Goal: Task Accomplishment & Management: Use online tool/utility

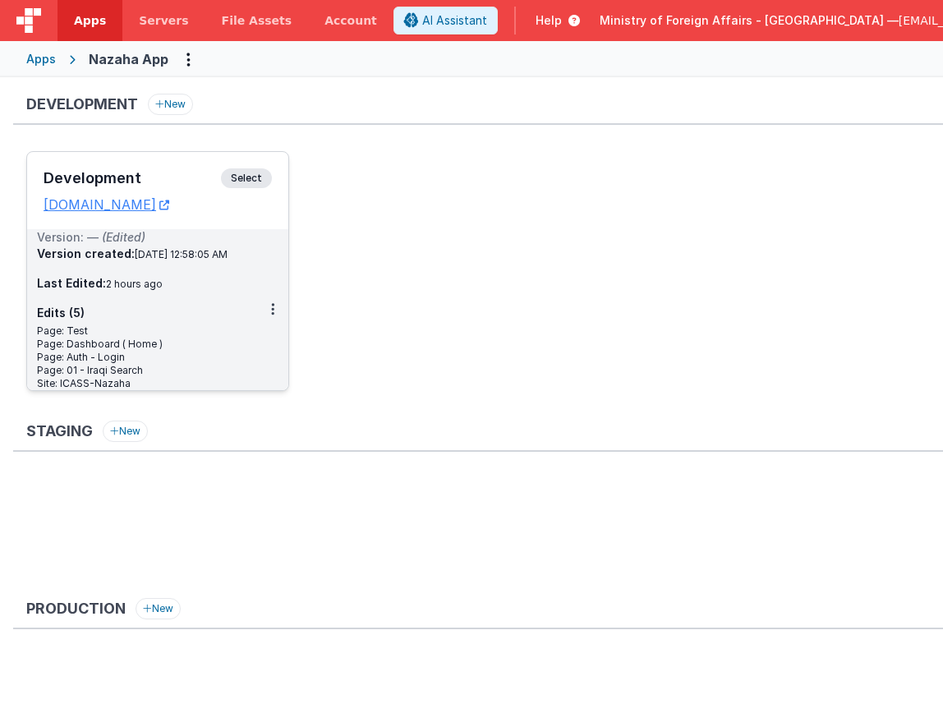
click at [254, 177] on span "Select" at bounding box center [246, 178] width 51 height 20
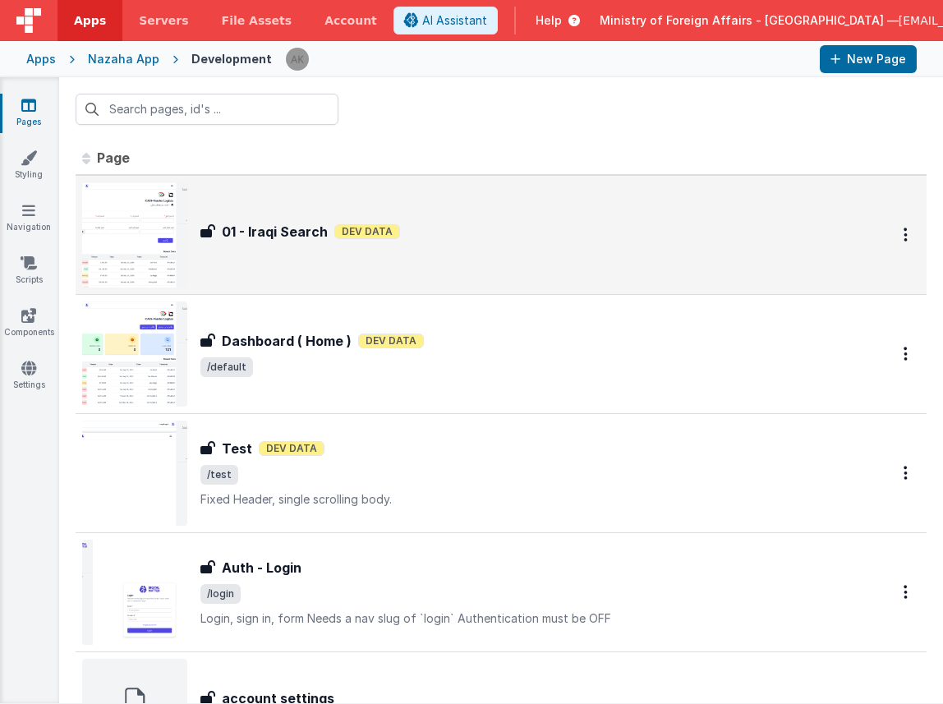
click at [150, 232] on img at bounding box center [134, 234] width 105 height 105
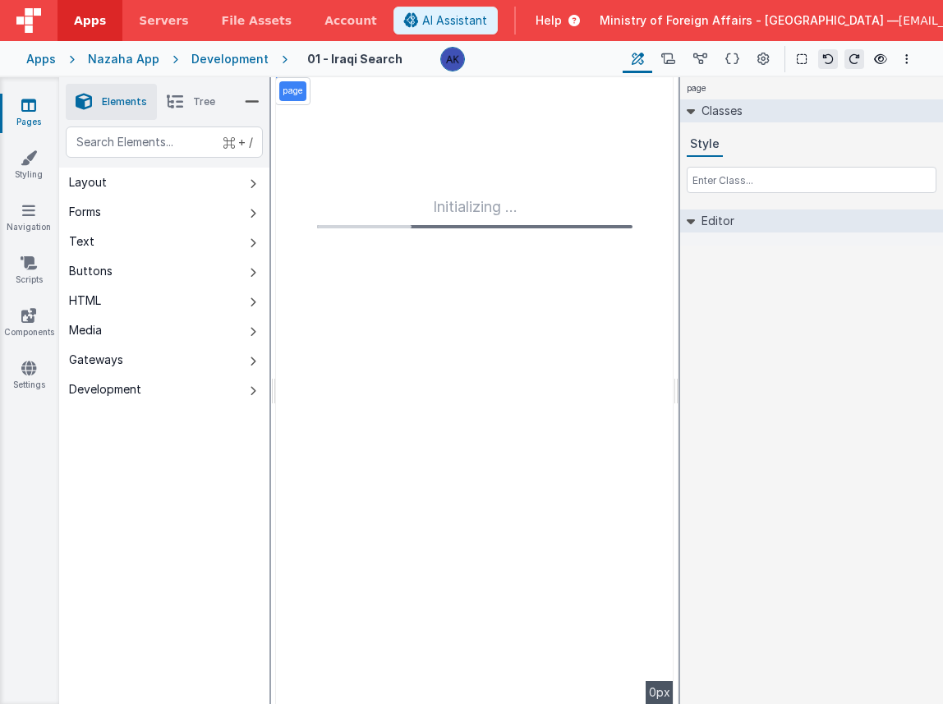
click at [233, 60] on div "Development" at bounding box center [229, 59] width 77 height 16
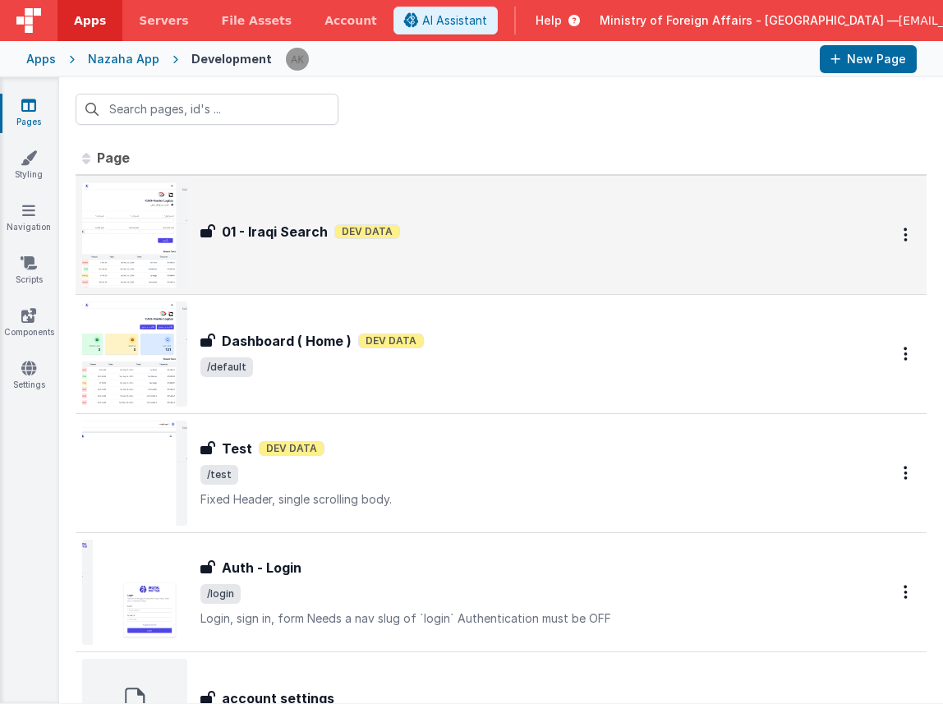
click at [134, 251] on img at bounding box center [134, 234] width 105 height 105
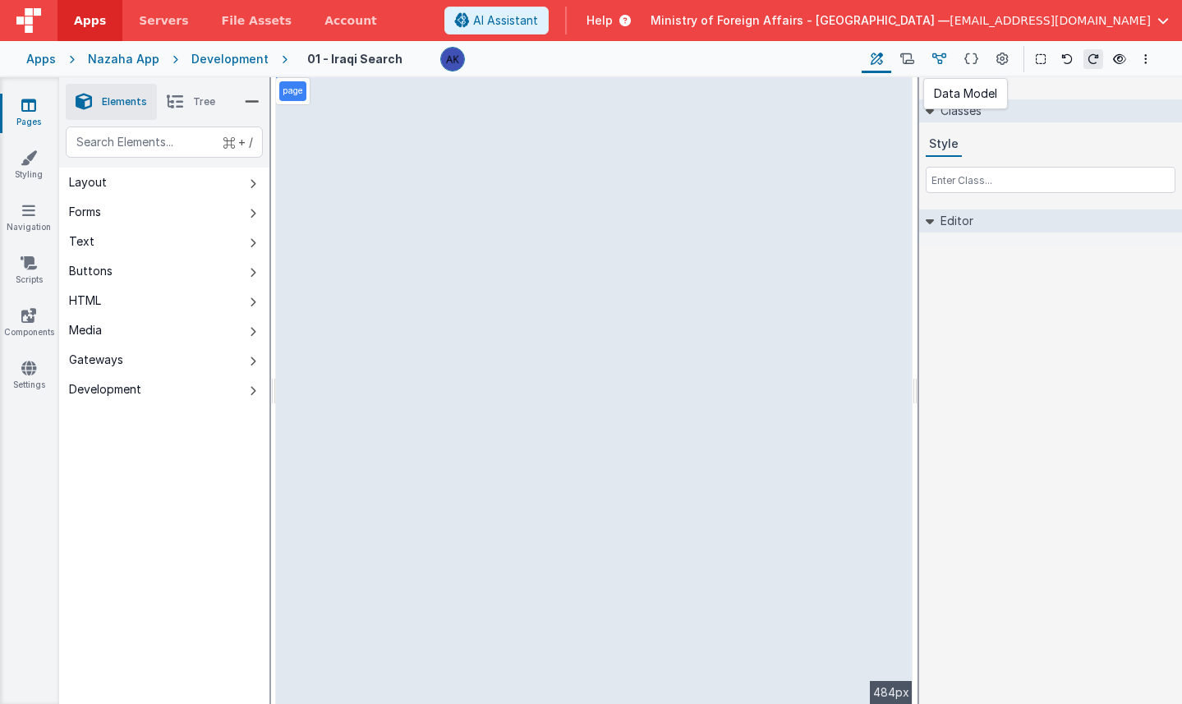
click at [929, 53] on button at bounding box center [939, 59] width 32 height 28
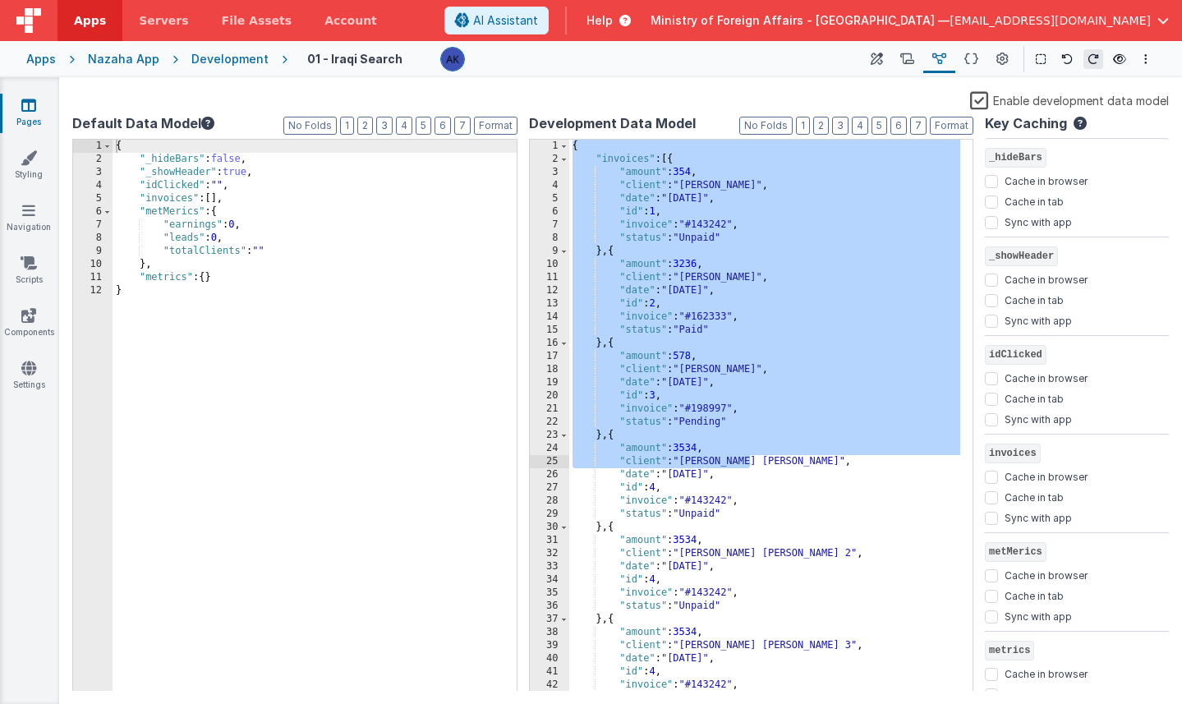
drag, startPoint x: 573, startPoint y: 144, endPoint x: 754, endPoint y: 461, distance: 365.0
click at [754, 461] on div "{ "invoices" : [{ "amount" : 354 , "client" : "[PERSON_NAME]" , "date" : "[DATE…" at bounding box center [765, 429] width 392 height 578
click at [593, 168] on div "{ "invoices" : [{ "amount" : 354 , "client" : "[PERSON_NAME]" , "date" : "[DATE…" at bounding box center [765, 429] width 392 height 578
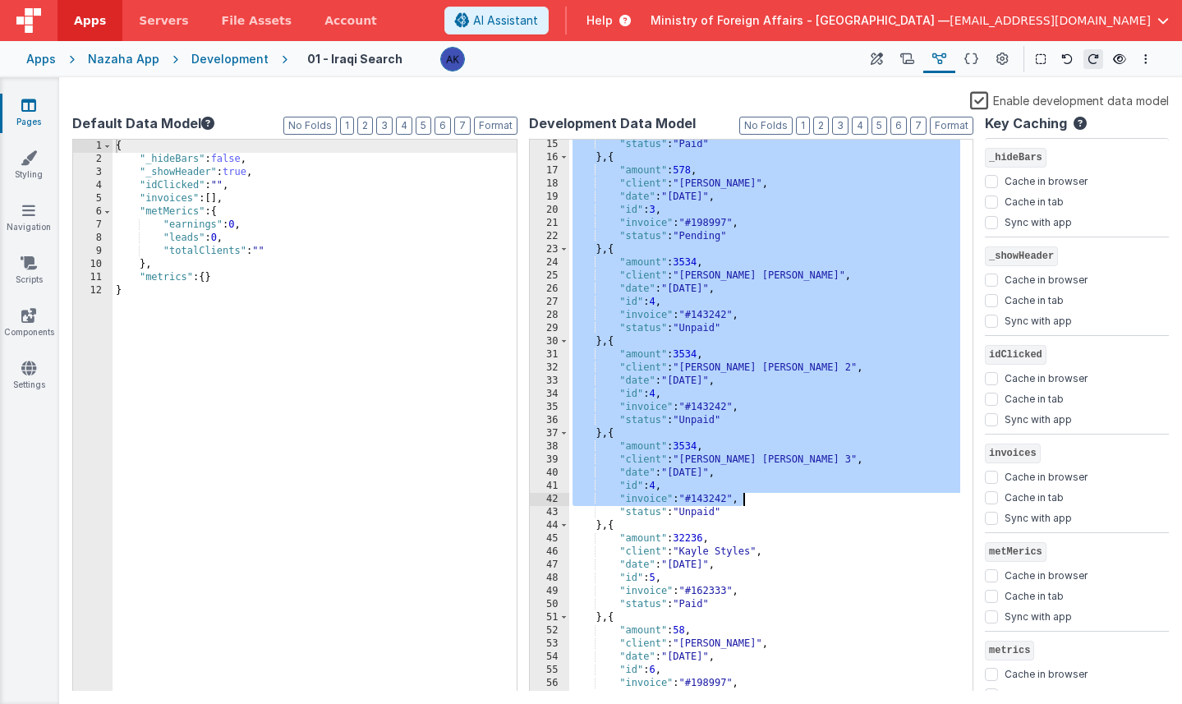
scroll to position [289, 0]
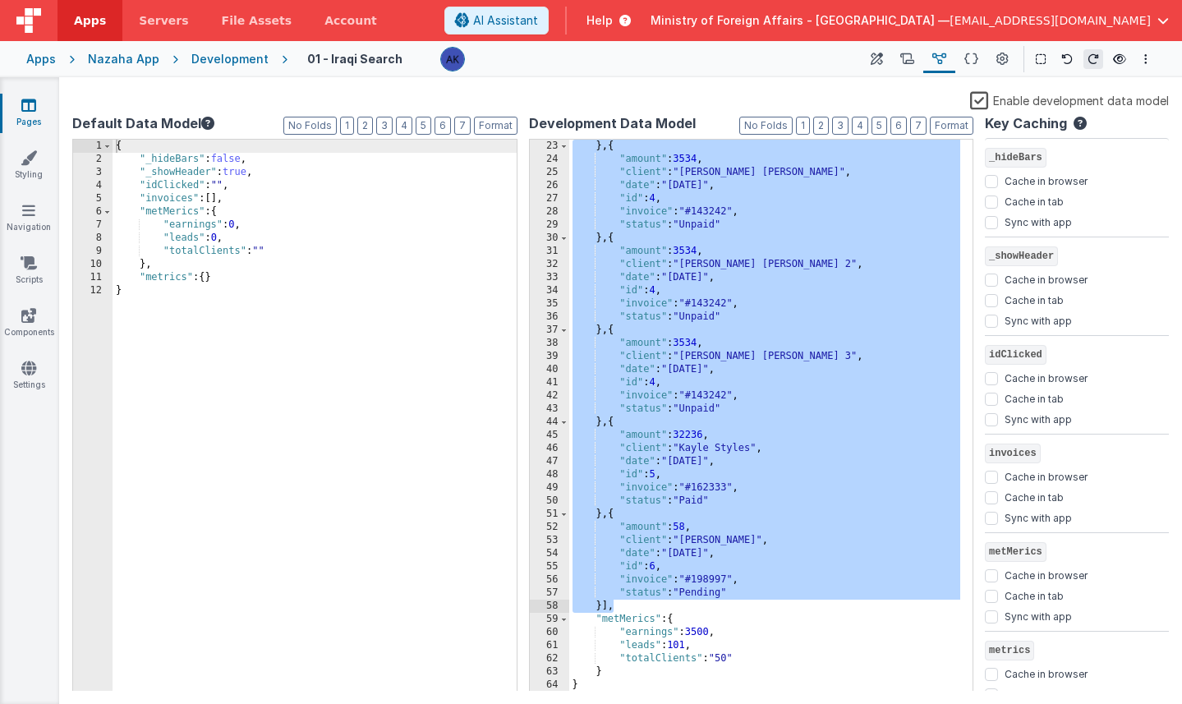
drag, startPoint x: 596, startPoint y: 158, endPoint x: 739, endPoint y: 603, distance: 467.6
click at [739, 603] on div "} , { "amount" : 3534 , "client" : "[PERSON_NAME] [PERSON_NAME]" , "date" : "[D…" at bounding box center [765, 429] width 392 height 578
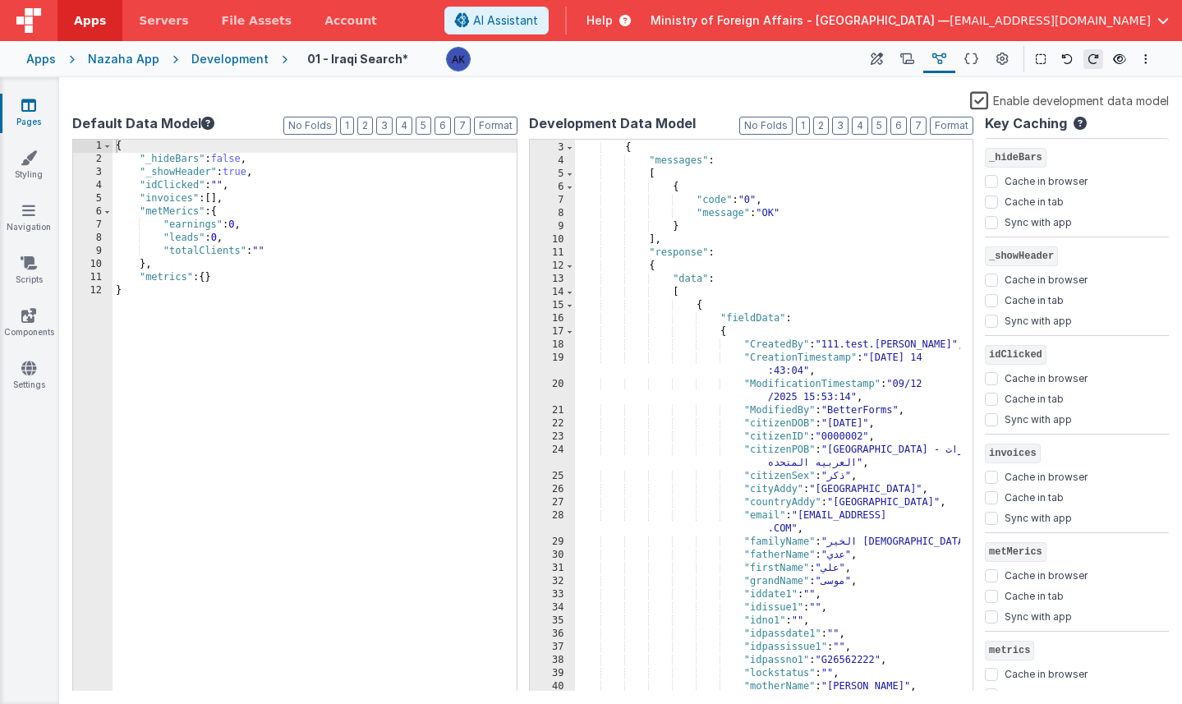
scroll to position [37, 0]
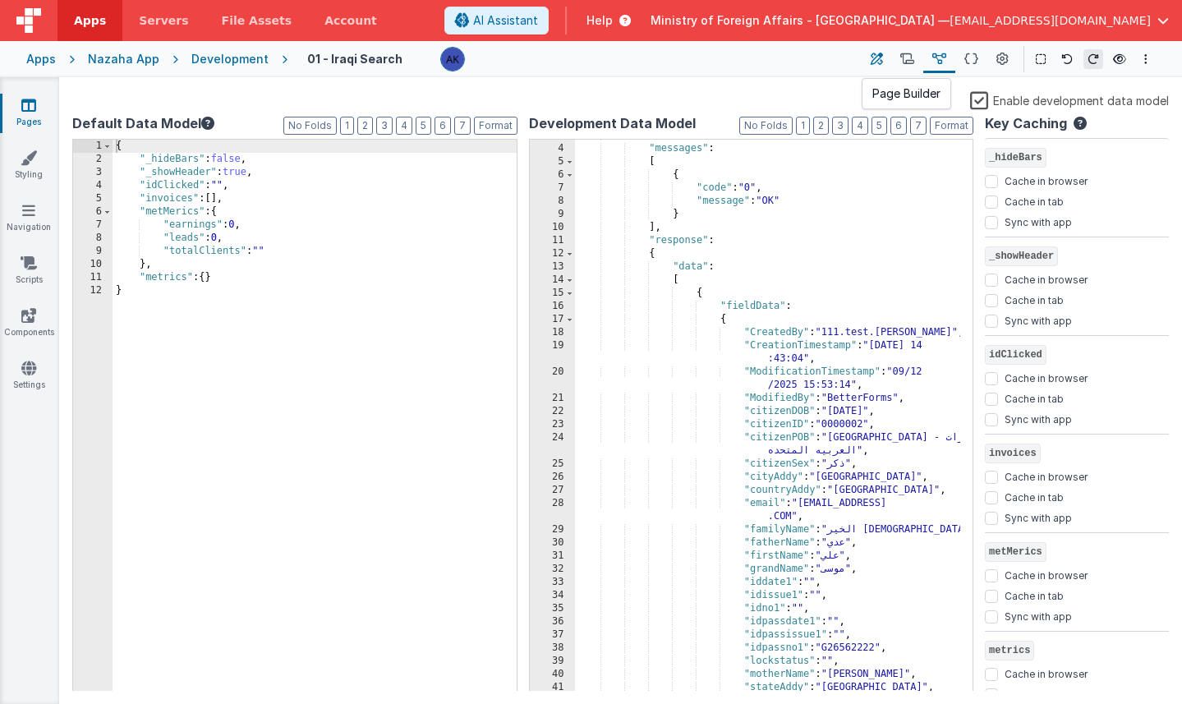
click at [877, 61] on icon at bounding box center [877, 59] width 12 height 17
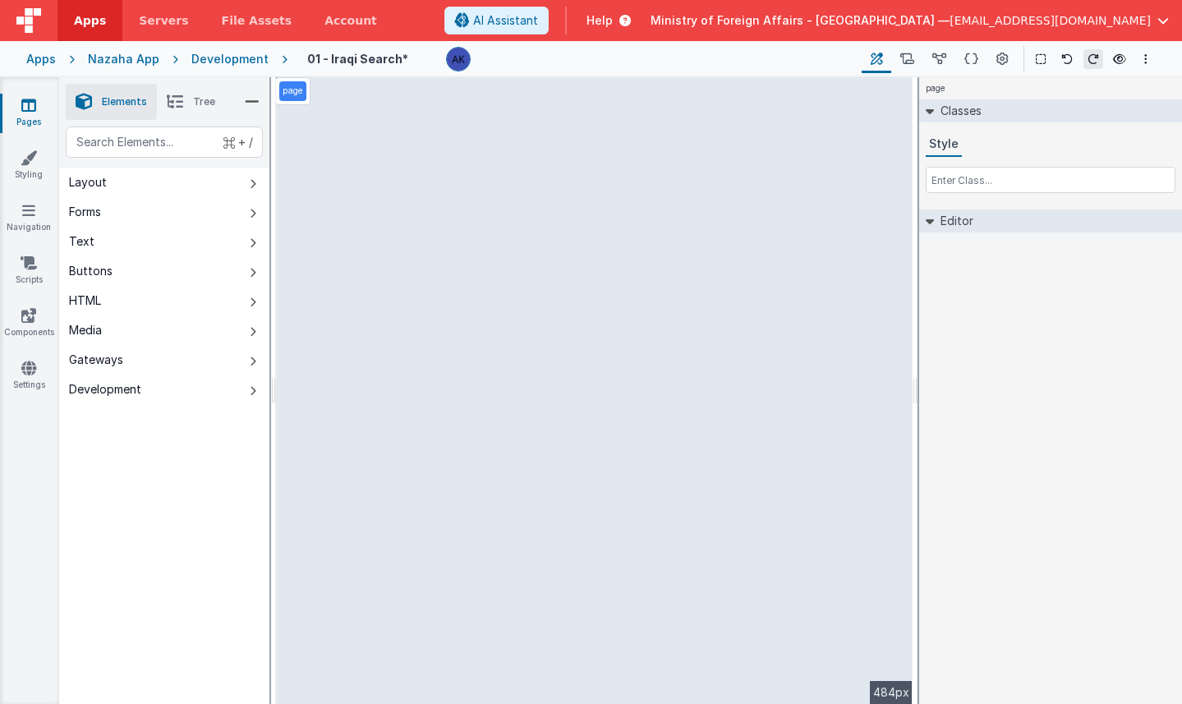
select select
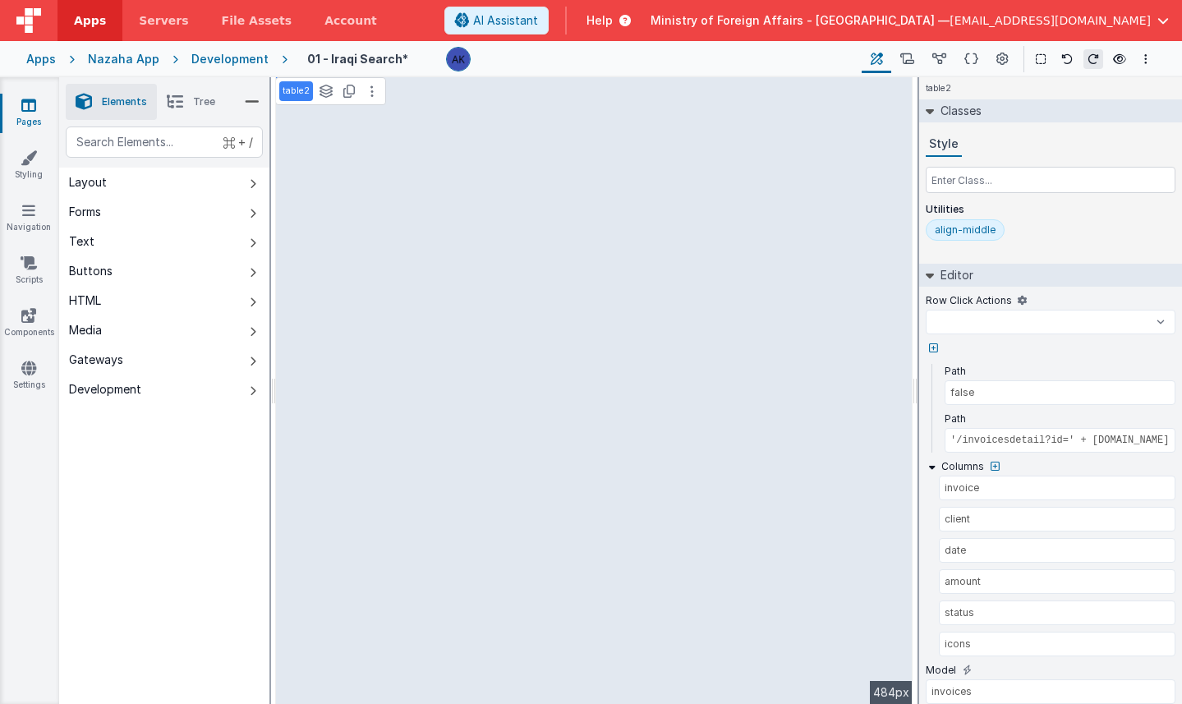
select select
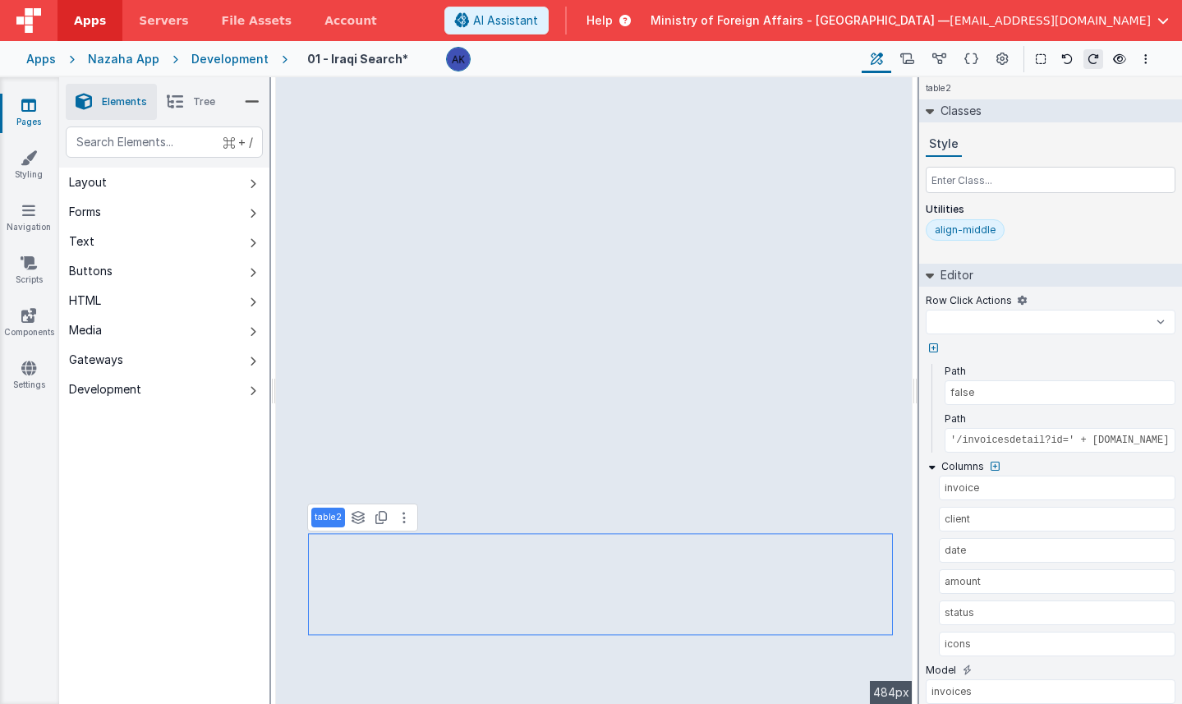
click at [209, 98] on span "Tree" at bounding box center [204, 101] width 22 height 13
select select
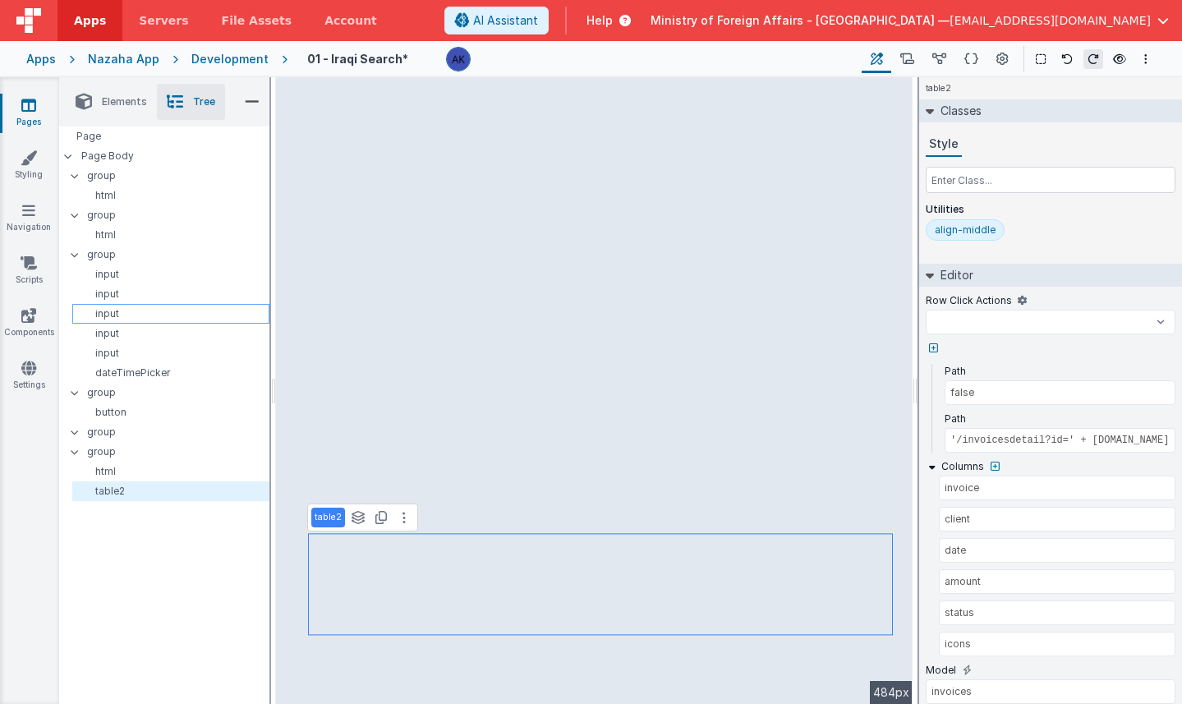
select select
click at [183, 471] on p "html" at bounding box center [174, 471] width 190 height 13
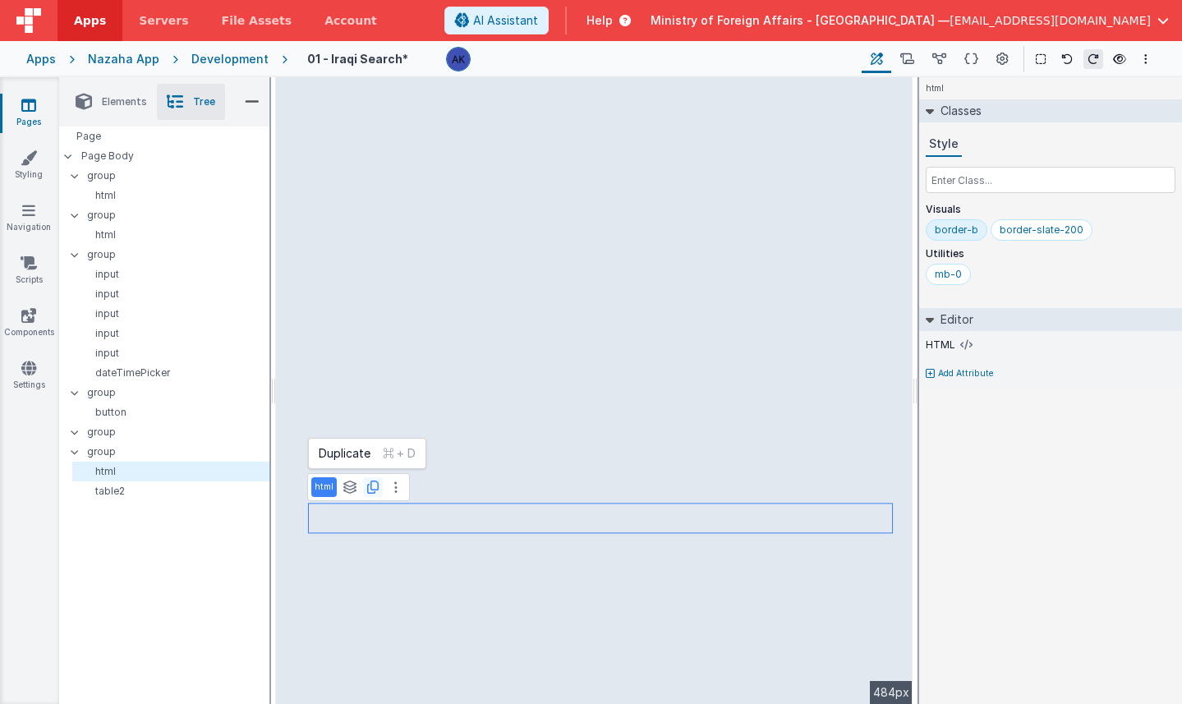
click at [368, 485] on icon at bounding box center [373, 487] width 12 height 13
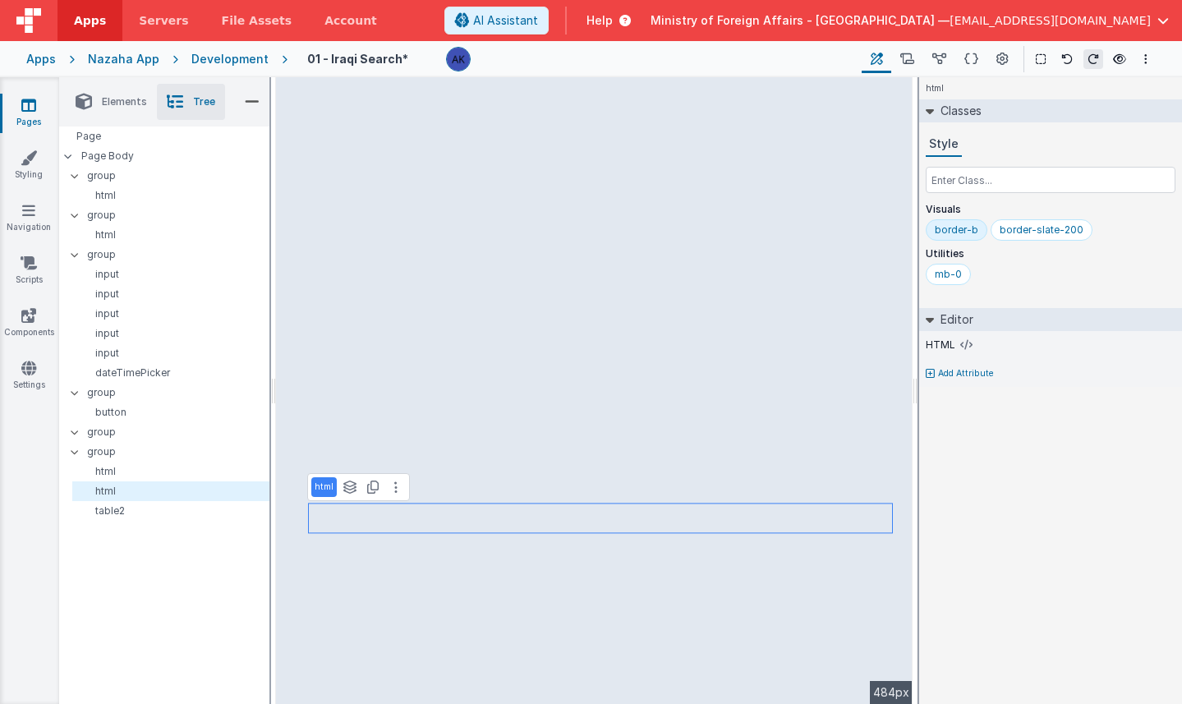
select select
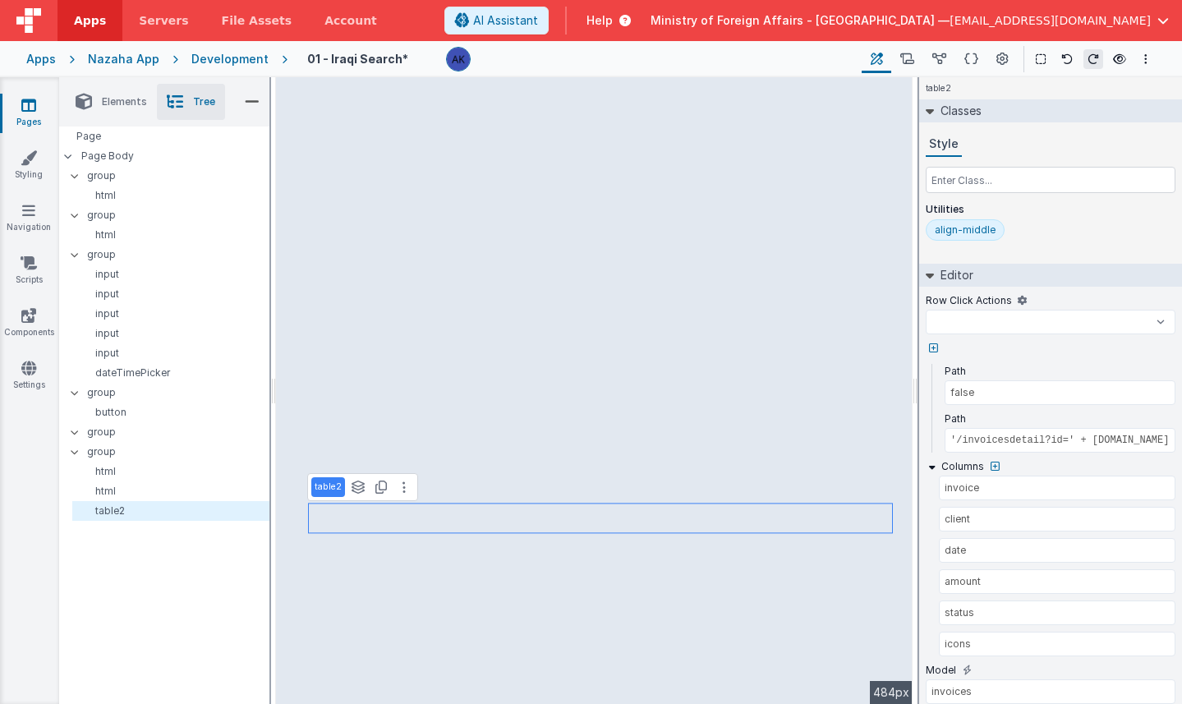
select select
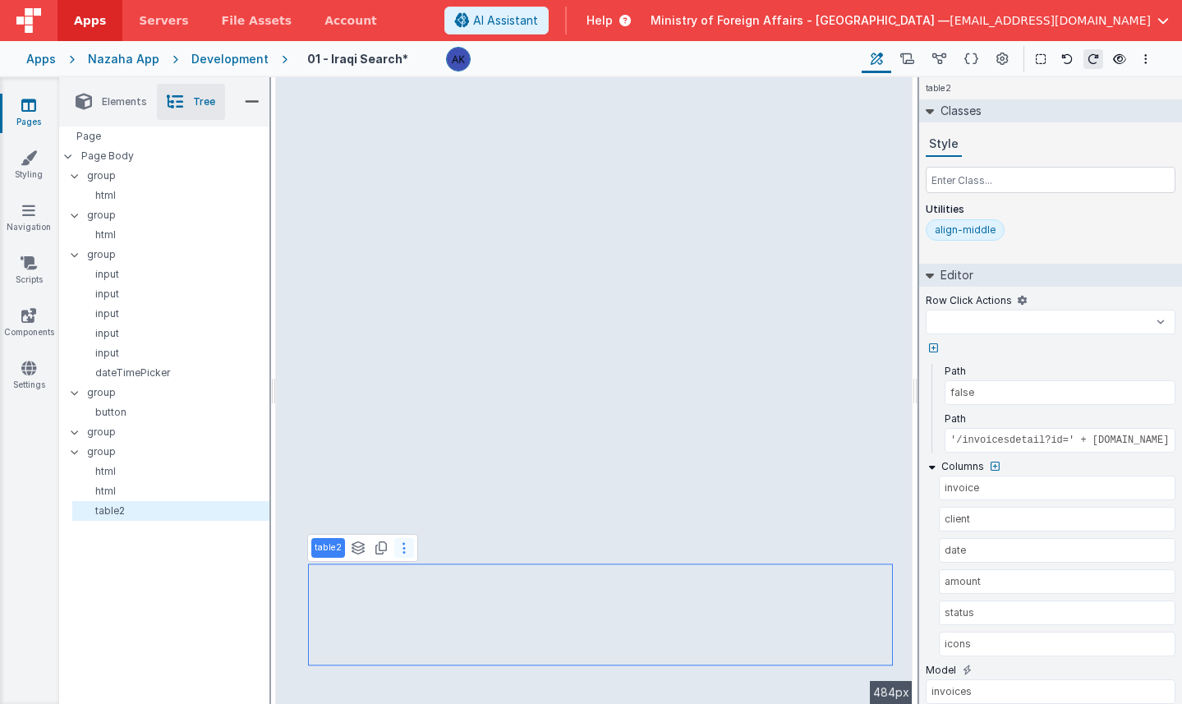
click at [408, 552] on button at bounding box center [404, 548] width 20 height 20
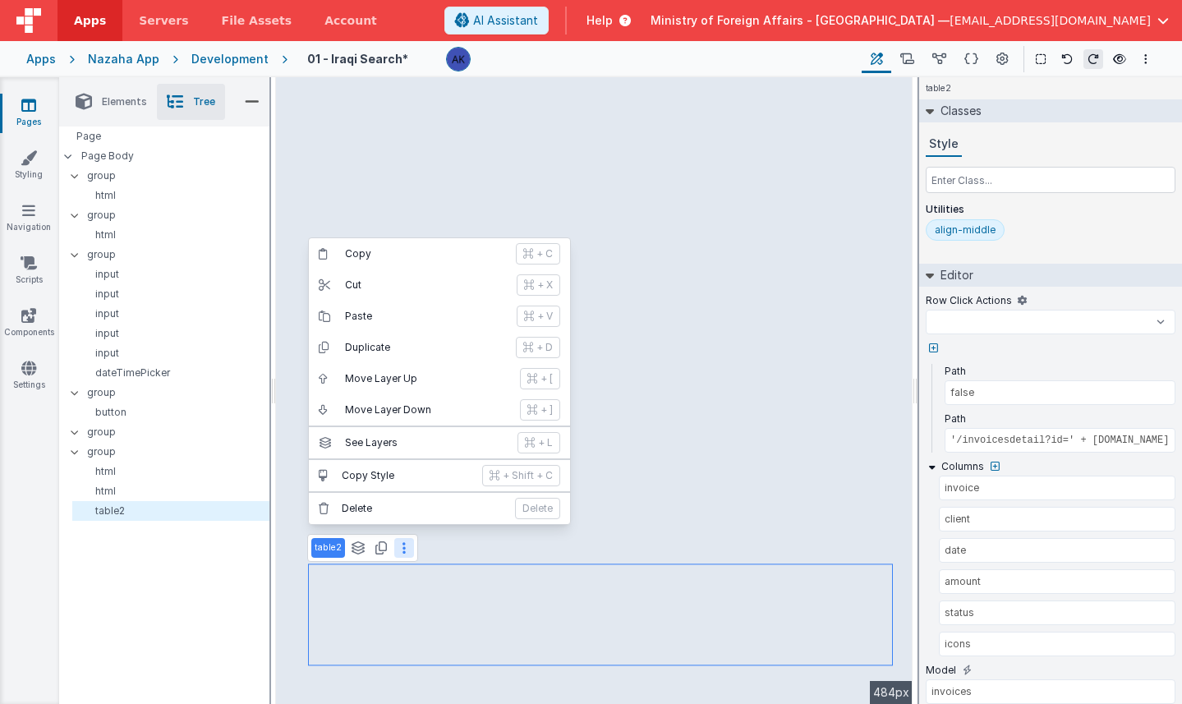
select select
click at [414, 517] on button "[PERSON_NAME]" at bounding box center [439, 508] width 261 height 31
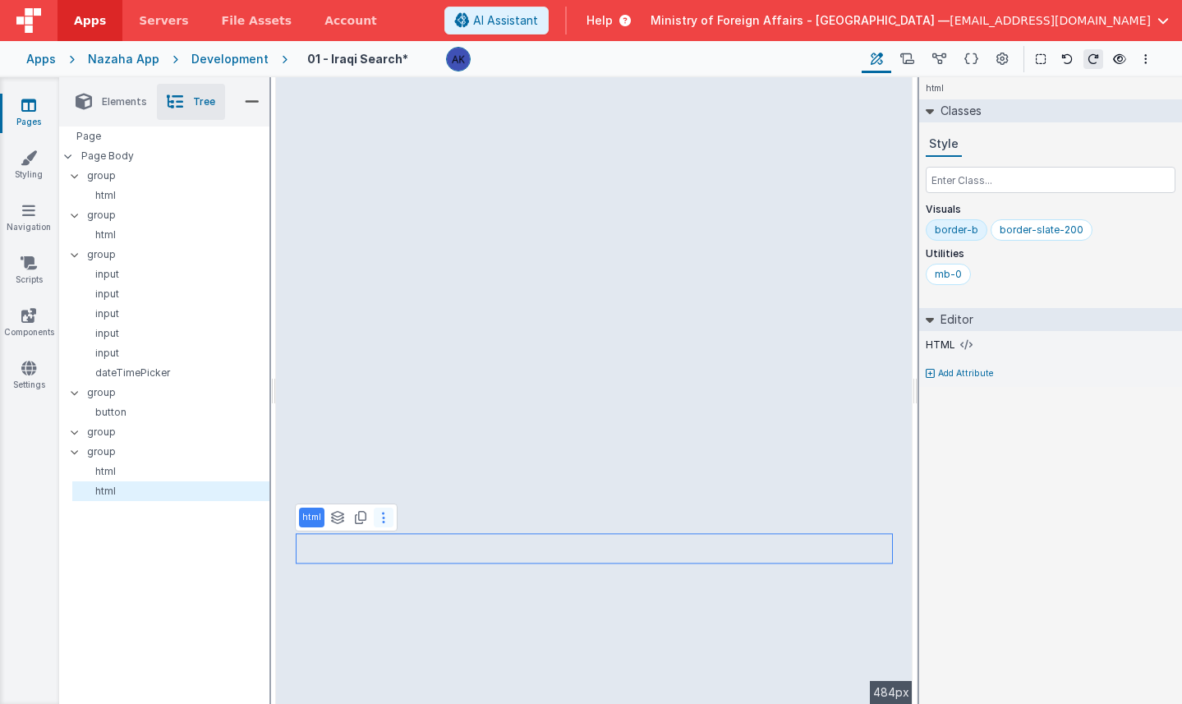
click at [382, 524] on button at bounding box center [384, 518] width 20 height 20
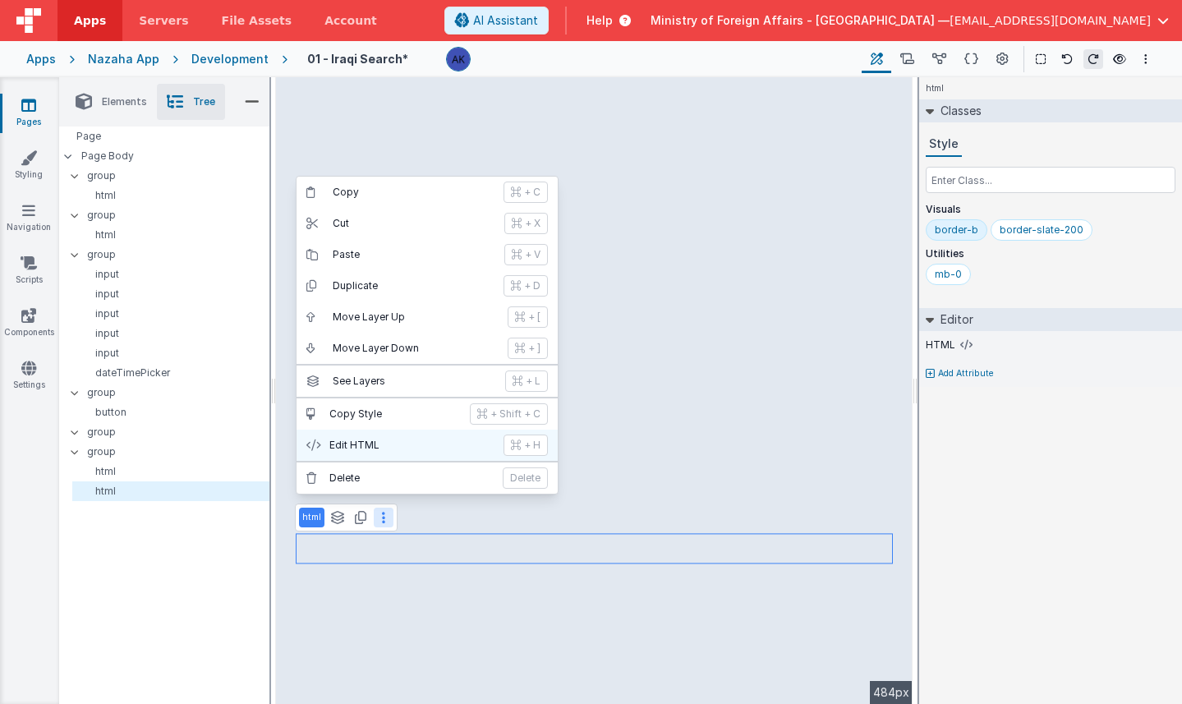
click at [395, 453] on button "Edit HTML + H" at bounding box center [427, 445] width 261 height 31
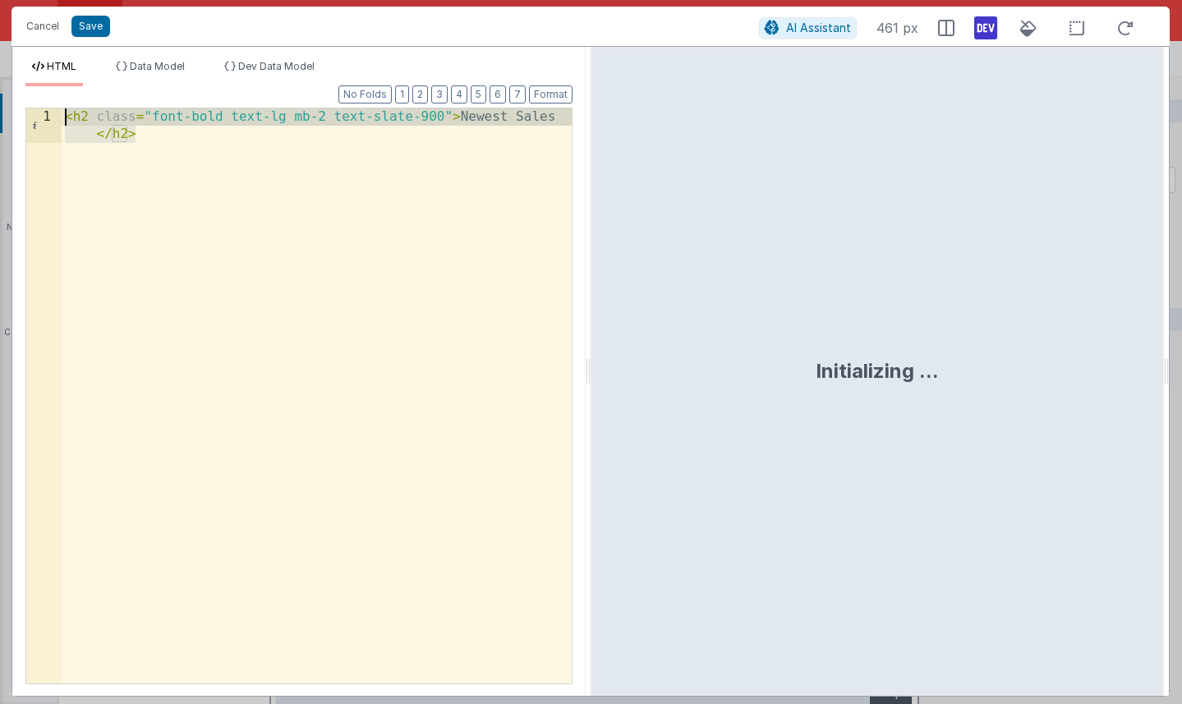
drag, startPoint x: 176, startPoint y: 136, endPoint x: 45, endPoint y: 115, distance: 132.2
click at [45, 115] on div "1 < h2 class = "font-bold text-lg mb-2 text-slate-900" > Newest Sales </ h2 > X…" at bounding box center [298, 396] width 547 height 577
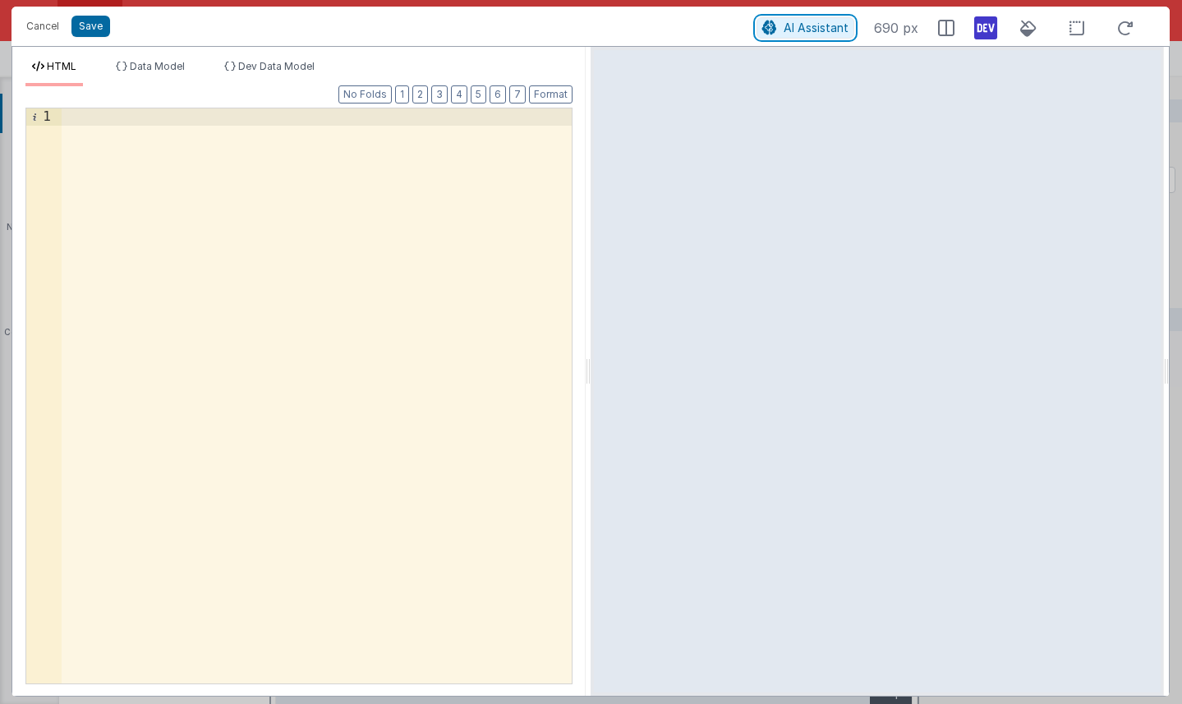
click at [797, 25] on span "AI Assistant" at bounding box center [816, 28] width 65 height 14
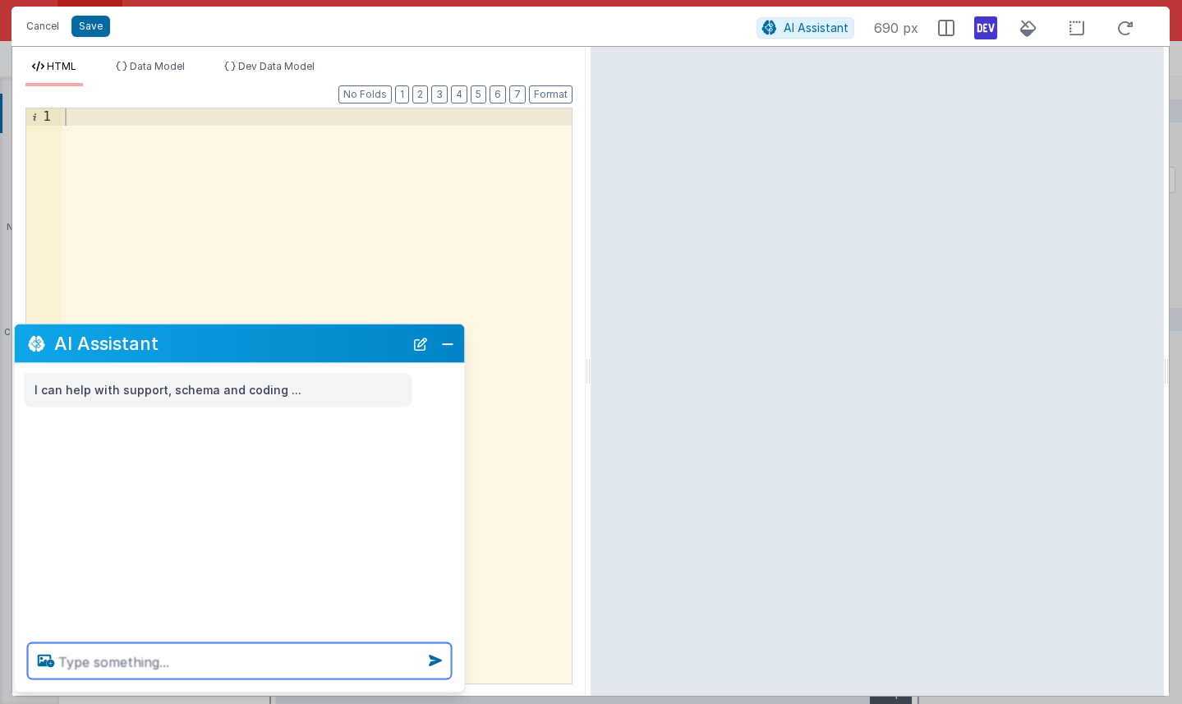
paste textarea ""loremip" : { "dolorsit" : [ { "amet" : "3", "consect" : "AD" } ], "elitsedd" :…"
type textarea ""loremip" : { "dolorsit" : [ { "amet" : "3", "consect" : "AD" } ], "elitsedd" :…"
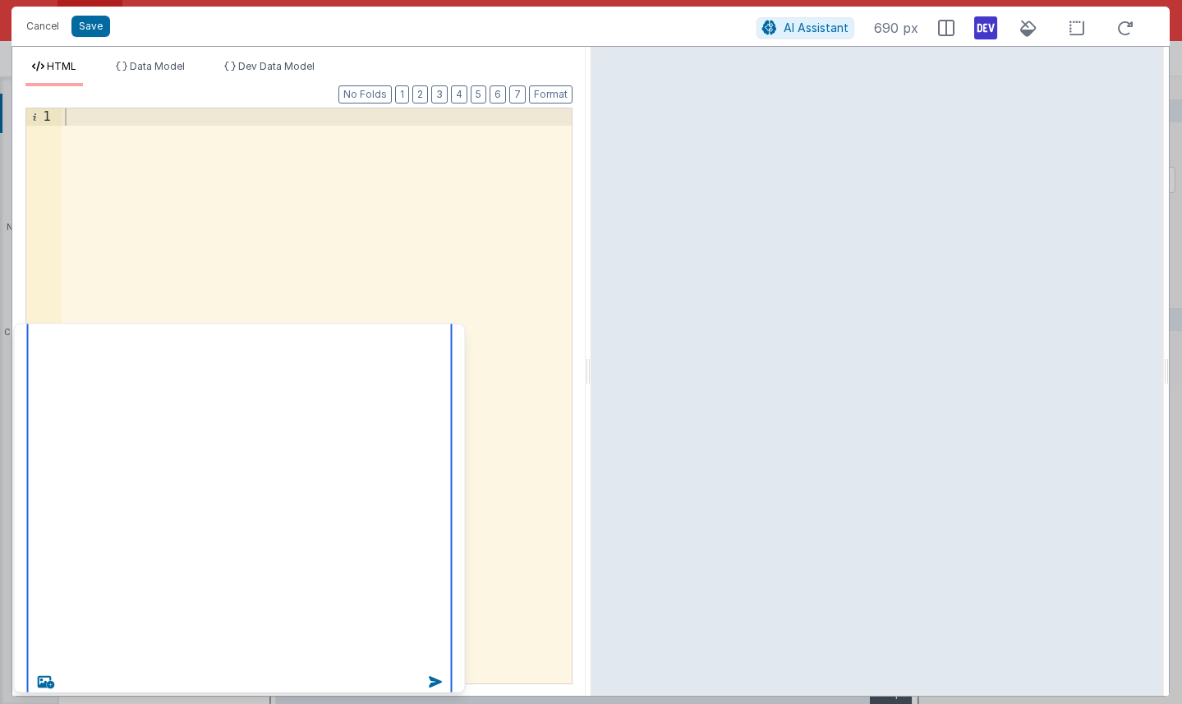
scroll to position [0, 0]
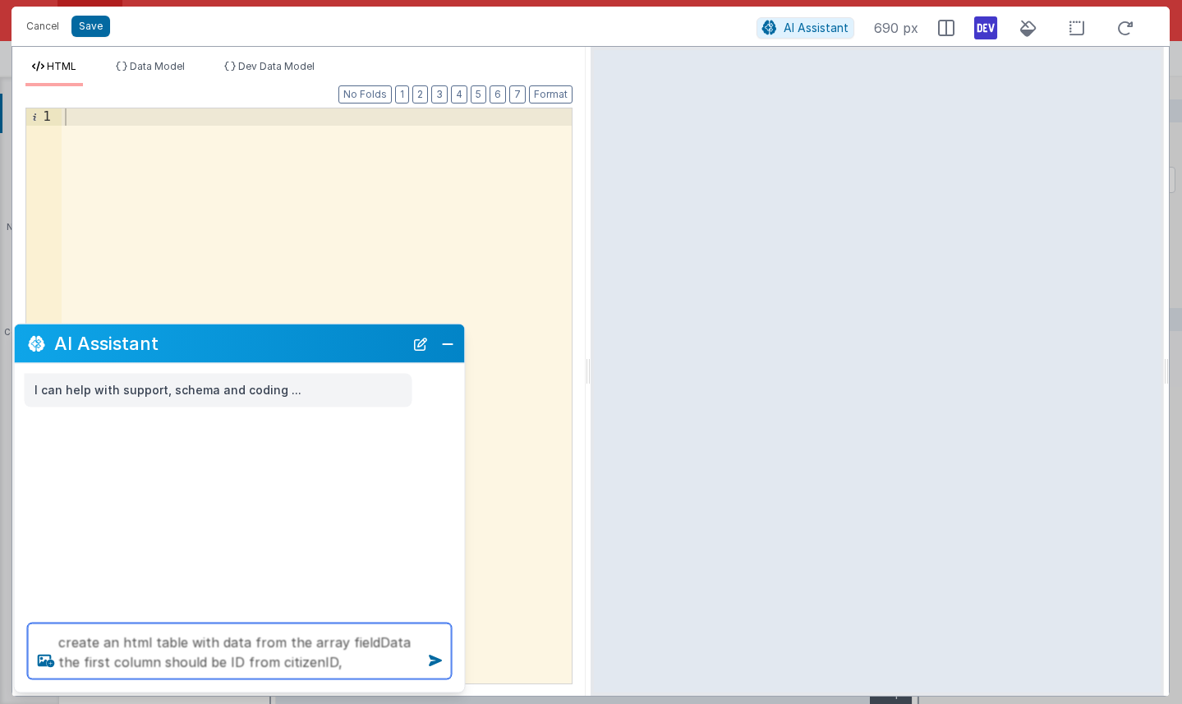
click at [132, 662] on textarea "create an html table with data from the array fieldData the first column should…" at bounding box center [240, 652] width 424 height 56
click at [342, 663] on textarea "create an html table with data from the array fieldData the first columns shoul…" at bounding box center [240, 652] width 424 height 56
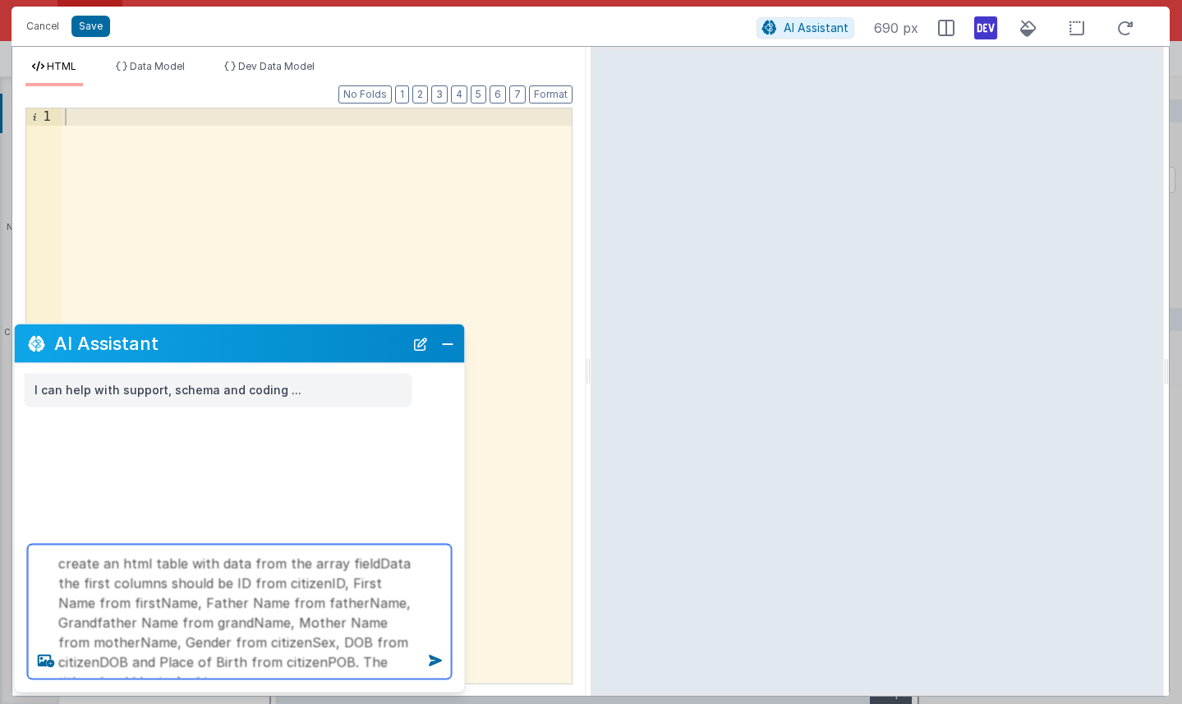
click at [244, 661] on textarea "create an html table with data from the array fieldData the first columns shoul…" at bounding box center [240, 612] width 424 height 135
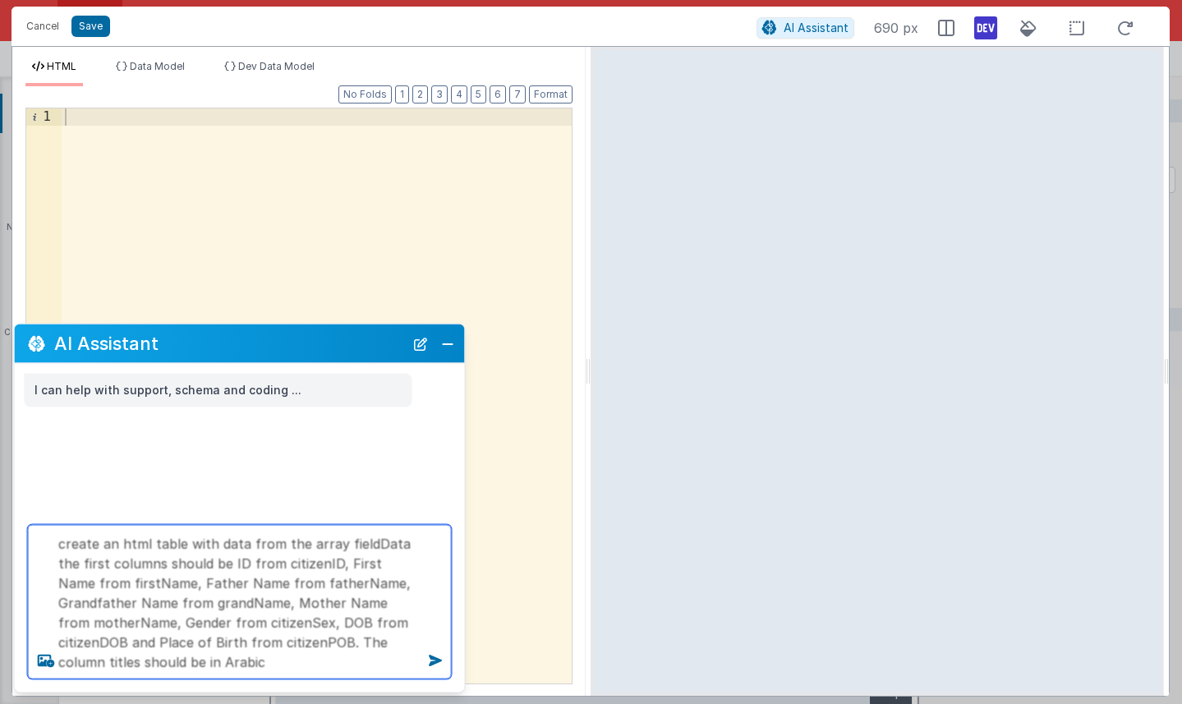
type textarea "create an html table with data from the array fieldData the first columns shoul…"
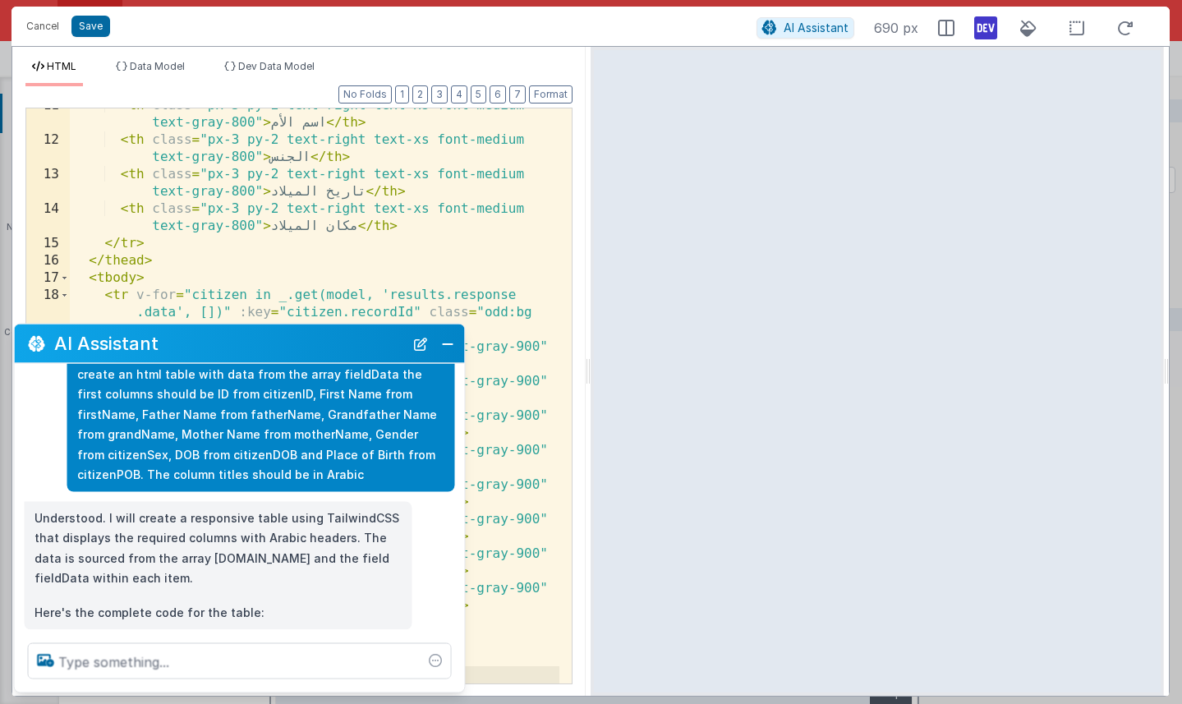
scroll to position [90, 0]
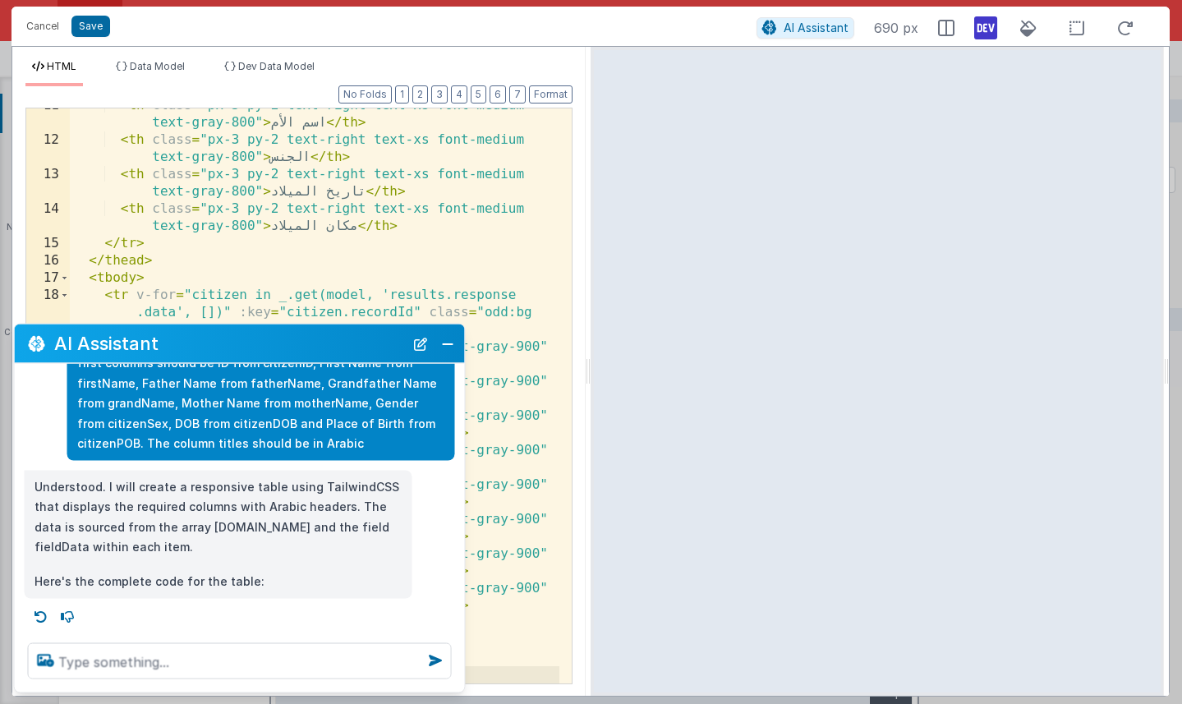
drag, startPoint x: 1168, startPoint y: 366, endPoint x: 1277, endPoint y: 390, distance: 112.0
click at [942, 390] on html "Cancel Save AI Assistant 690 px HTML Data Model Dev Data Model Format 7 6 5 4 3…" at bounding box center [591, 352] width 1182 height 704
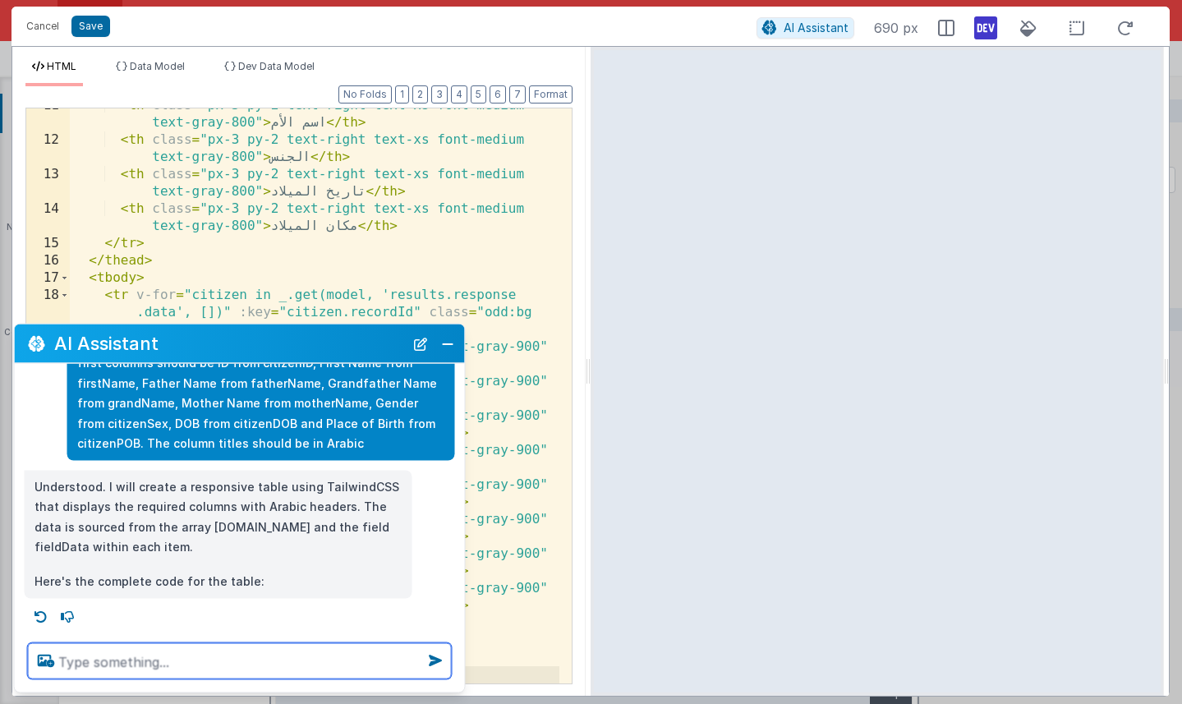
click at [216, 660] on textarea at bounding box center [240, 661] width 424 height 36
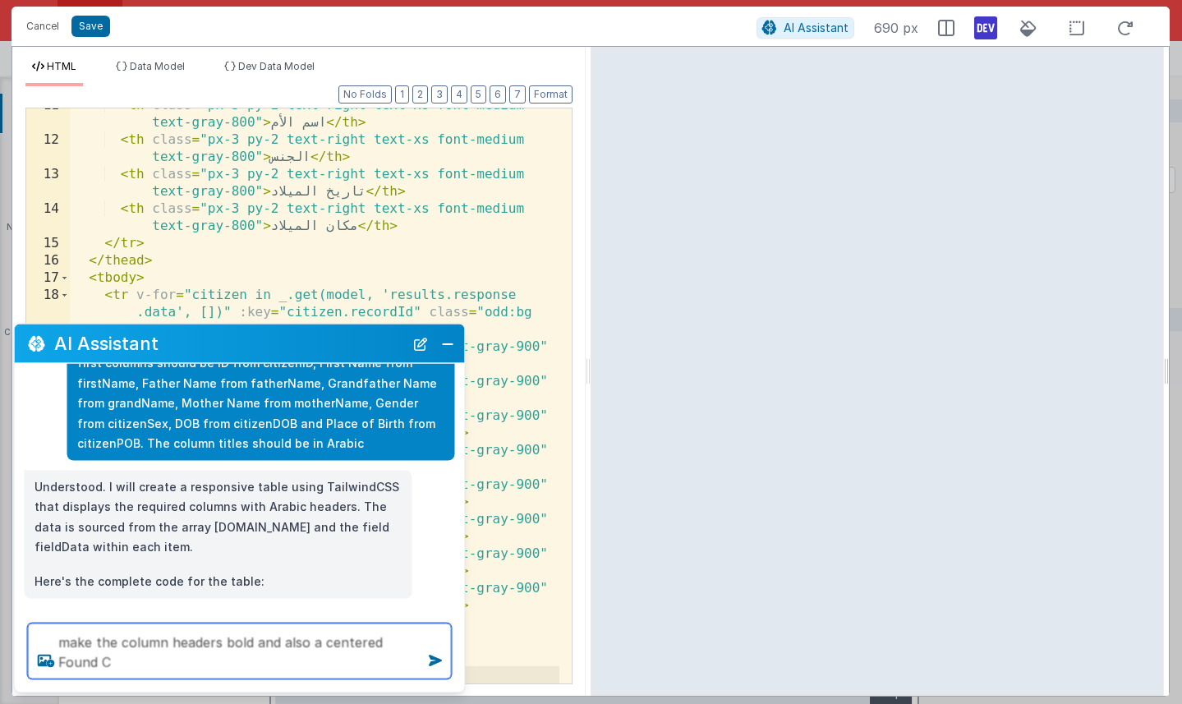
scroll to position [94, 0]
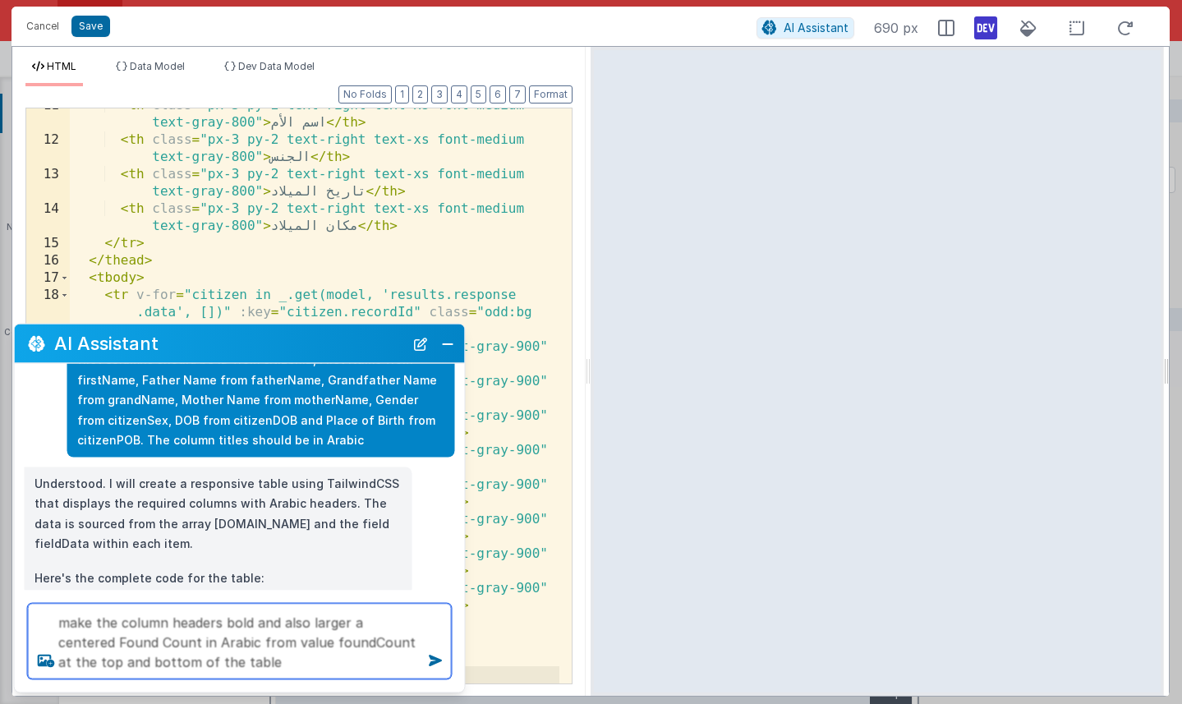
type textarea "make the column headers bold and also larger a centered Found Count in Arabic f…"
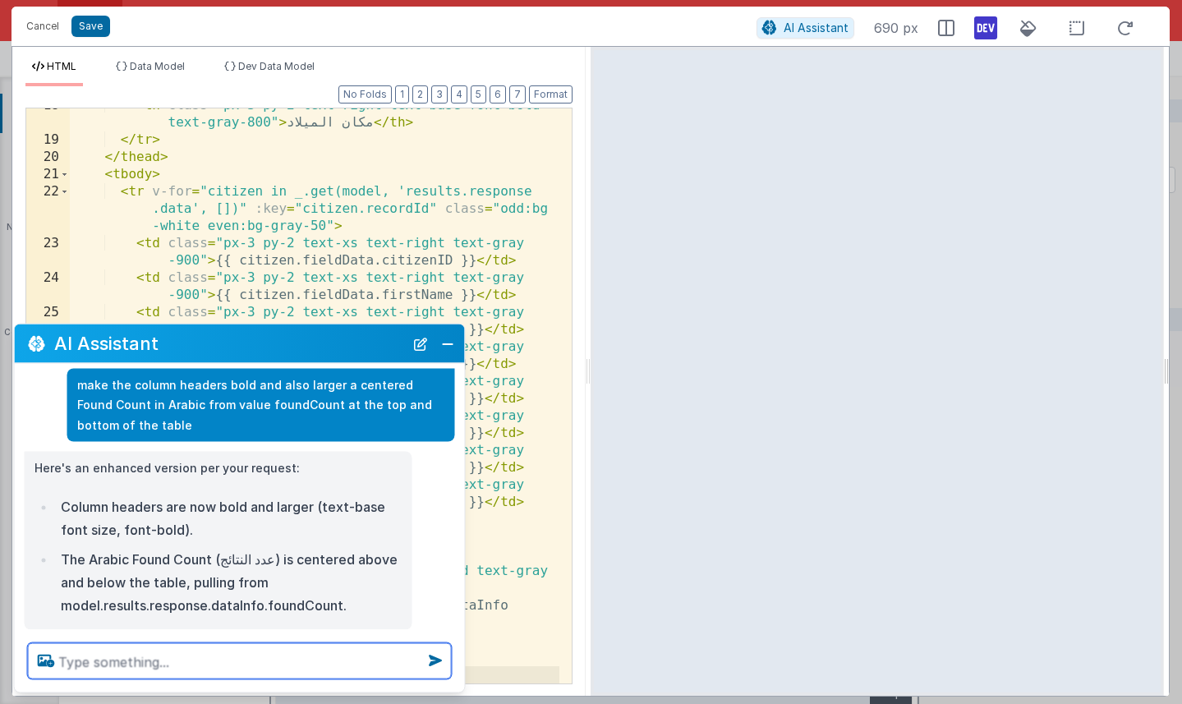
scroll to position [361, 0]
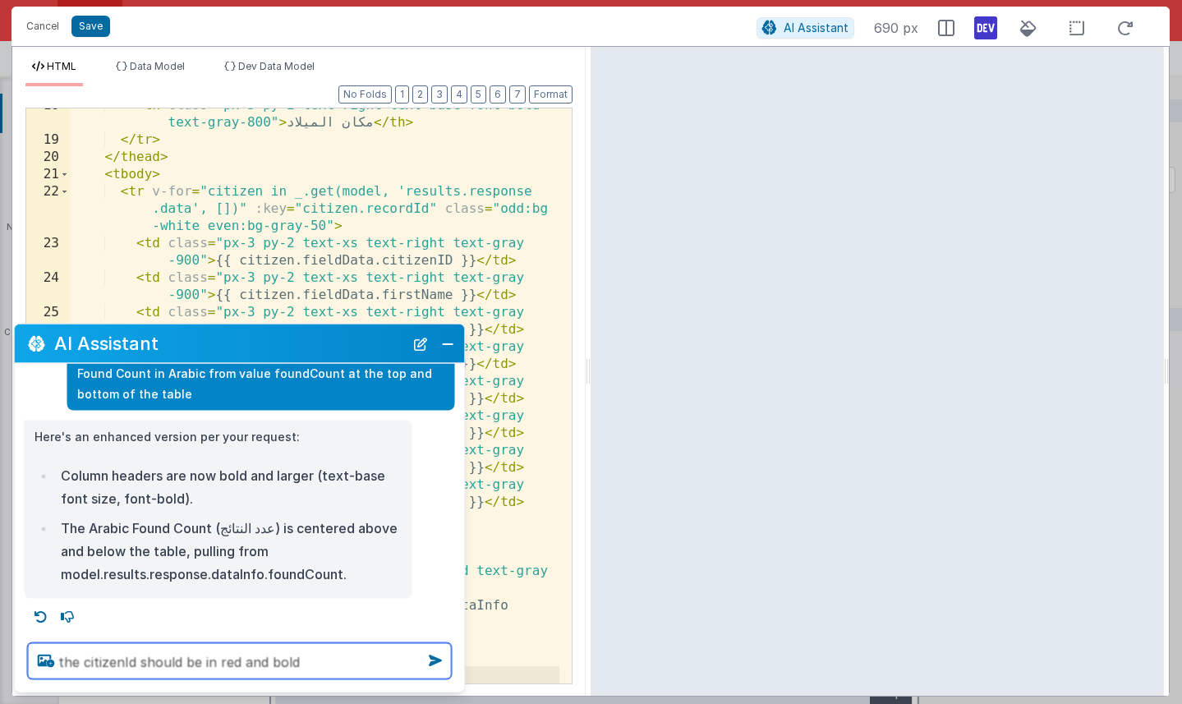
type textarea "the citizenId should be in red and bold"
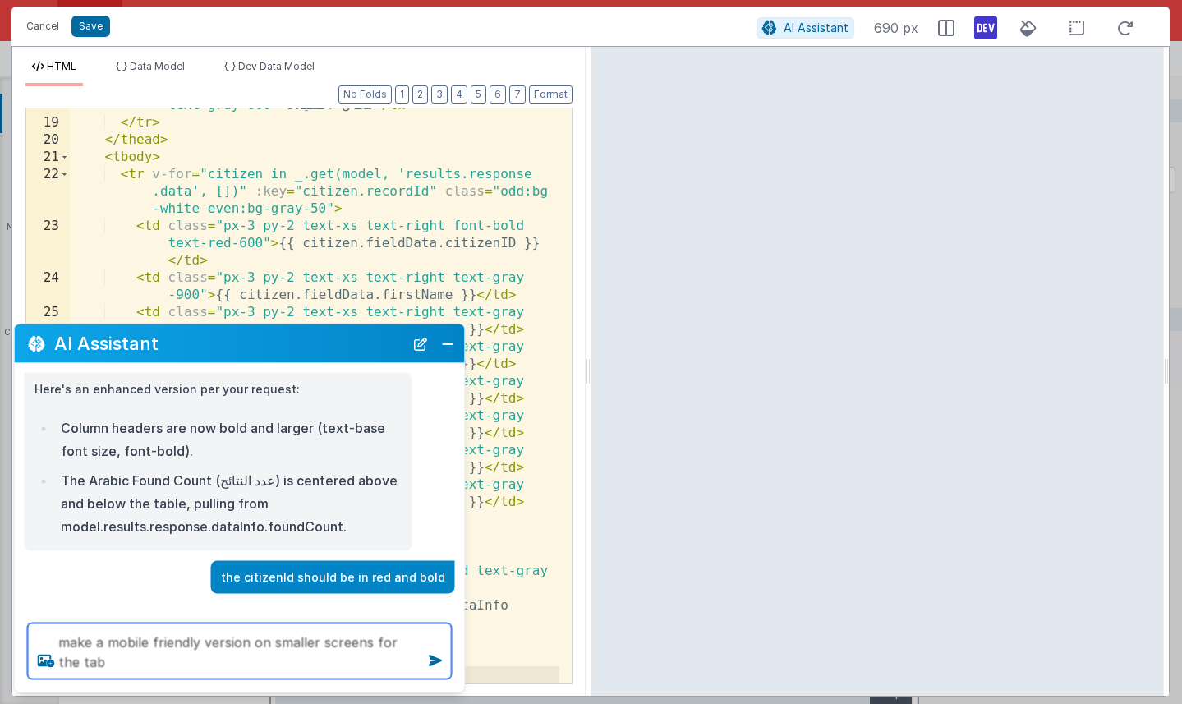
scroll to position [419, 0]
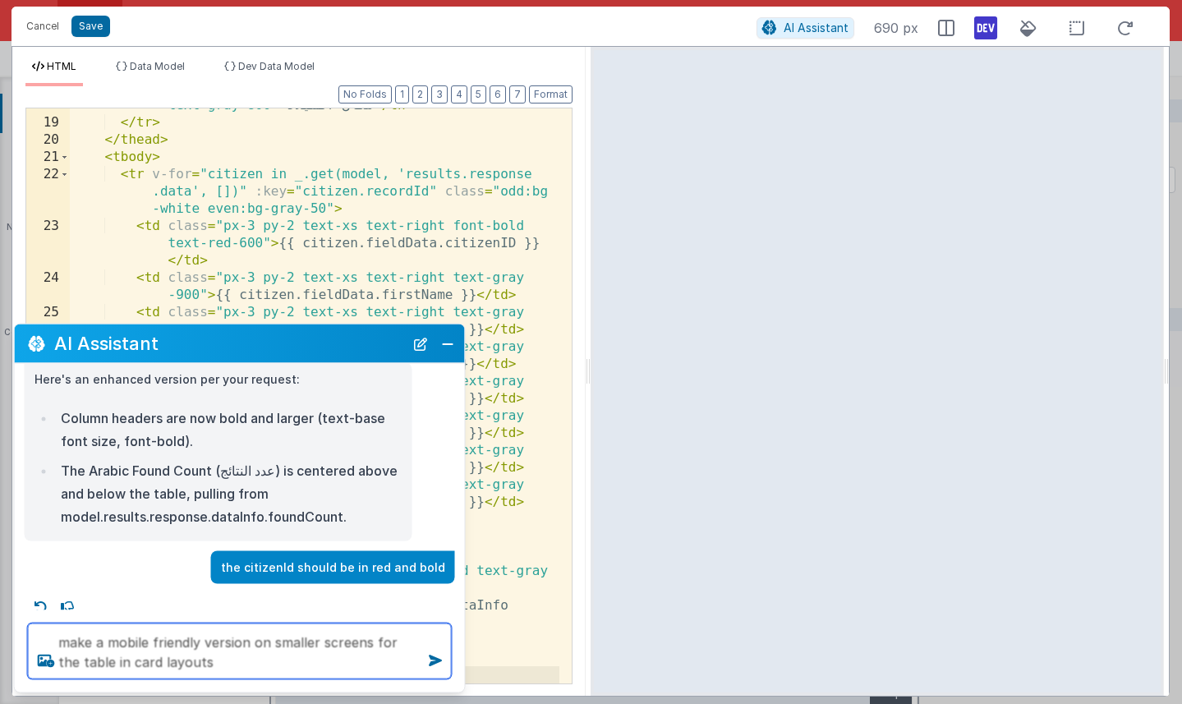
type textarea "make a mobile friendly version on smaller screens for the table in card layouts"
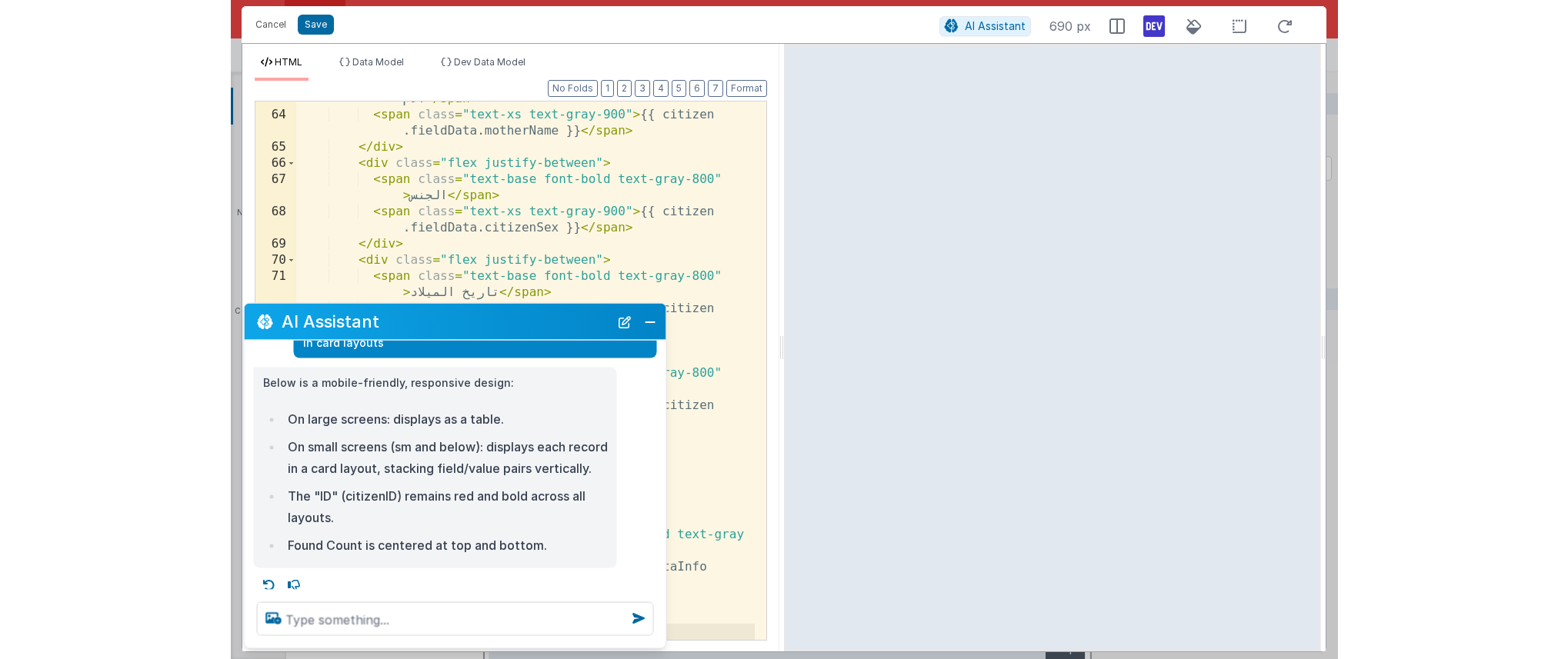
scroll to position [669, 0]
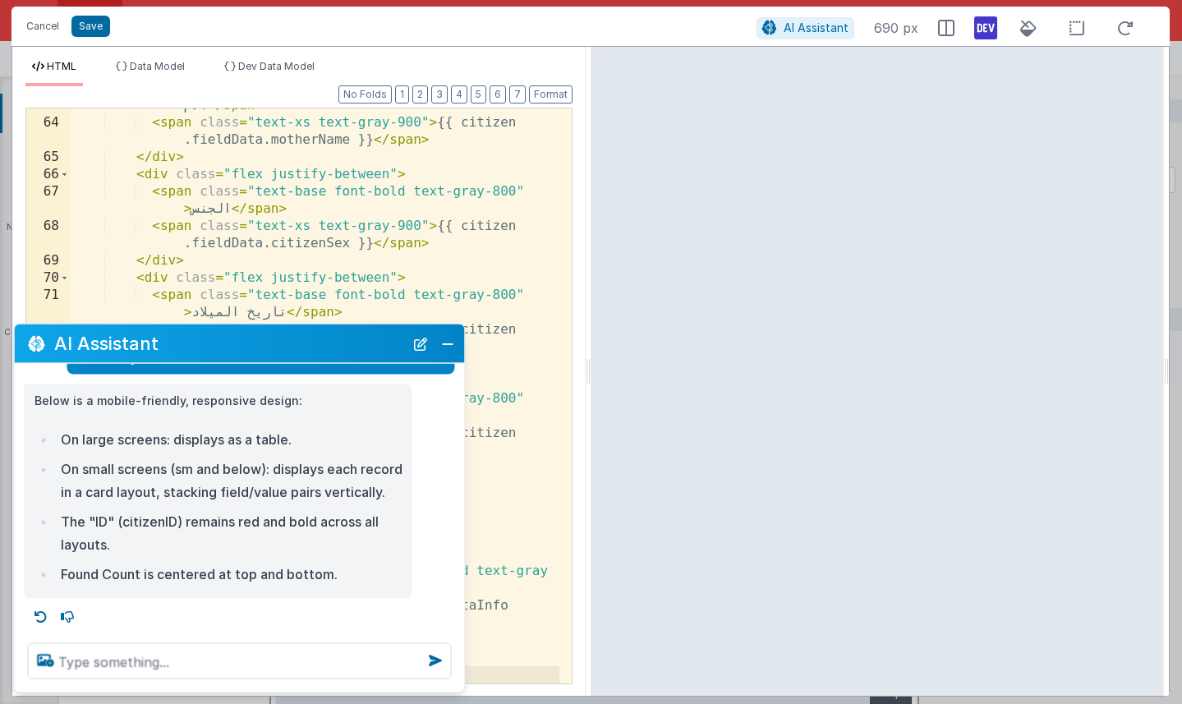
drag, startPoint x: 1164, startPoint y: 375, endPoint x: 1169, endPoint y: 392, distance: 17.9
click at [942, 392] on html "Cancel Save AI Assistant 690 px HTML Data Model Dev Data Model Format 7 6 5 4 3…" at bounding box center [591, 352] width 1182 height 704
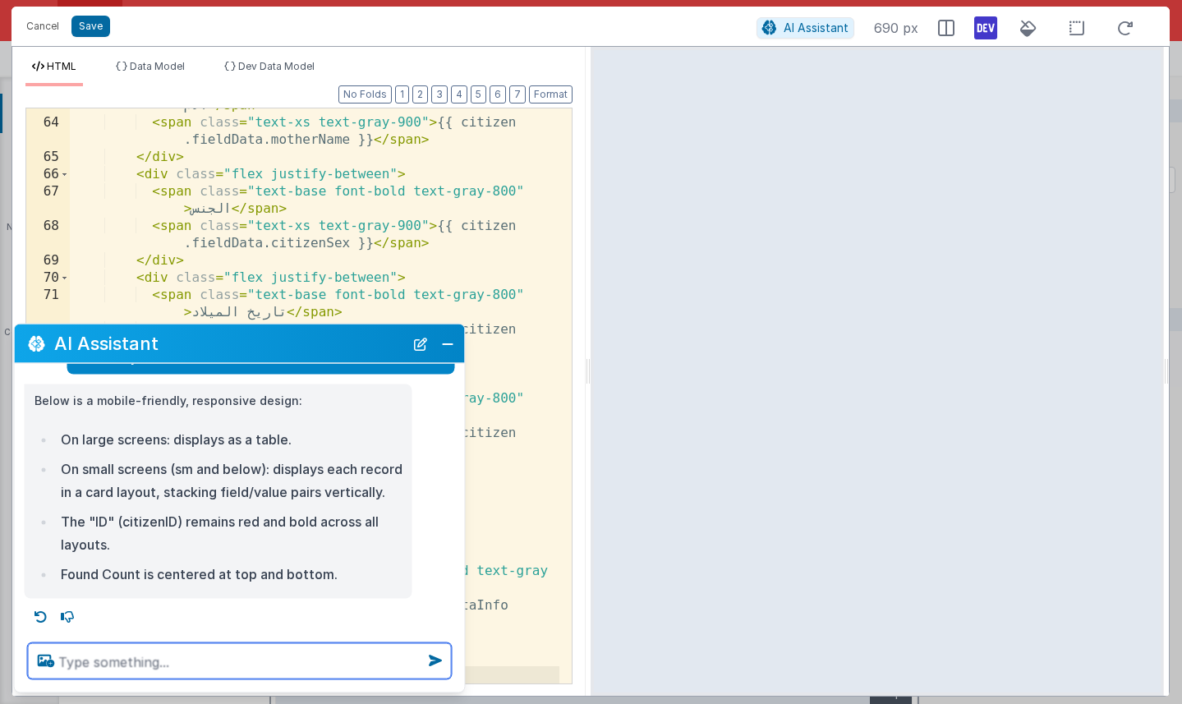
click at [275, 653] on textarea at bounding box center [240, 661] width 424 height 36
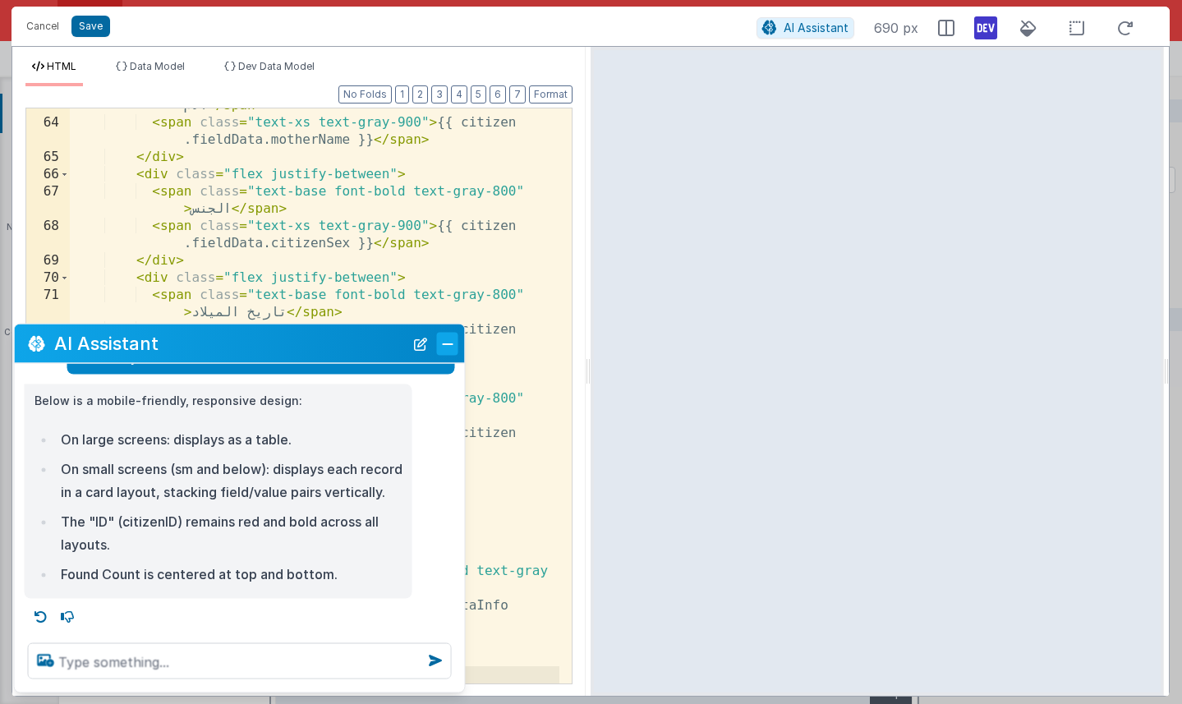
click at [448, 350] on button "Close" at bounding box center [447, 343] width 21 height 23
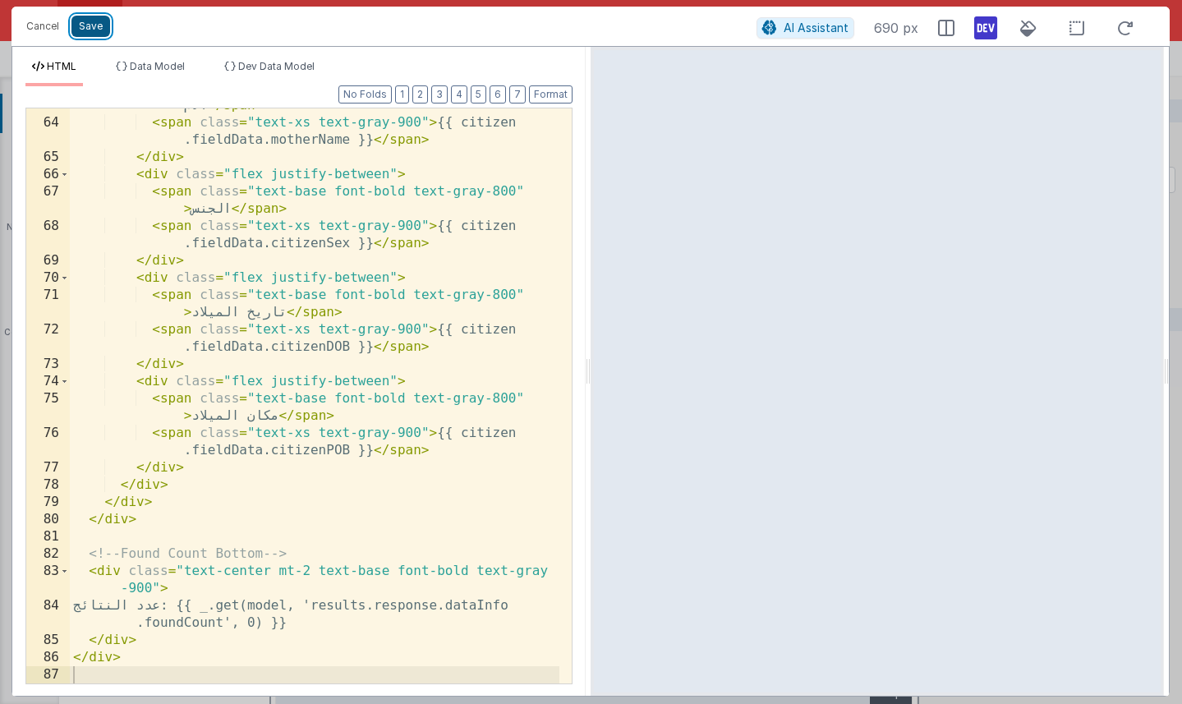
click at [100, 24] on button "Save" at bounding box center [90, 26] width 39 height 21
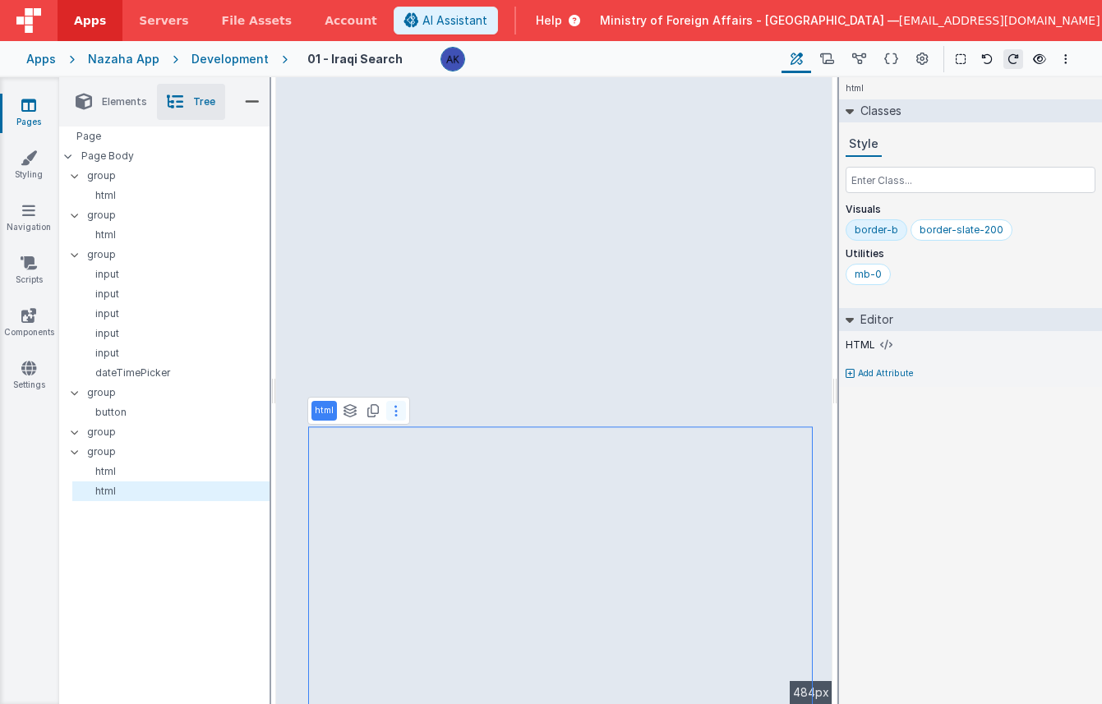
click at [394, 415] on icon at bounding box center [395, 410] width 3 height 13
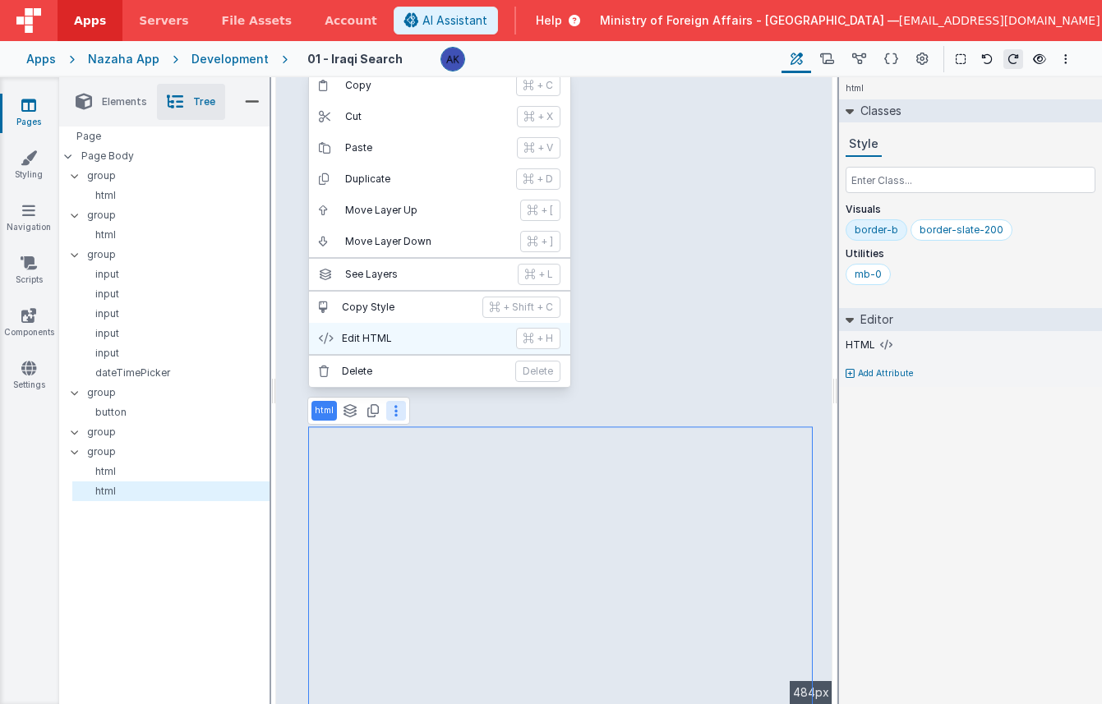
click at [398, 335] on p "Edit HTML" at bounding box center [424, 338] width 164 height 13
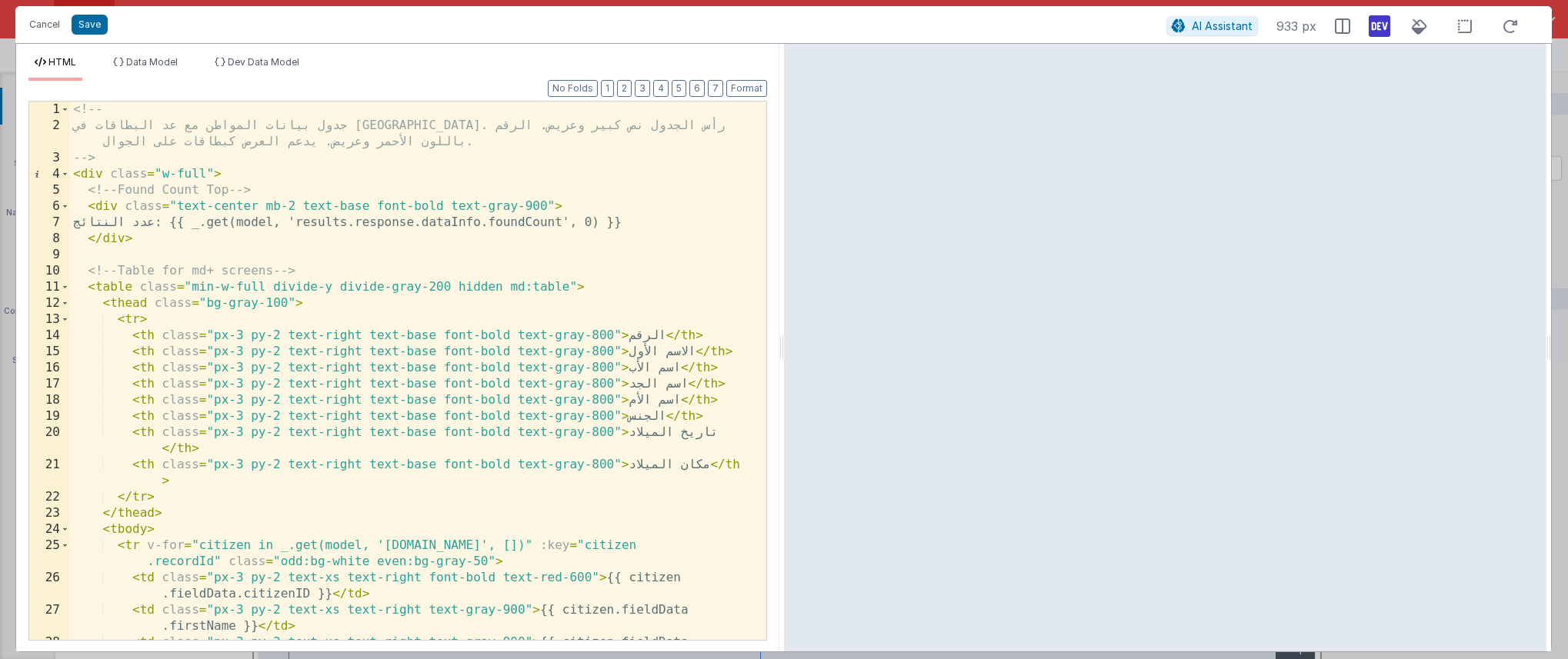
click at [638, 299] on div "<!-- جدول بيانات المواطن مع عد البطاقات في [GEOGRAPHIC_DATA]. رأس الجدول نص كبي…" at bounding box center [412, 394] width 685 height 587
click at [458, 286] on div "<!-- جدول بيانات المواطن مع عد البطاقات في [GEOGRAPHIC_DATA]. رأس الجدول نص كبي…" at bounding box center [412, 394] width 685 height 587
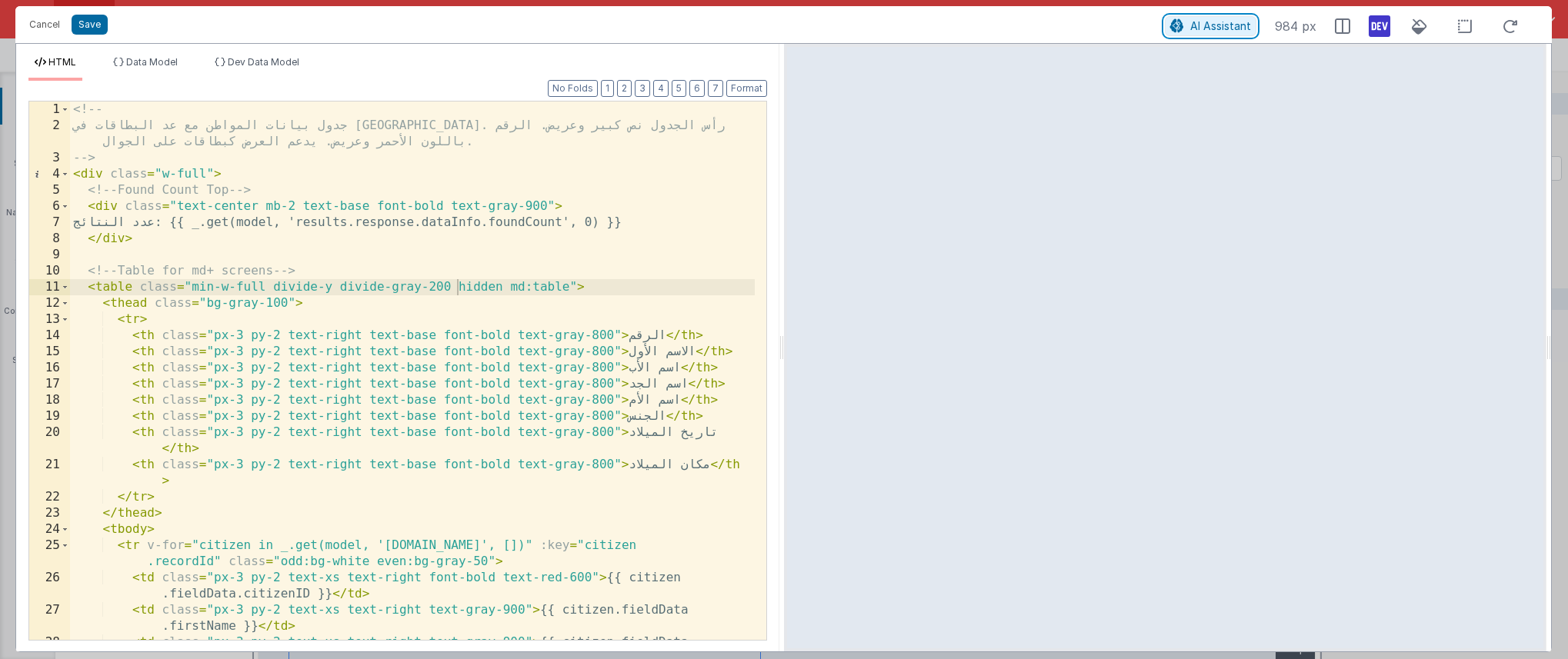
click at [882, 28] on span "AI Assistant" at bounding box center [1220, 26] width 61 height 13
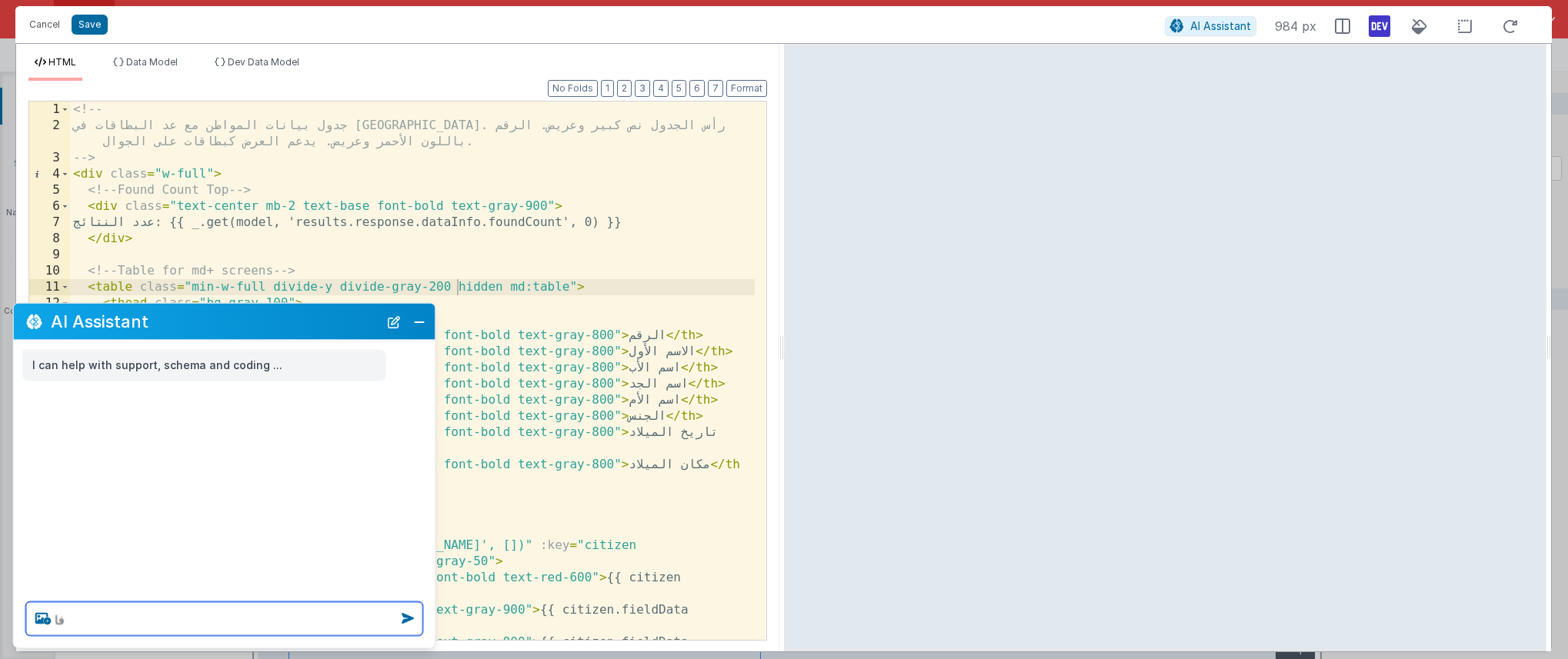
type textarea "ف"
type textarea "the table on medium size screen is not showing"
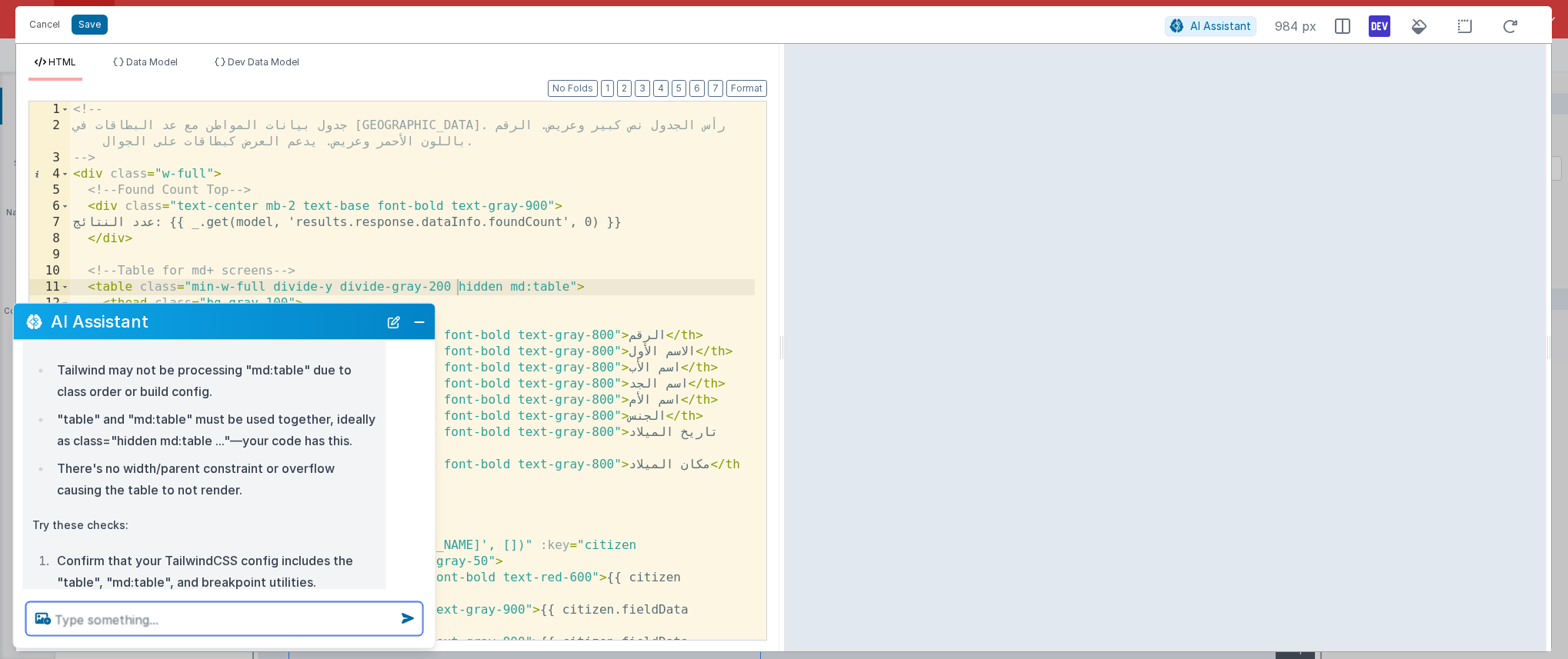
scroll to position [294, 0]
click at [414, 321] on button "Close" at bounding box center [419, 321] width 20 height 22
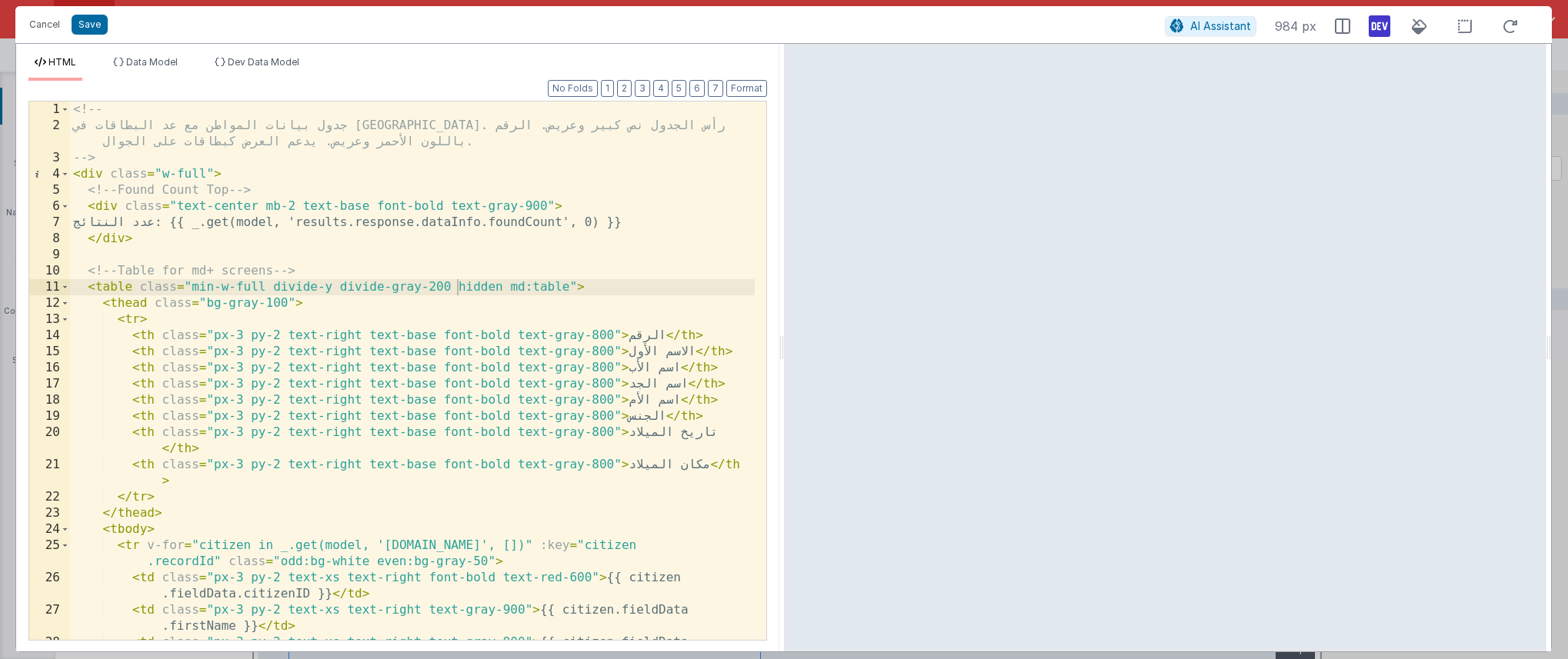
click at [486, 291] on div "<!-- جدول بيانات المواطن مع عد البطاقات في [GEOGRAPHIC_DATA]. رأس الجدول نص كبي…" at bounding box center [412, 394] width 685 height 587
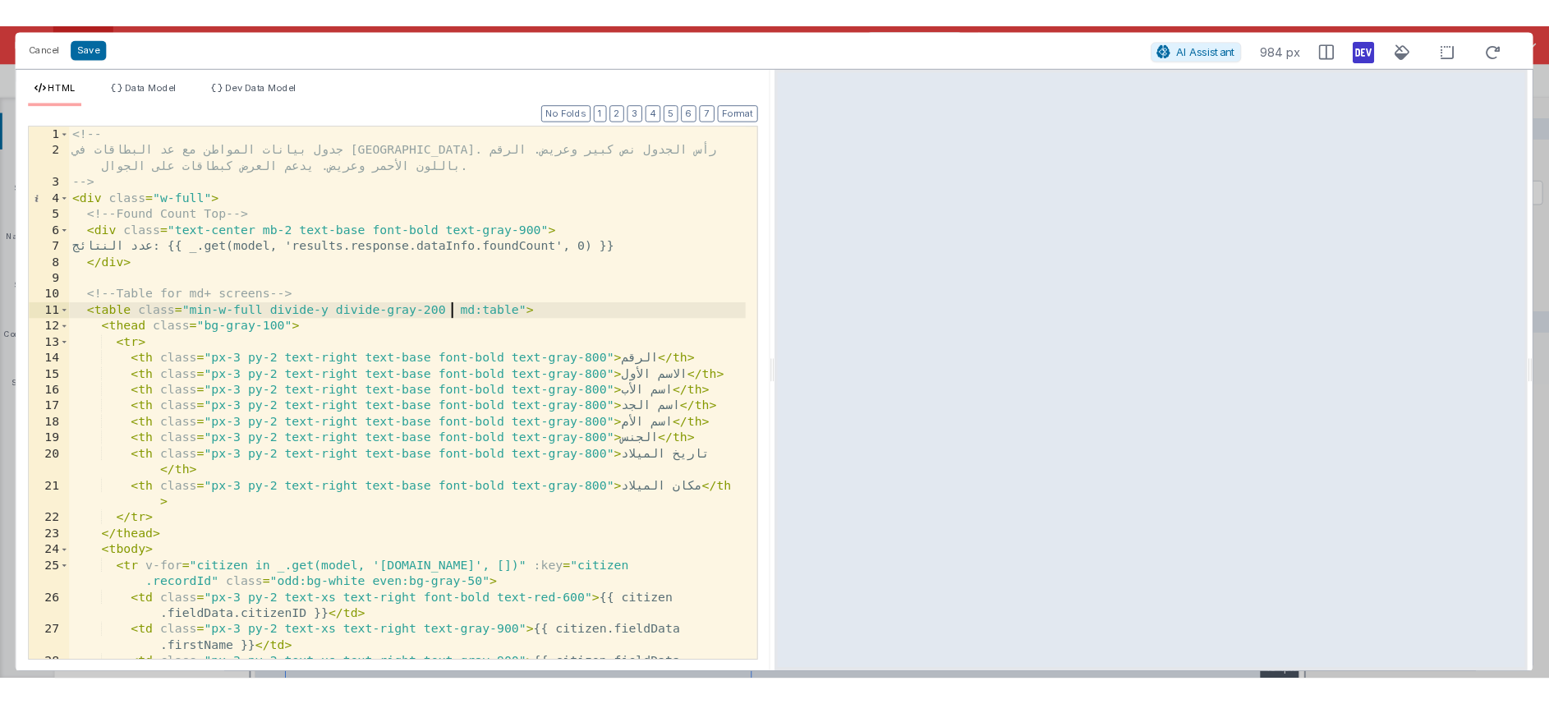
scroll to position [1374, 0]
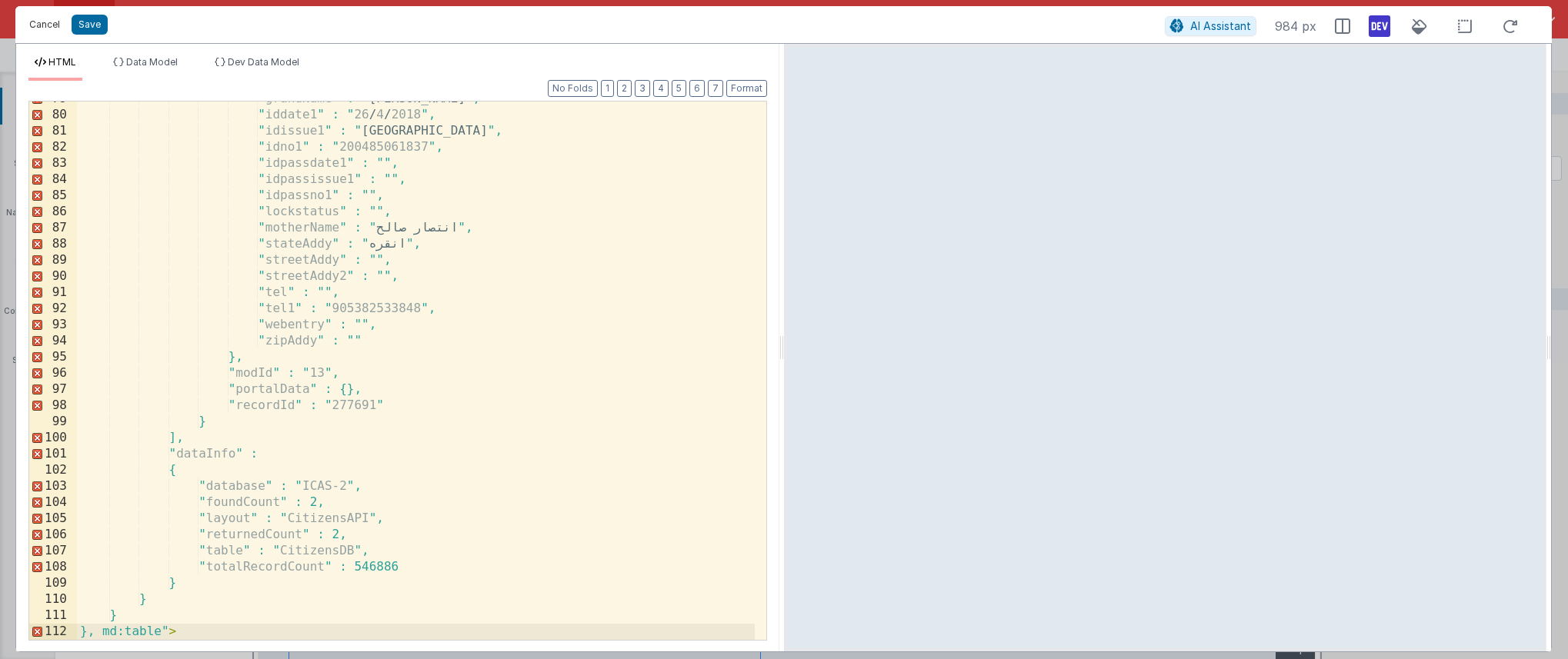
click at [32, 23] on button "Cancel" at bounding box center [44, 24] width 46 height 22
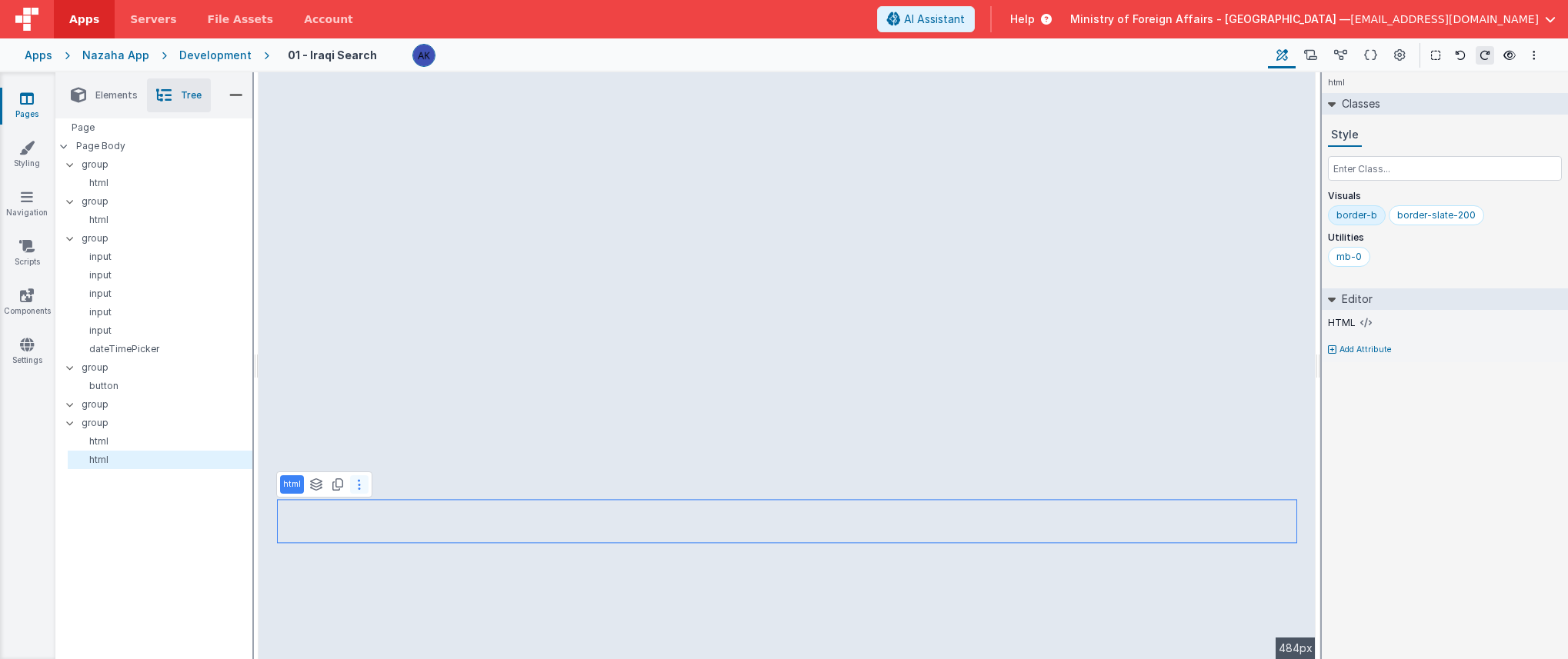
click at [362, 482] on button at bounding box center [360, 485] width 19 height 19
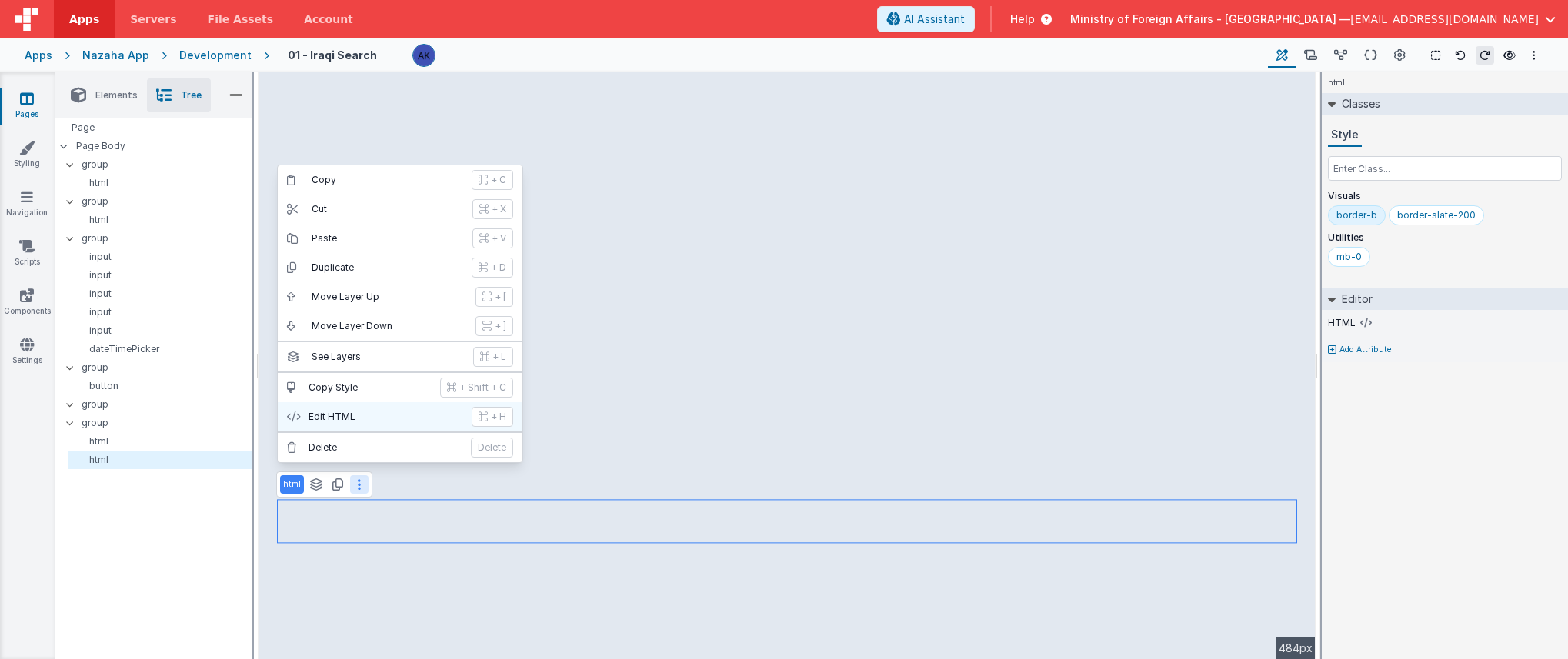
click at [379, 423] on button "Edit HTML + H" at bounding box center [400, 417] width 244 height 29
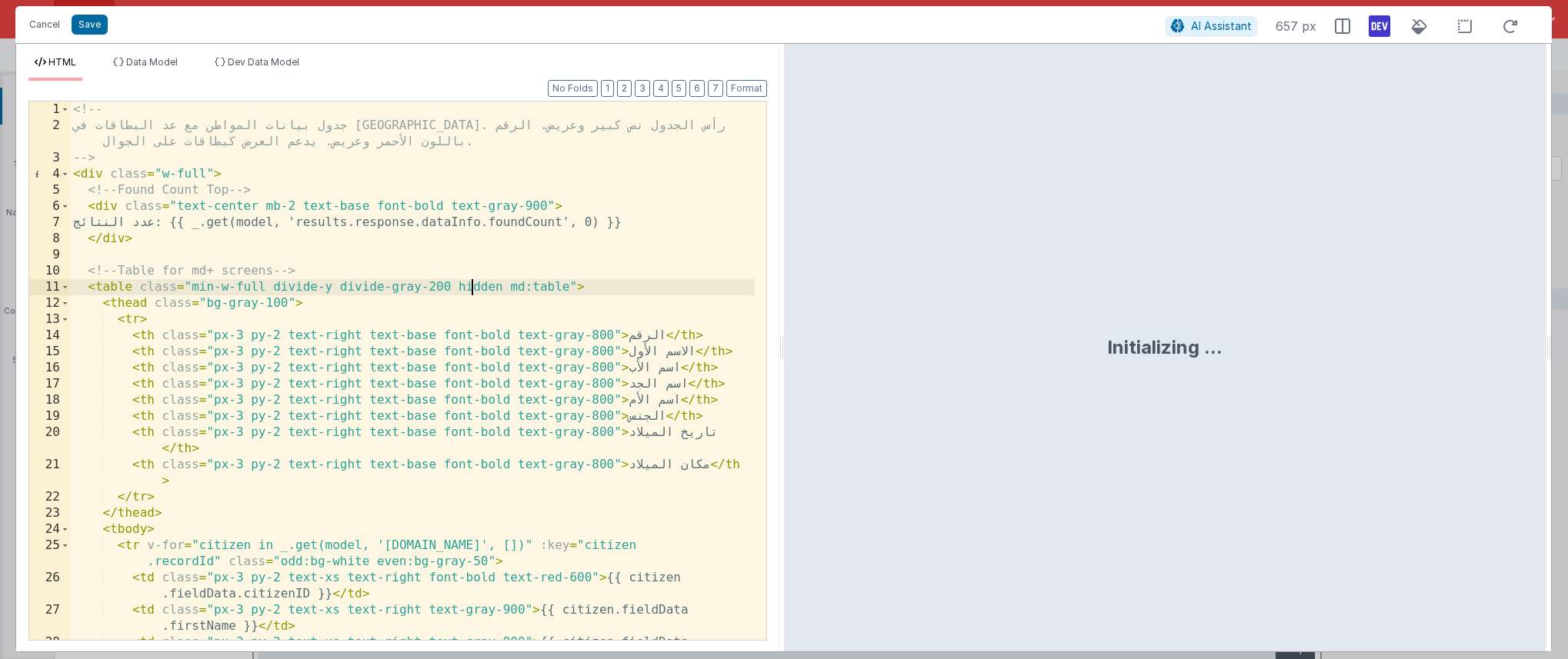
click at [472, 290] on div "<!-- جدول بيانات المواطن مع عد البطاقات في [GEOGRAPHIC_DATA]. رأس الجدول نص كبي…" at bounding box center [412, 394] width 685 height 587
click at [472, 289] on div "<!-- جدول بيانات المواطن مع عد البطاقات في [GEOGRAPHIC_DATA]. رأس الجدول نص كبي…" at bounding box center [412, 394] width 685 height 587
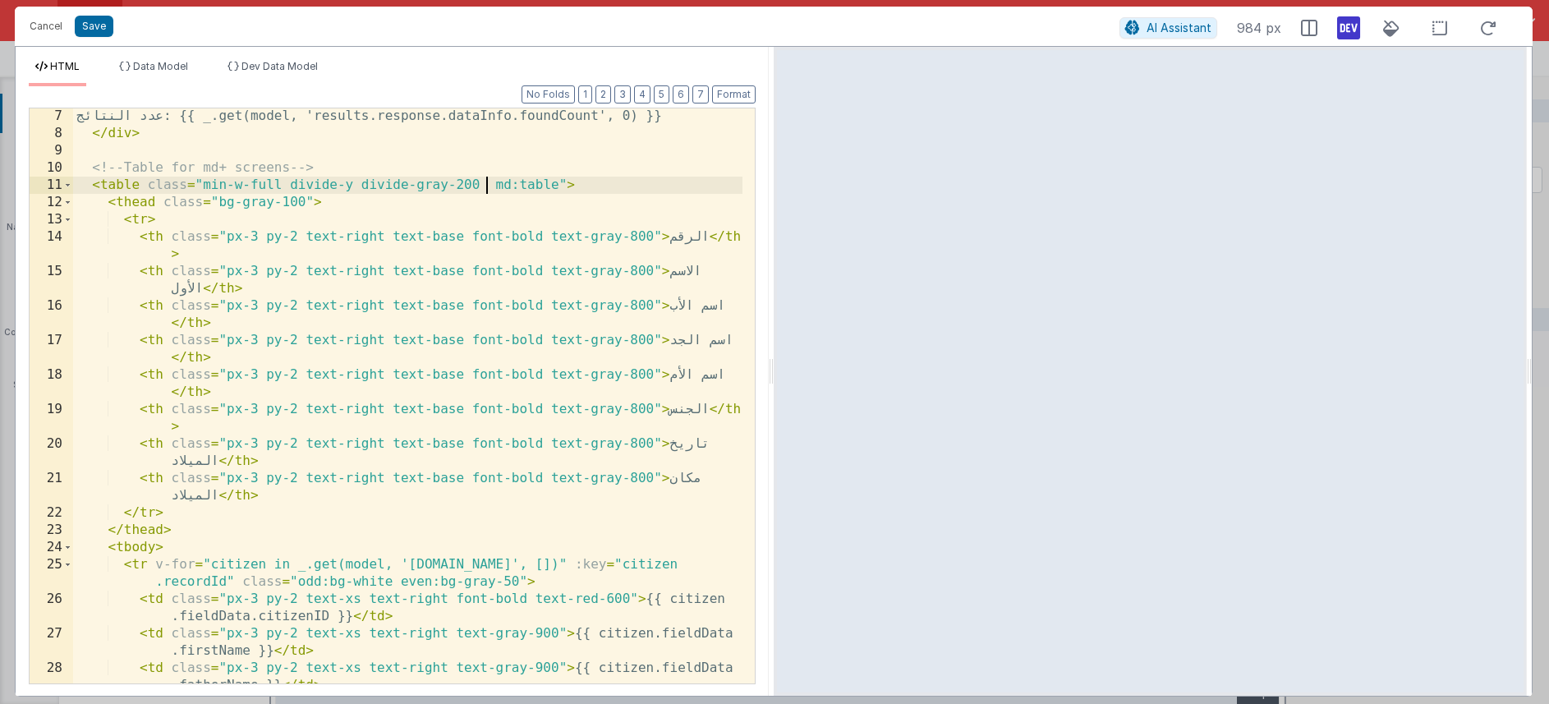
scroll to position [94, 0]
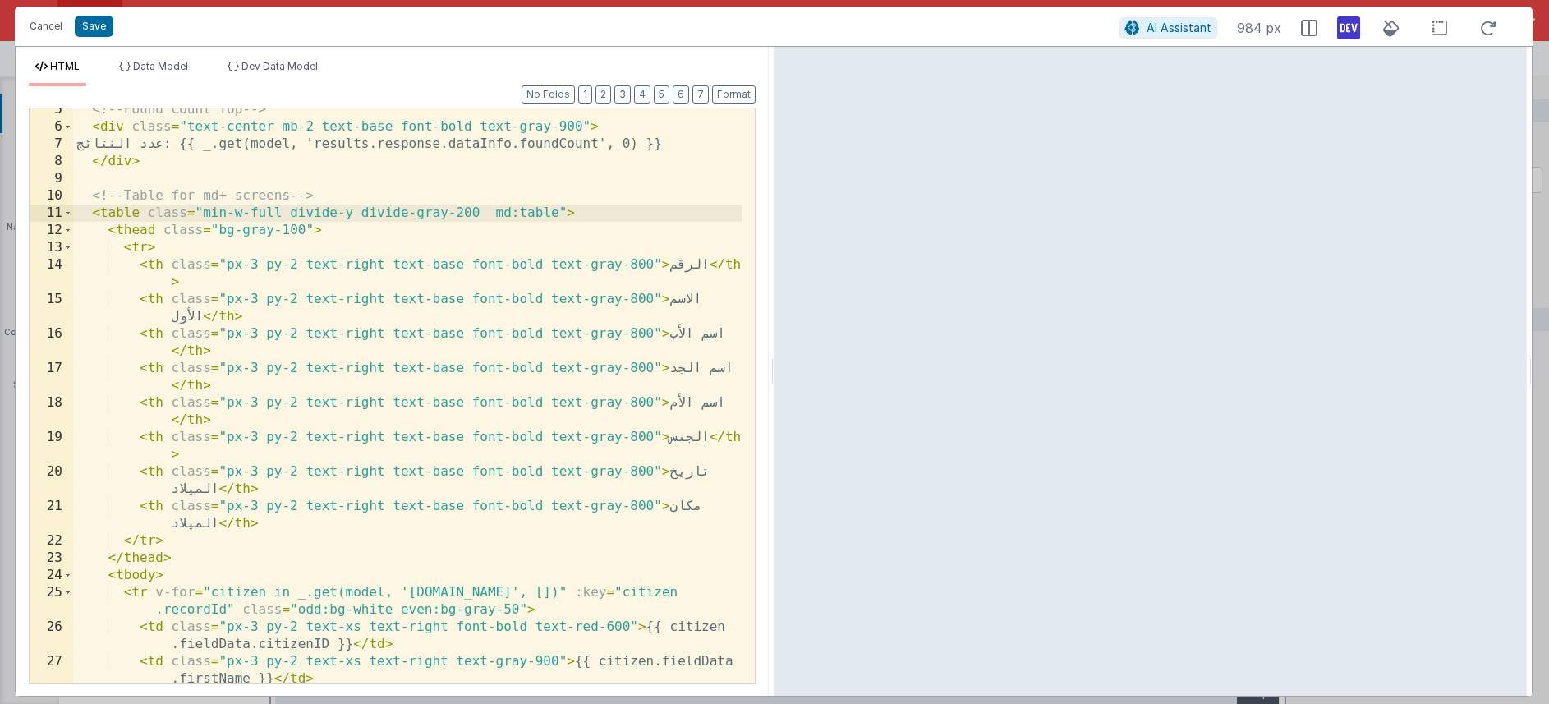
click at [513, 212] on div "<!-- Found Count Top --> < div class = "text-center mb-2 text-base font-bold te…" at bounding box center [408, 414] width 670 height 627
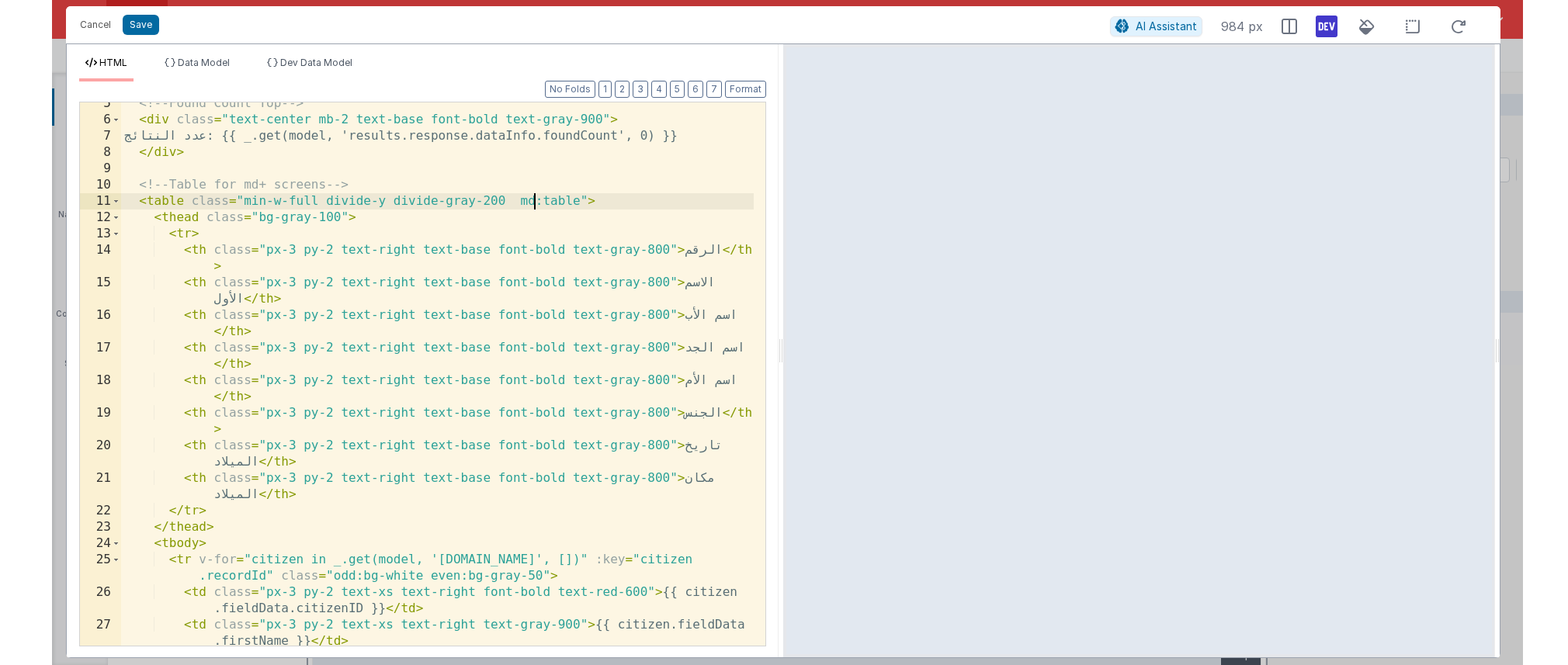
scroll to position [0, 0]
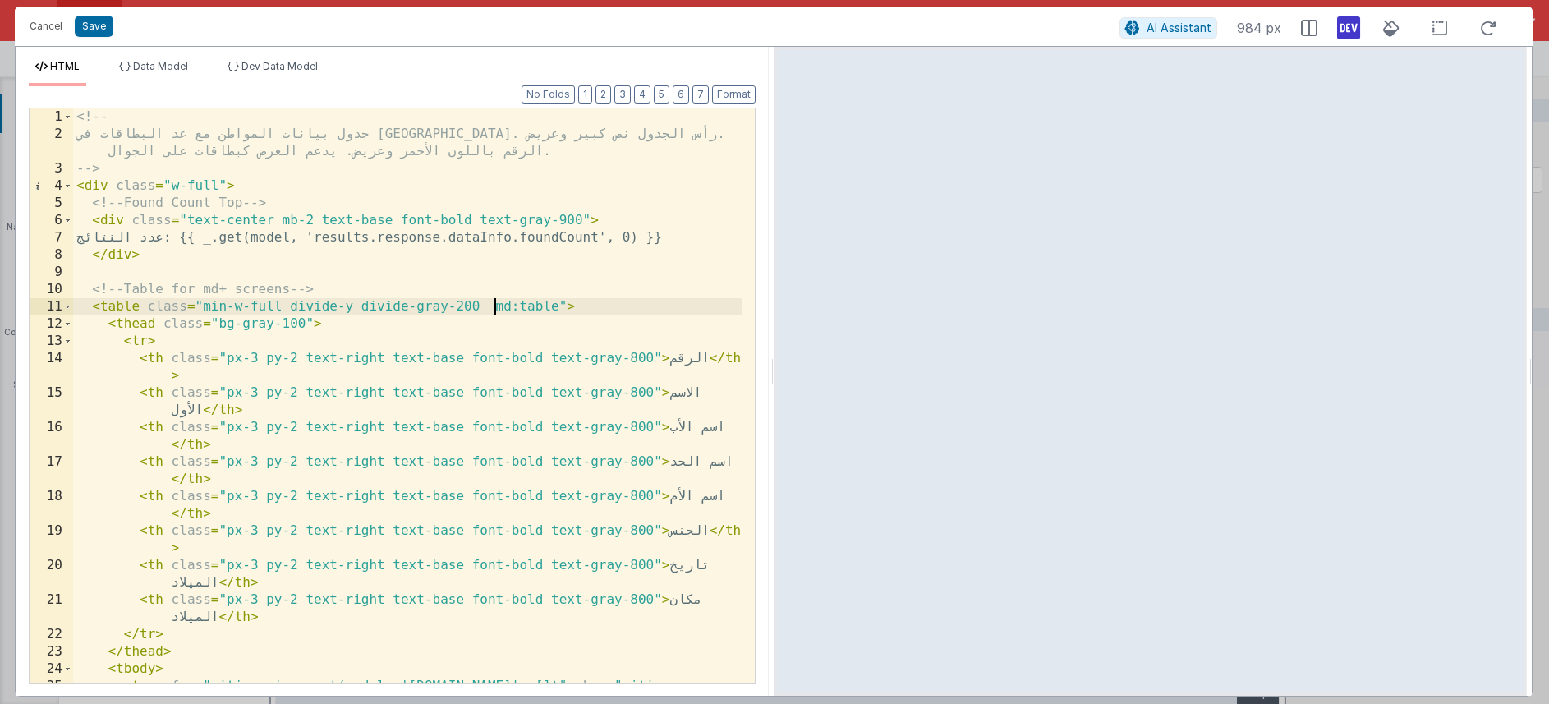
click at [497, 308] on div "<!-- جدول بيانات المواطن مع عد البطاقات في [GEOGRAPHIC_DATA]. رأس الجدول نص كبي…" at bounding box center [408, 421] width 670 height 627
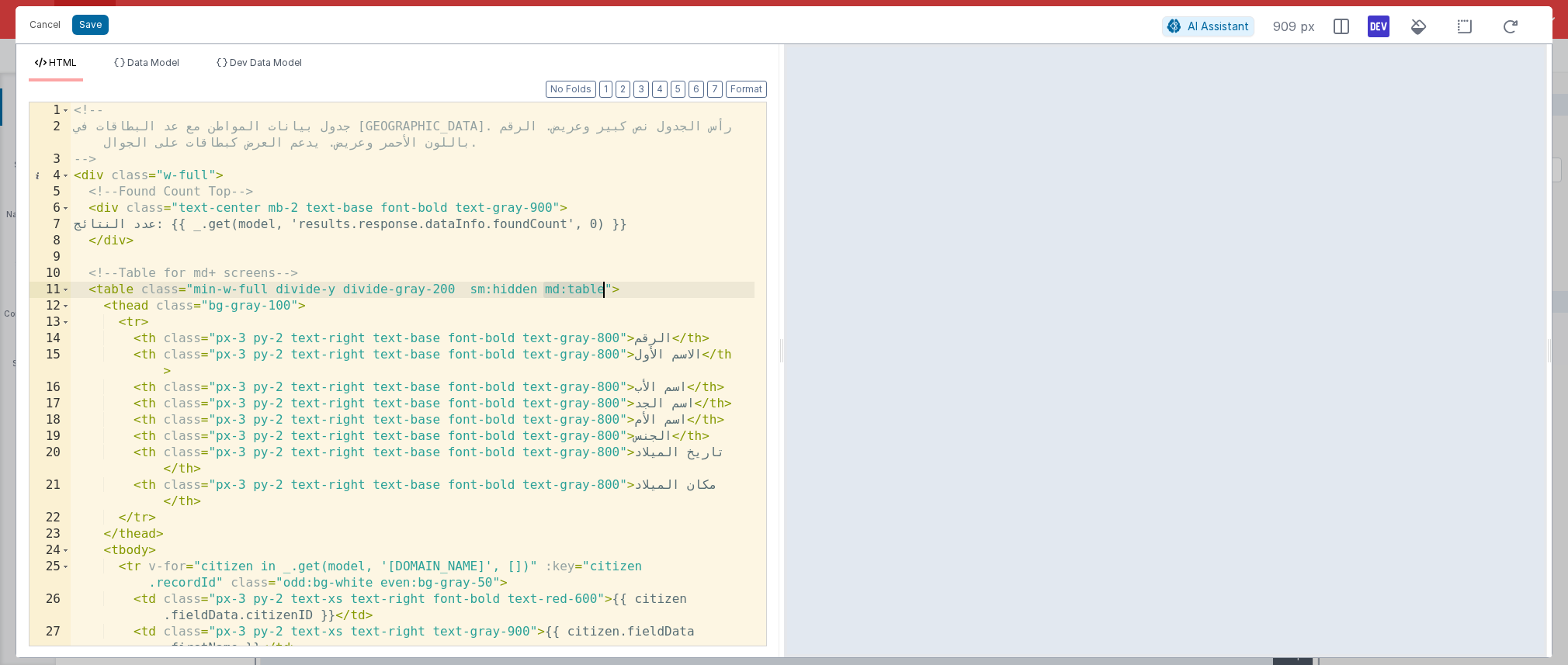
drag, startPoint x: 543, startPoint y: 291, endPoint x: 604, endPoint y: 287, distance: 61.1
click at [604, 287] on div "<!-- جدول بيانات المواطن مع عد البطاقات في [GEOGRAPHIC_DATA]. رأس الجدول نص كبي…" at bounding box center [413, 398] width 684 height 592
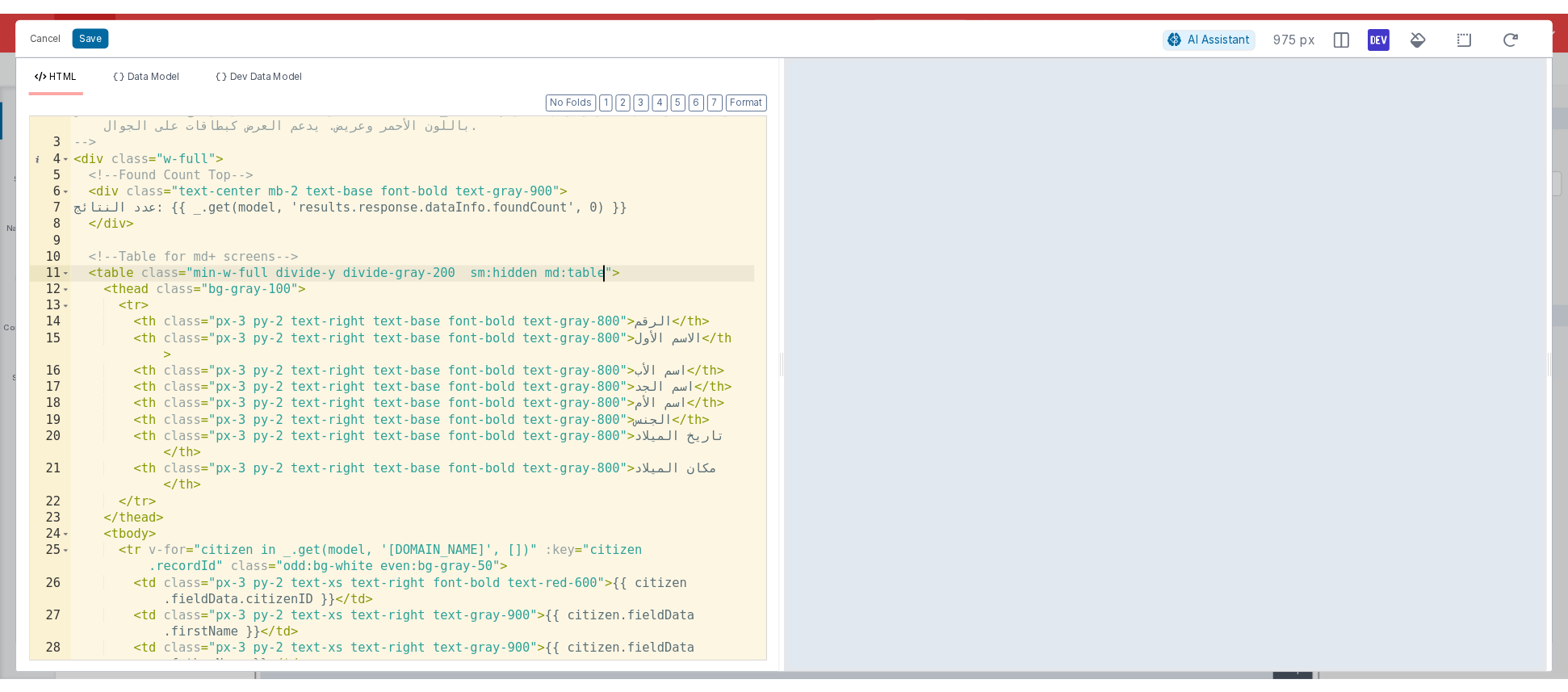
scroll to position [33, 0]
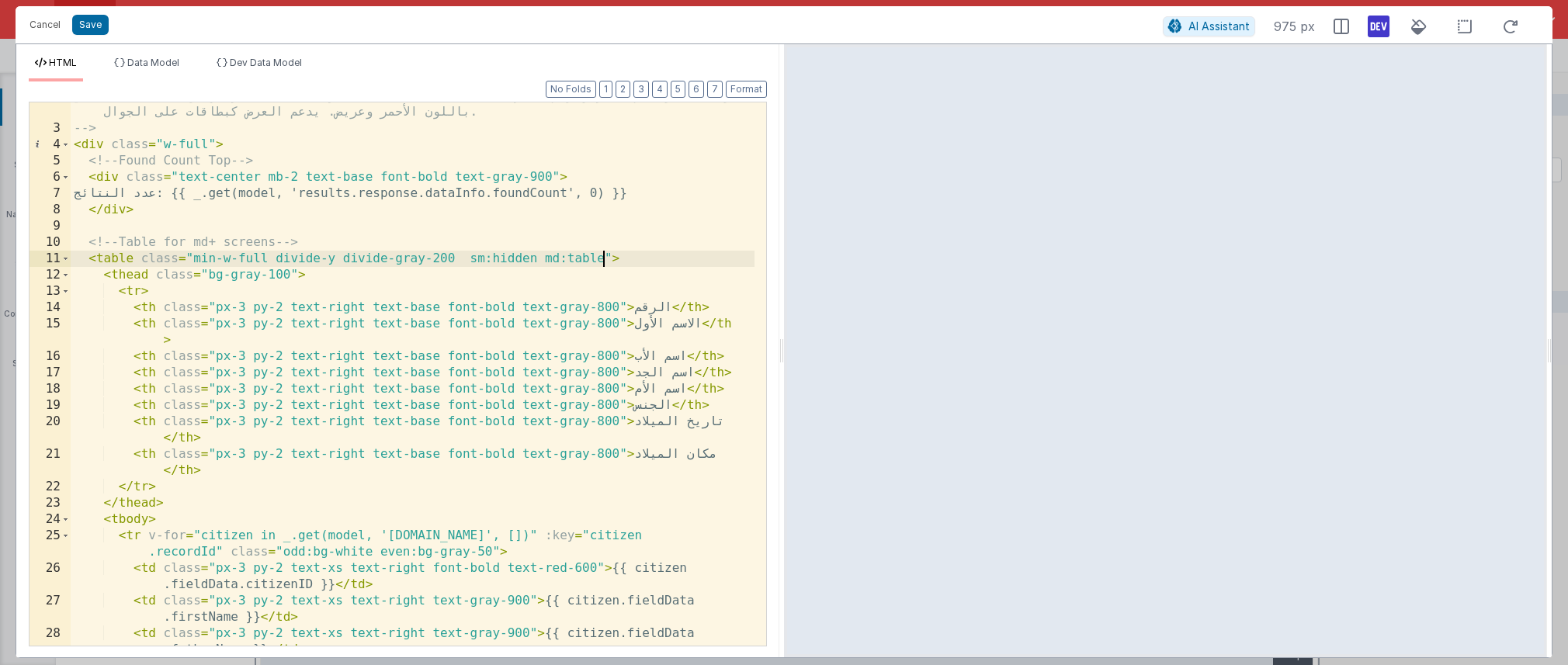
click at [492, 260] on div "جدول بيانات المواطن مع عد البطاقات في [GEOGRAPHIC_DATA]. رأس الجدول نص كبير وعر…" at bounding box center [413, 392] width 684 height 608
drag, startPoint x: 533, startPoint y: 257, endPoint x: 469, endPoint y: 260, distance: 64.1
click at [469, 260] on div "جدول بيانات المواطن مع عد البطاقات في [GEOGRAPHIC_DATA]. رأس الجدول نص كبير وعر…" at bounding box center [413, 392] width 684 height 608
click at [501, 262] on div "جدول بيانات المواطن مع عد البطاقات في [GEOGRAPHIC_DATA]. رأس الجدول نص كبير وعر…" at bounding box center [413, 392] width 684 height 608
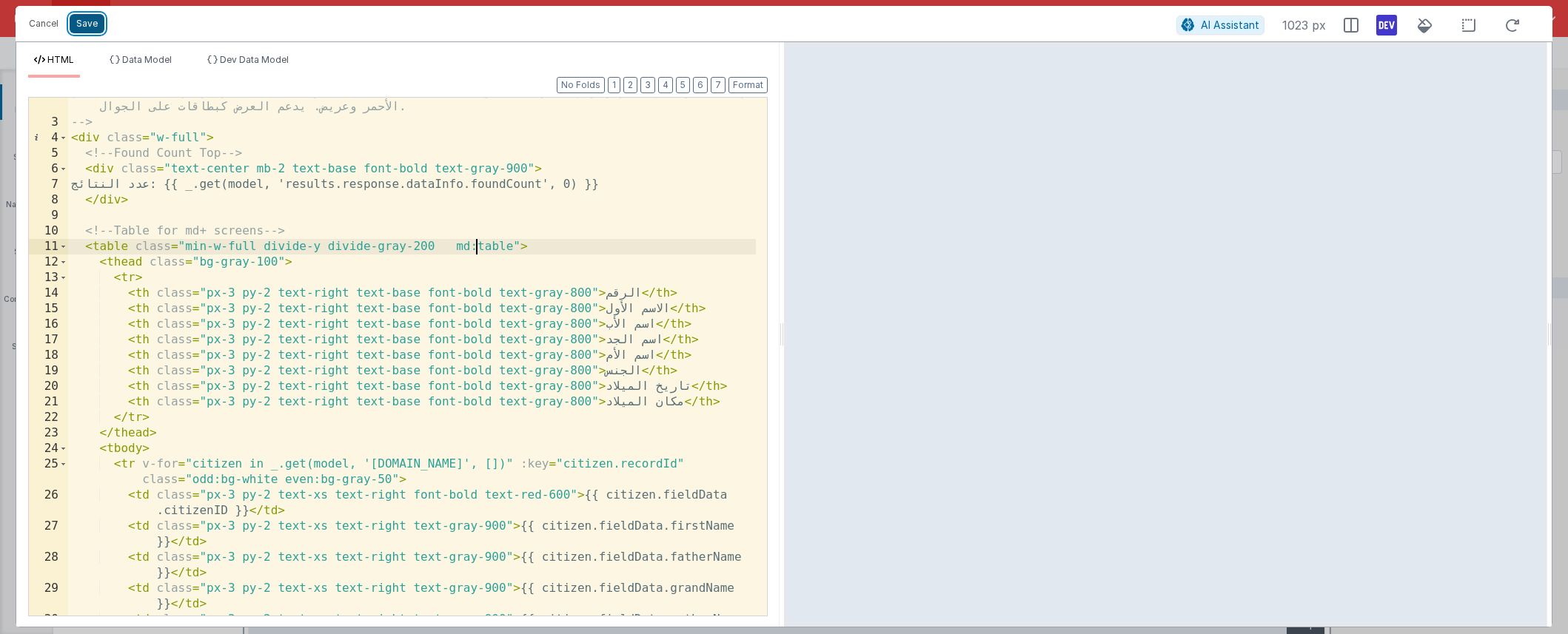
click at [92, 23] on button "Save" at bounding box center [87, 23] width 35 height 19
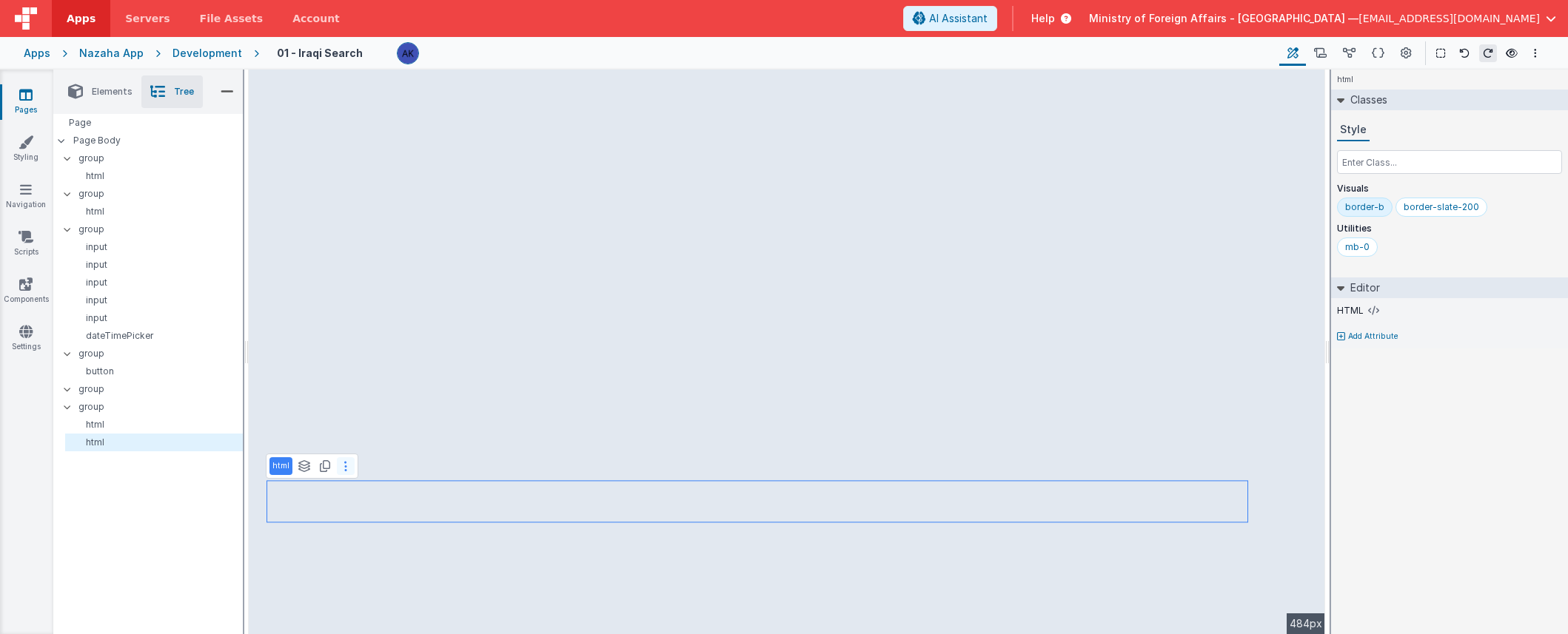
click at [346, 467] on button at bounding box center [346, 466] width 18 height 18
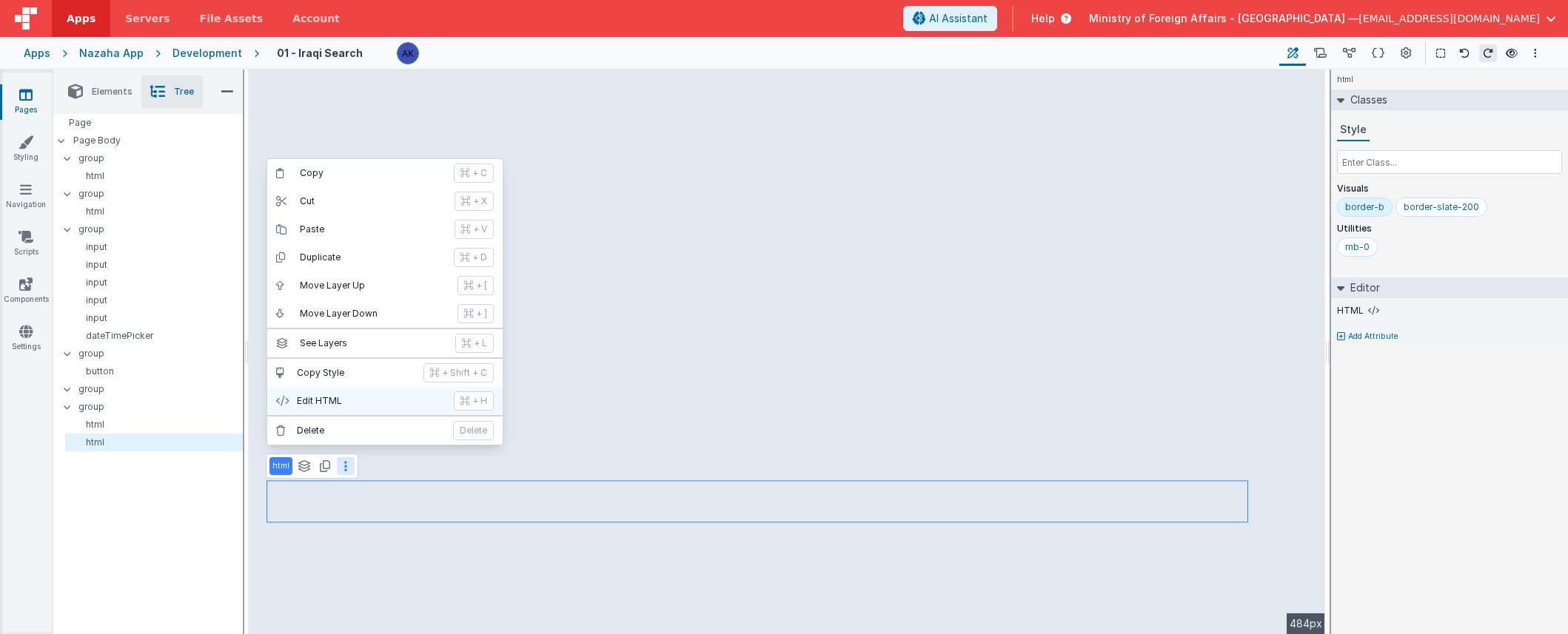
click at [354, 400] on p "Edit HTML" at bounding box center [370, 401] width 148 height 12
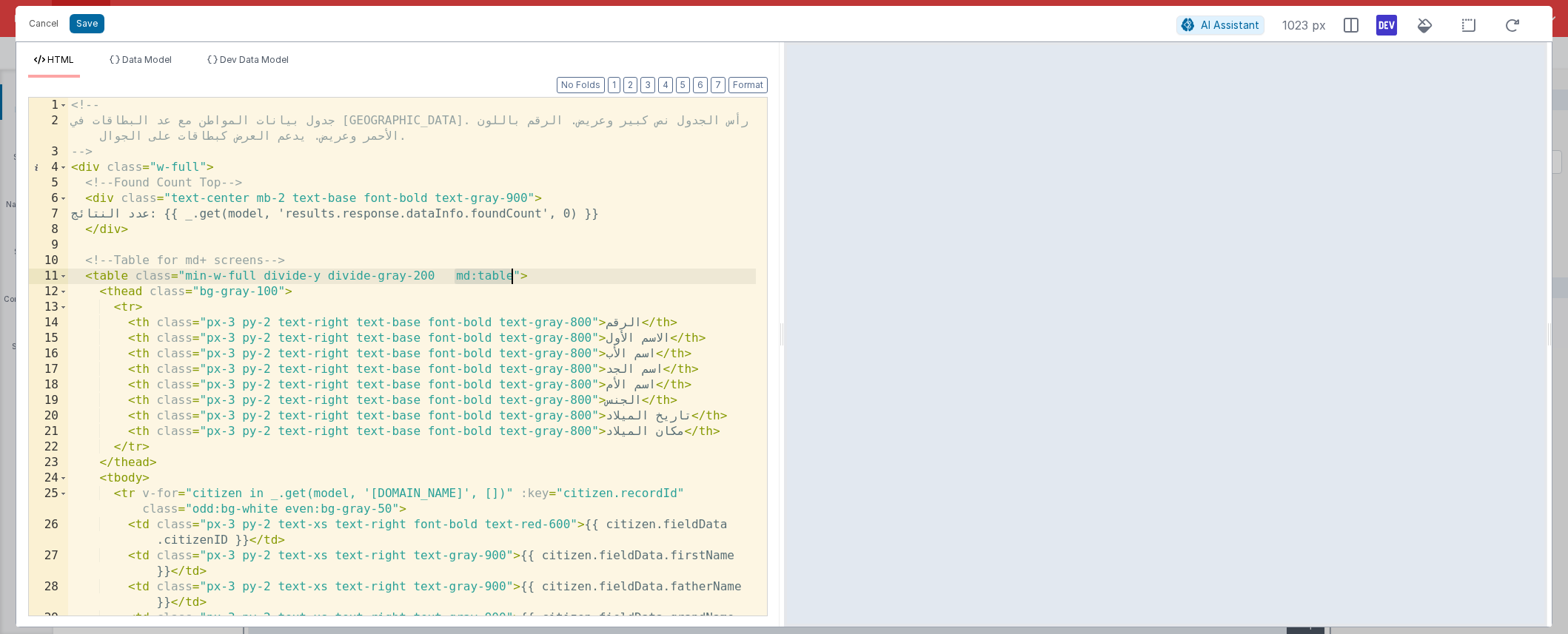
drag, startPoint x: 453, startPoint y: 275, endPoint x: 513, endPoint y: 280, distance: 60.2
click at [513, 280] on div "<!-- جدول بيانات المواطن مع عد البطاقات في [GEOGRAPHIC_DATA]. رأس الجدول نص كبي…" at bounding box center [412, 379] width 688 height 565
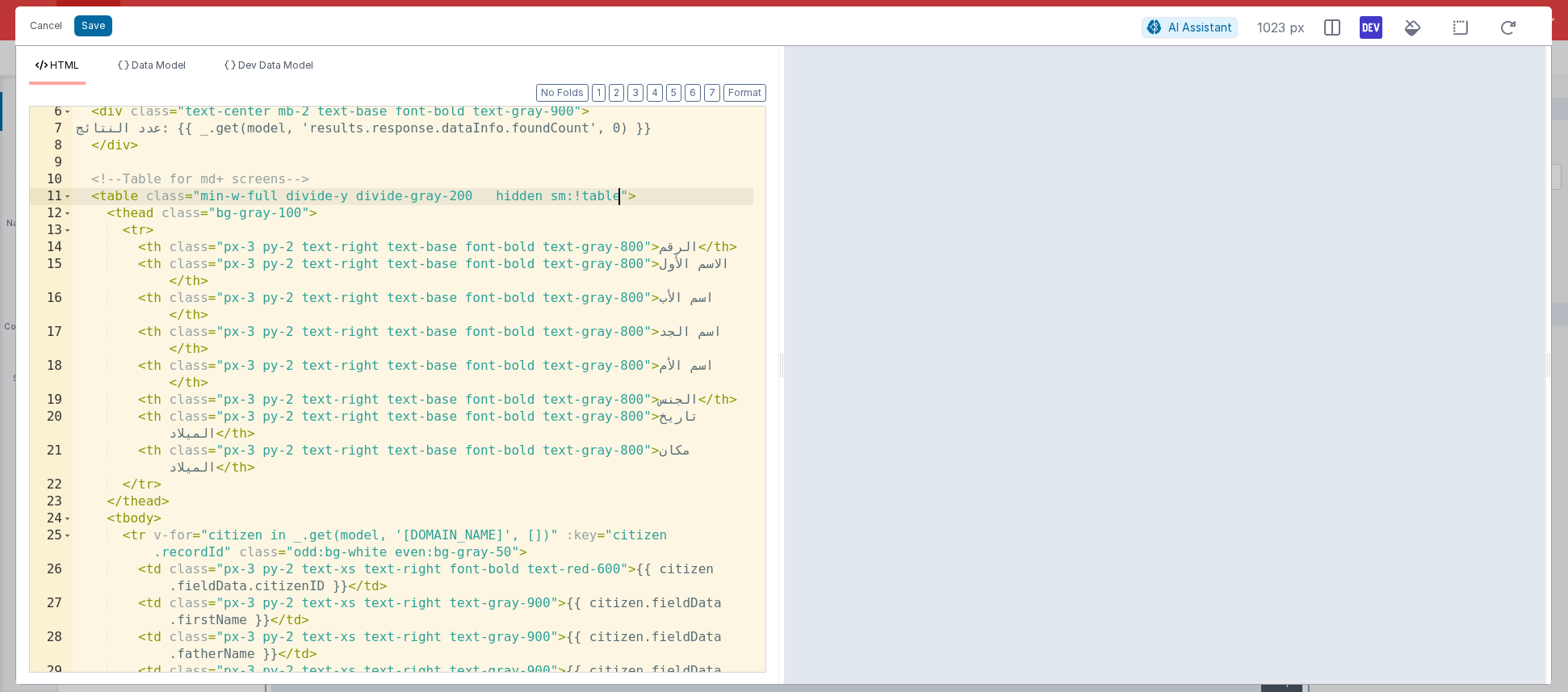
scroll to position [92, 0]
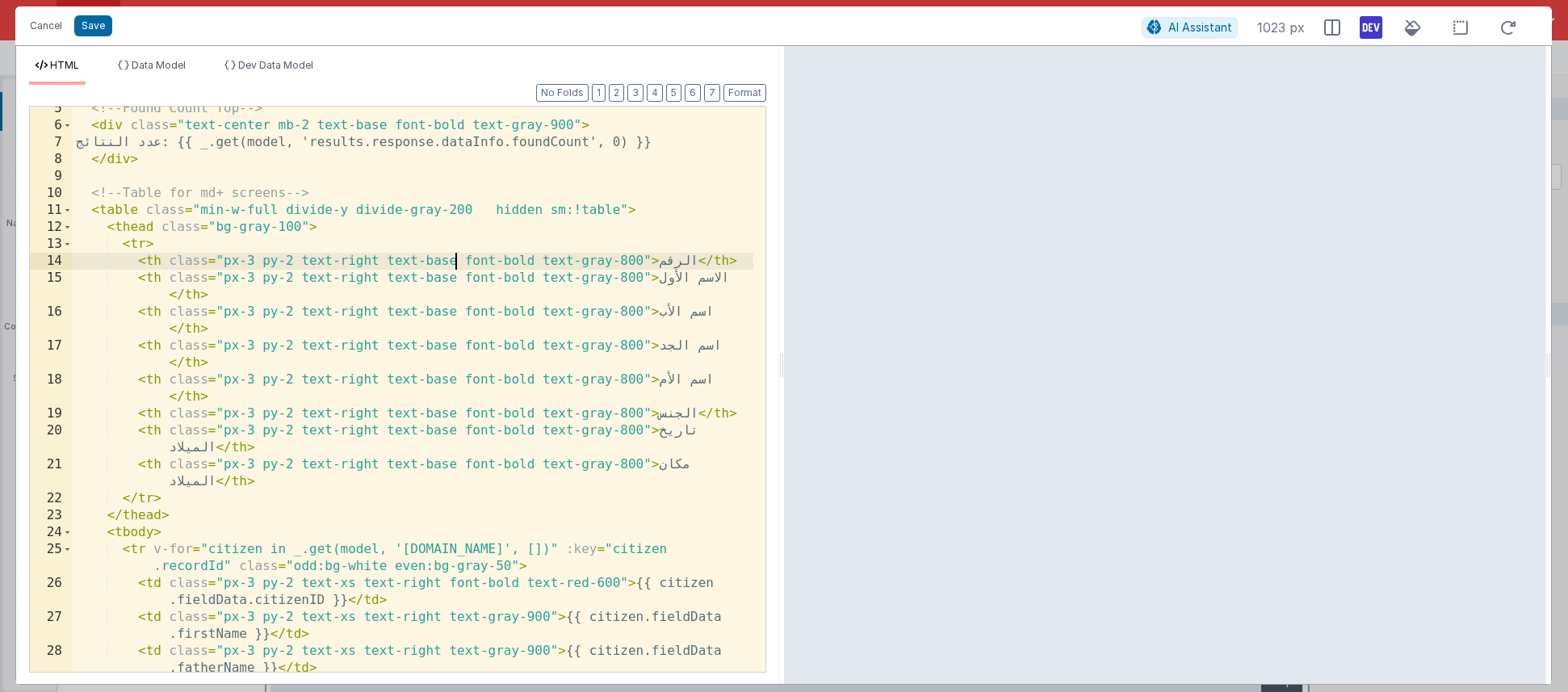
click at [454, 261] on div "<!-- Found Count Top --> < div class = "text-center mb-2 text-base font-bold te…" at bounding box center [413, 408] width 681 height 616
click at [632, 260] on div "<!-- Found Count Top --> < div class = "text-center mb-2 text-base font-bold te…" at bounding box center [413, 408] width 681 height 616
click at [597, 261] on div "<!-- Found Count Top --> < div class = "text-center mb-2 text-base font-bold te…" at bounding box center [413, 408] width 681 height 616
click at [641, 260] on div "<!-- Found Count Top --> < div class = "text-center mb-2 text-base font-bold te…" at bounding box center [413, 408] width 681 height 616
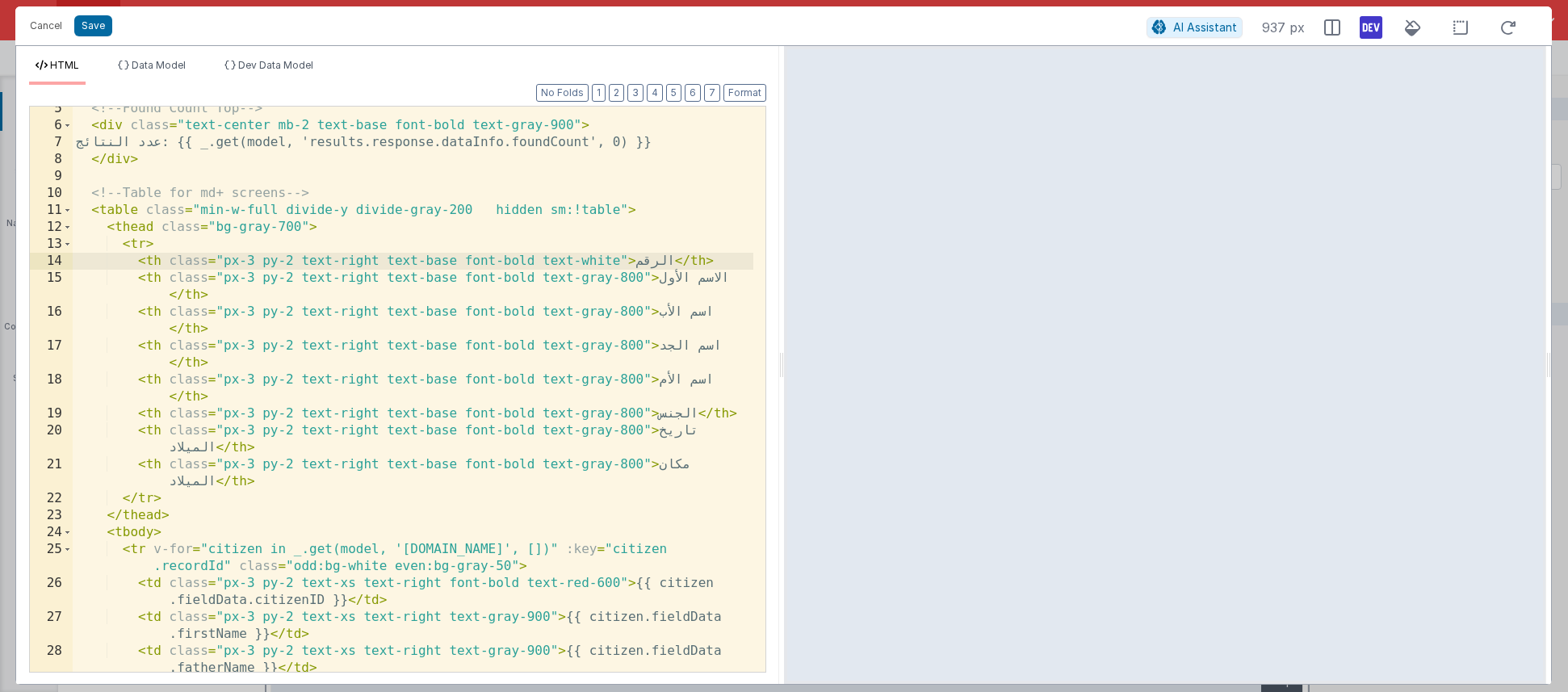
click at [589, 260] on div "<!-- Found Count Top --> < div class = "text-center mb-2 text-base font-bold te…" at bounding box center [413, 408] width 681 height 616
click at [586, 260] on div "<!-- Found Count Top --> < div class = "text-center mb-2 text-base font-bold te…" at bounding box center [413, 408] width 681 height 616
click at [588, 260] on div "<!-- Found Count Top --> < div class = "text-center mb-2 text-base font-bold te…" at bounding box center [413, 408] width 681 height 616
drag, startPoint x: 591, startPoint y: 283, endPoint x: 640, endPoint y: 280, distance: 49.1
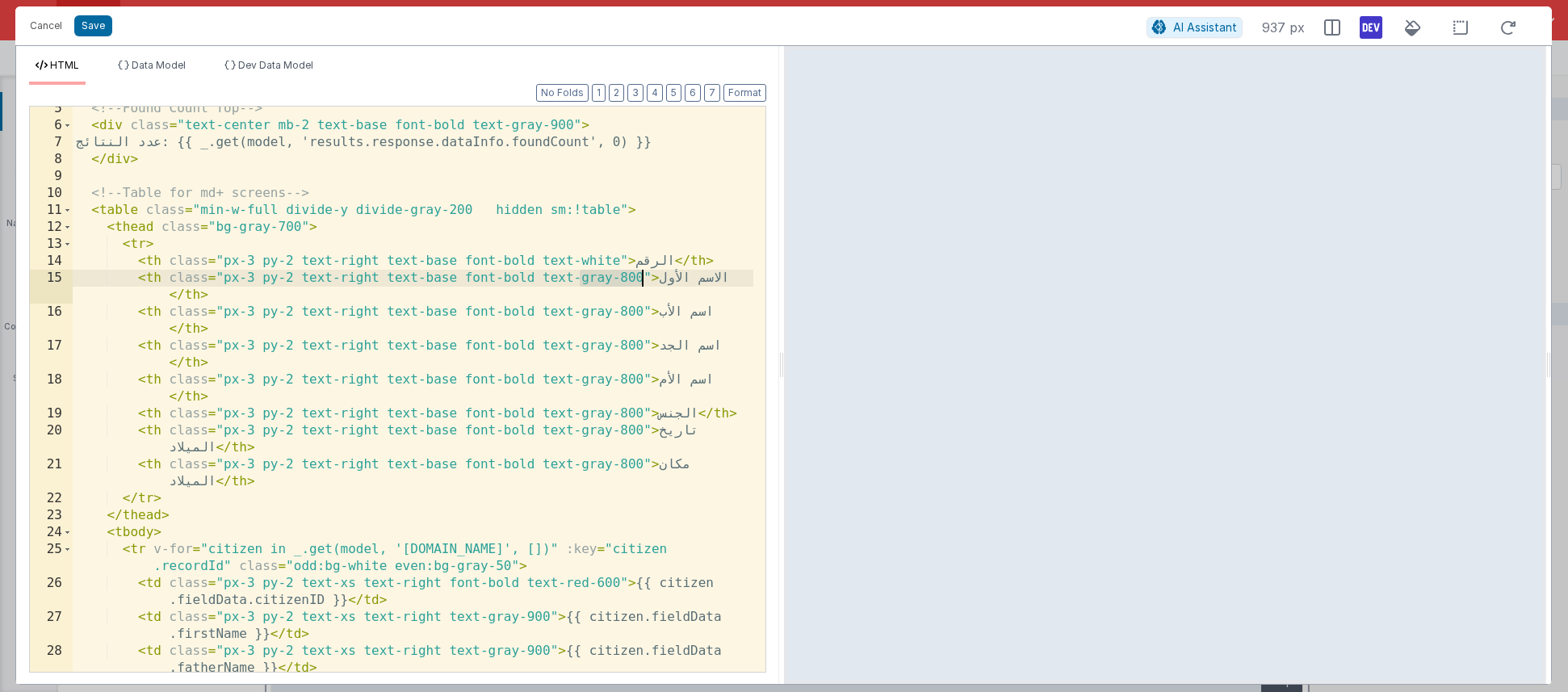
click at [640, 280] on div "<!-- Found Count Top --> < div class = "text-center mb-2 text-base font-bold te…" at bounding box center [413, 408] width 681 height 616
drag, startPoint x: 545, startPoint y: 312, endPoint x: 641, endPoint y: 305, distance: 96.3
click at [641, 305] on div "<!-- Found Count Top --> < div class = "text-center mb-2 text-base font-bold te…" at bounding box center [413, 408] width 681 height 616
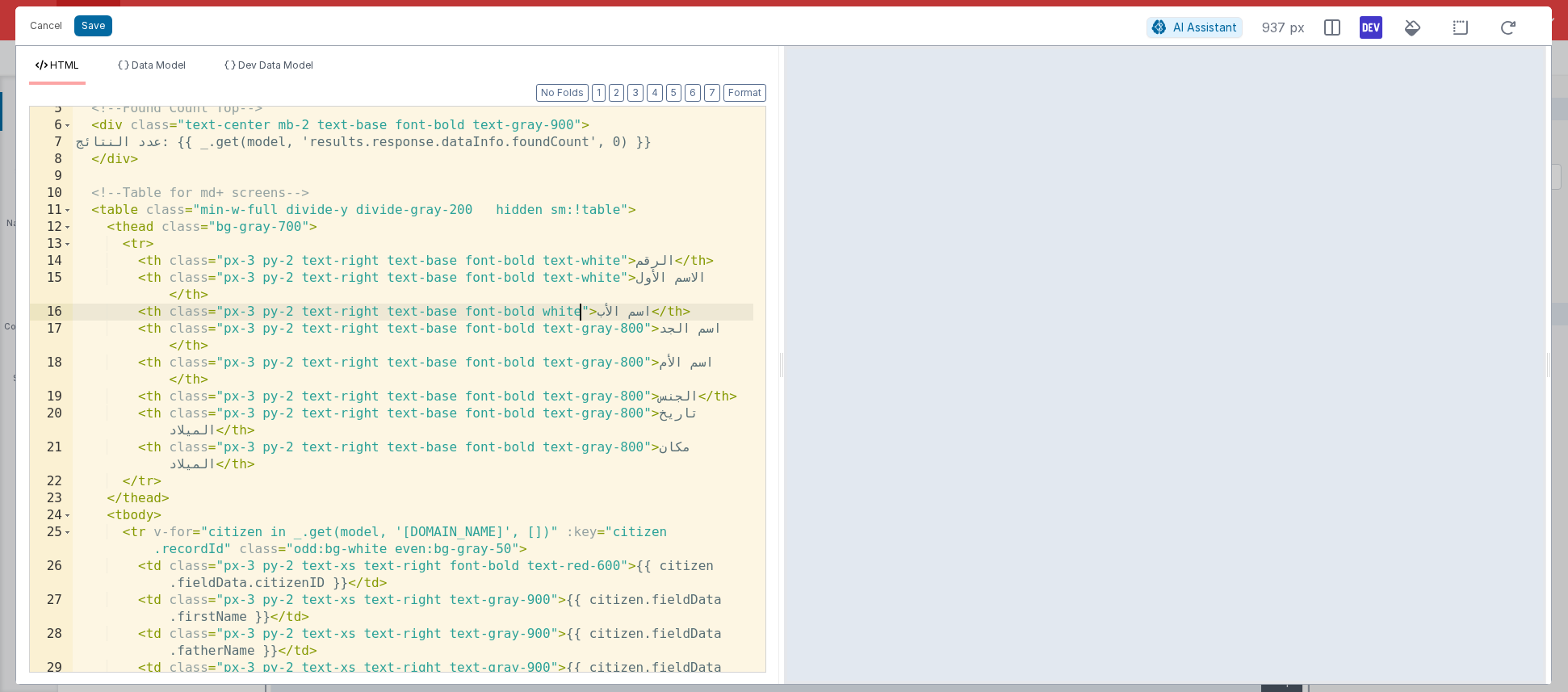
click at [541, 314] on div "<!-- Found Count Top --> < div class = "text-center mb-2 text-base font-bold te…" at bounding box center [413, 408] width 681 height 616
drag, startPoint x: 581, startPoint y: 332, endPoint x: 640, endPoint y: 328, distance: 59.1
click at [640, 328] on div "<!-- Found Count Top --> < div class = "text-center mb-2 text-base font-bold te…" at bounding box center [413, 408] width 681 height 616
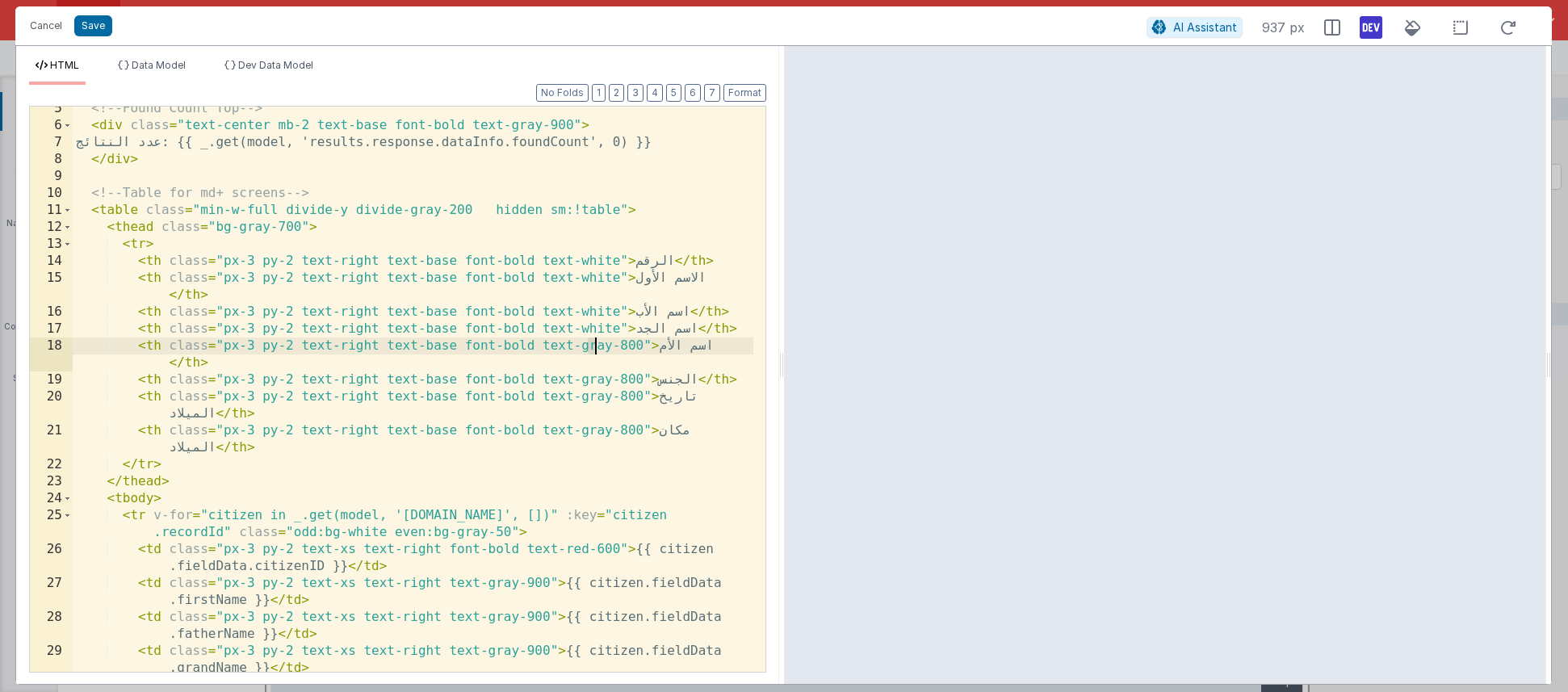
drag, startPoint x: 584, startPoint y: 351, endPoint x: 597, endPoint y: 349, distance: 13.2
click at [597, 349] on div "<!-- Found Count Top --> < div class = "text-center mb-2 text-base font-bold te…" at bounding box center [413, 408] width 681 height 616
drag, startPoint x: 581, startPoint y: 351, endPoint x: 640, endPoint y: 346, distance: 59.2
click at [640, 346] on div "<!-- Found Count Top --> < div class = "text-center mb-2 text-base font-bold te…" at bounding box center [413, 408] width 681 height 616
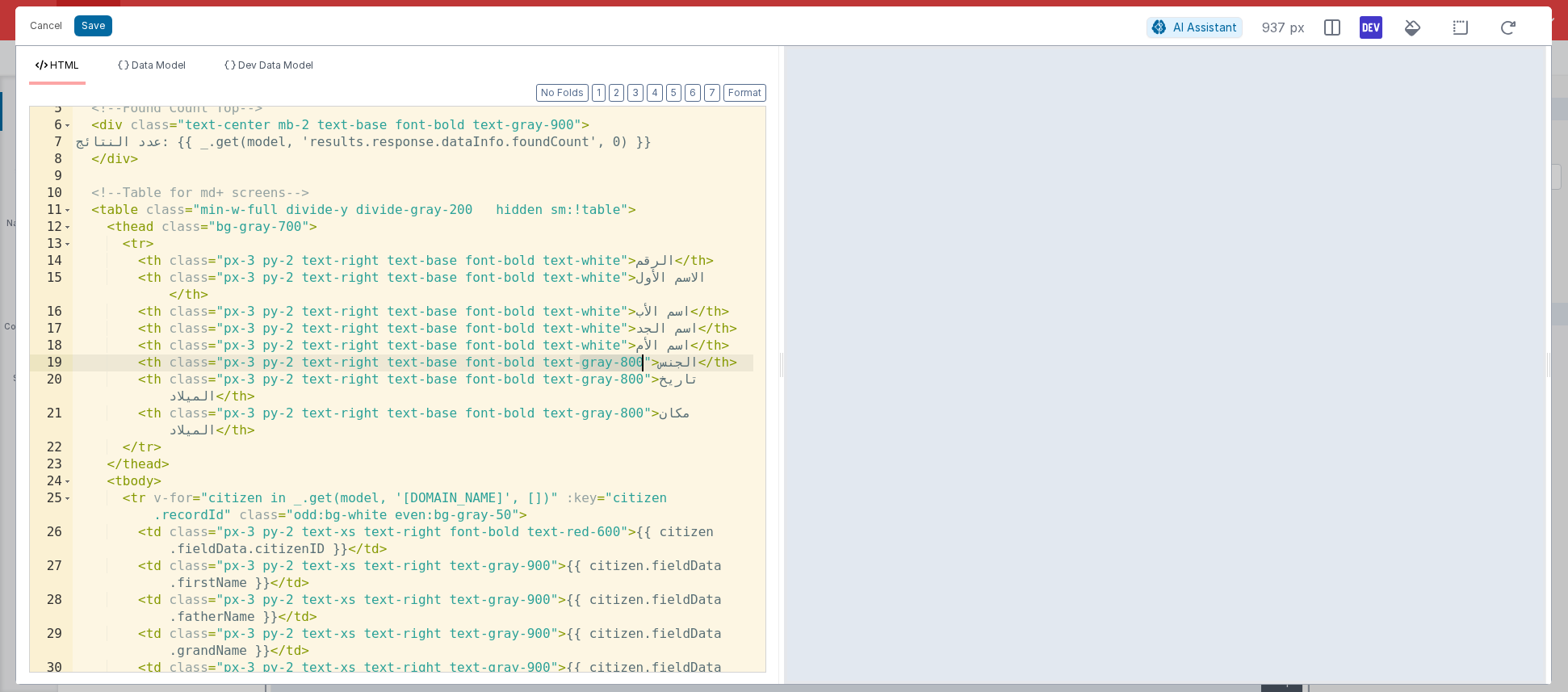
drag, startPoint x: 582, startPoint y: 368, endPoint x: 640, endPoint y: 361, distance: 58.4
click at [640, 361] on div "<!-- Found Count Top --> < div class = "text-center mb-2 text-base font-bold te…" at bounding box center [413, 408] width 681 height 616
drag, startPoint x: 582, startPoint y: 382, endPoint x: 639, endPoint y: 376, distance: 57.3
click at [639, 376] on div "<!-- Found Count Top --> < div class = "text-center mb-2 text-base font-bold te…" at bounding box center [413, 408] width 681 height 616
drag, startPoint x: 584, startPoint y: 415, endPoint x: 601, endPoint y: 414, distance: 17.0
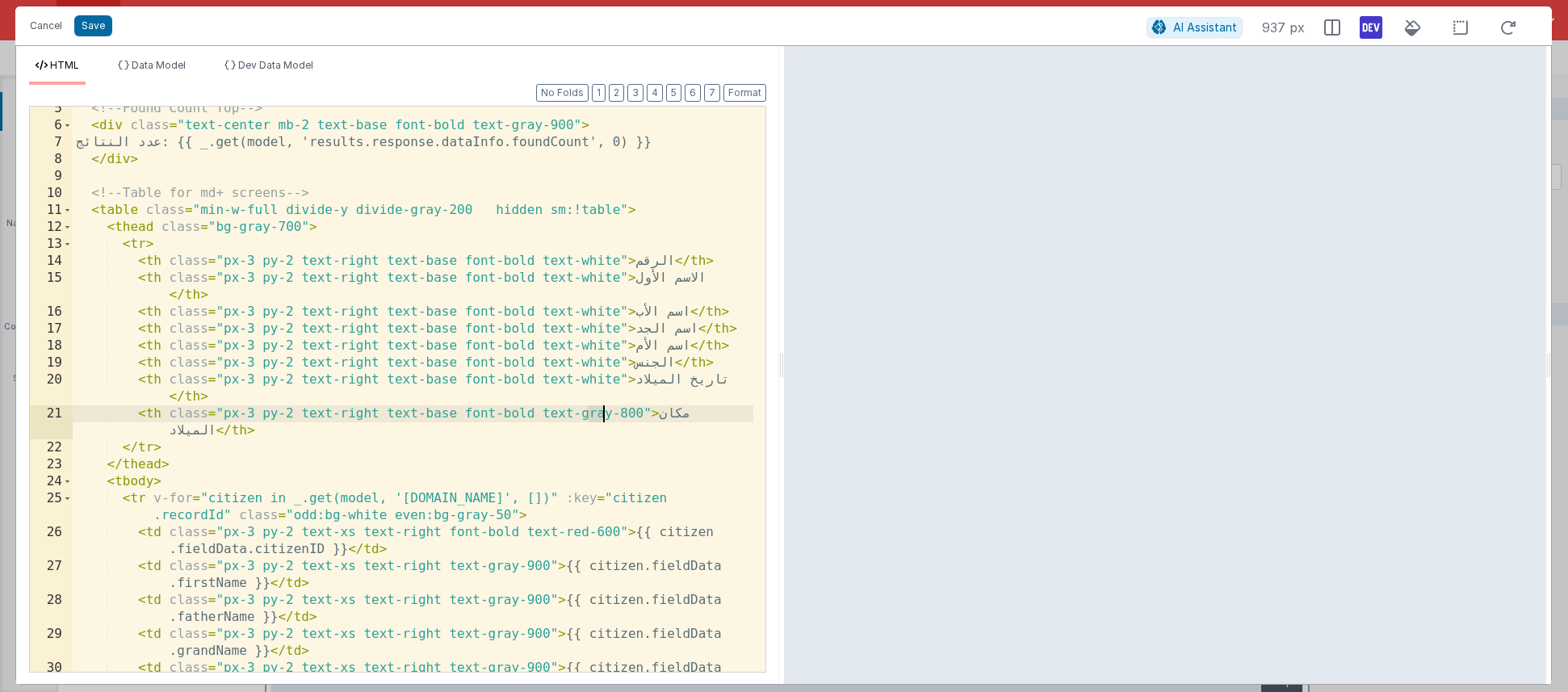
click at [601, 414] on div "<!-- Found Count Top --> < div class = "text-center mb-2 text-base font-bold te…" at bounding box center [413, 408] width 681 height 616
drag, startPoint x: 582, startPoint y: 417, endPoint x: 641, endPoint y: 412, distance: 59.2
click at [641, 412] on div "<!-- Found Count Top --> < div class = "text-center mb-2 text-base font-bold te…" at bounding box center [413, 408] width 681 height 616
click at [453, 261] on div "<!-- Found Count Top --> < div class = "text-center mb-2 text-base font-bold te…" at bounding box center [413, 408] width 681 height 616
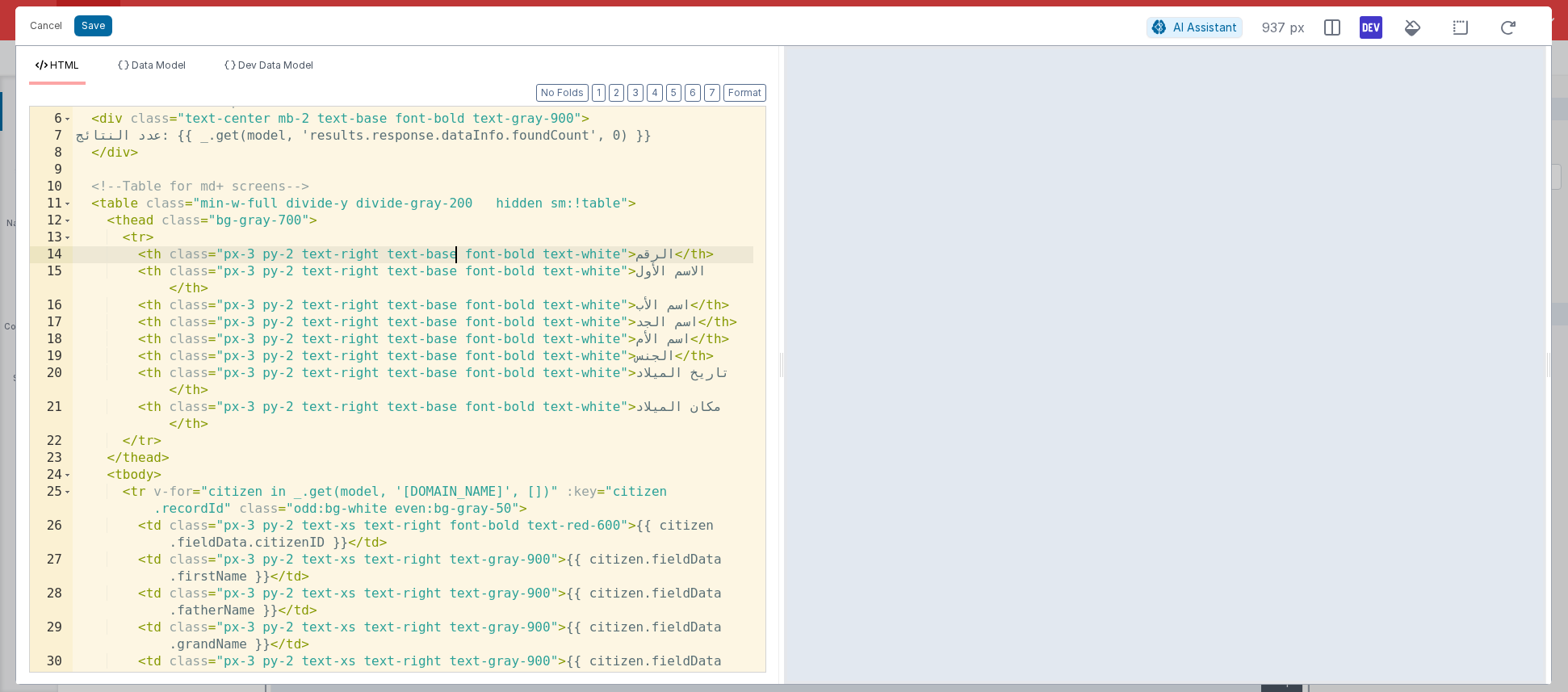
scroll to position [219, 0]
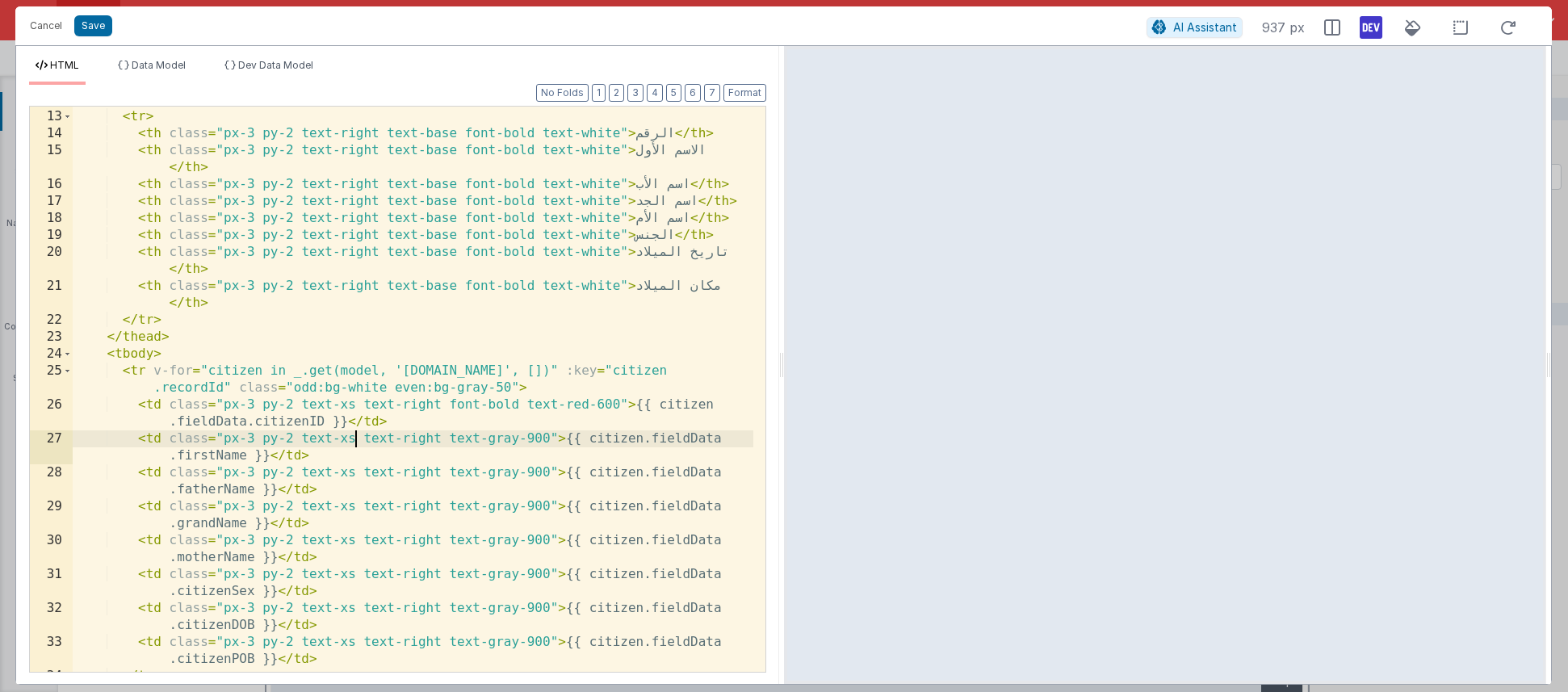
click at [358, 440] on div "< thead class = "bg-gray-700" > < tr > < th class = "px-3 py-2 text-right text-…" at bounding box center [413, 391] width 681 height 600
click at [926, 26] on span "AI Assistant" at bounding box center [1205, 28] width 64 height 14
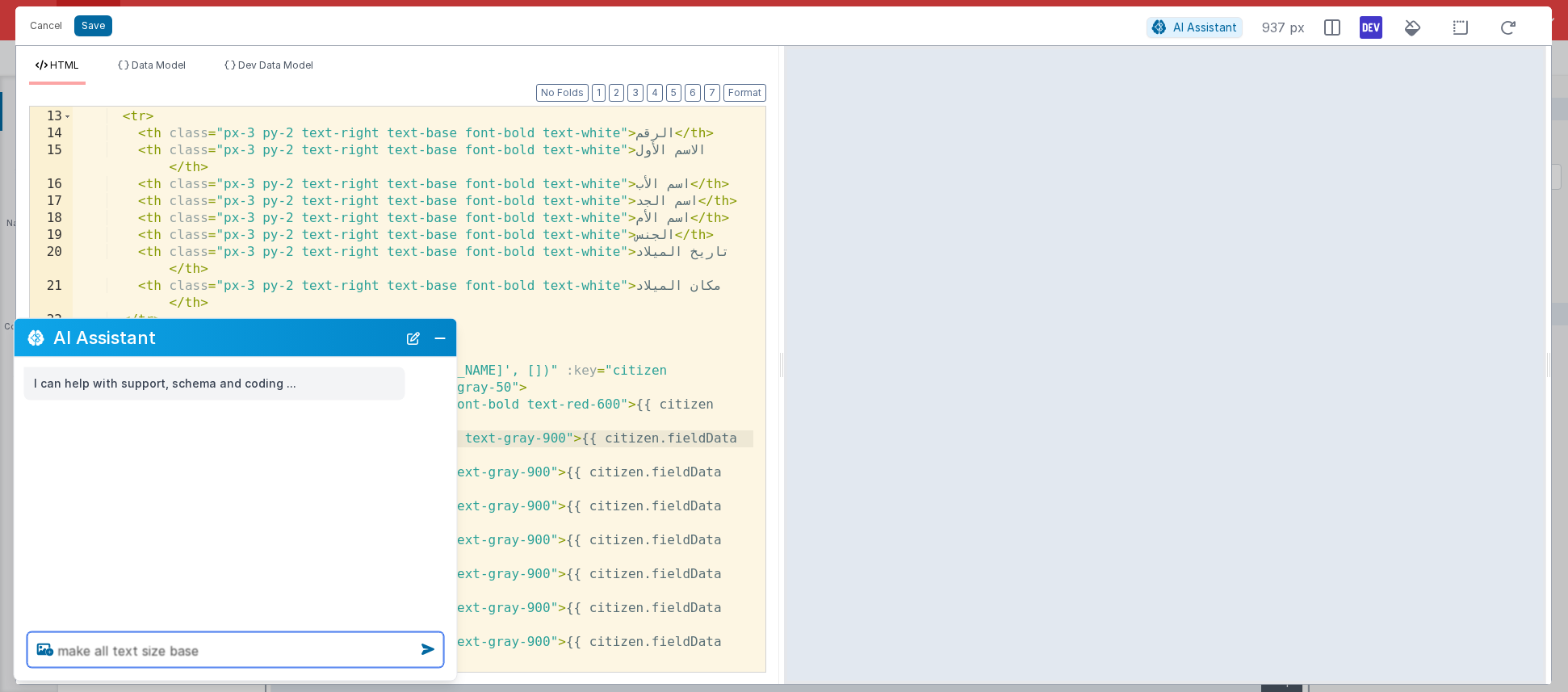
type textarea "make all text size base"
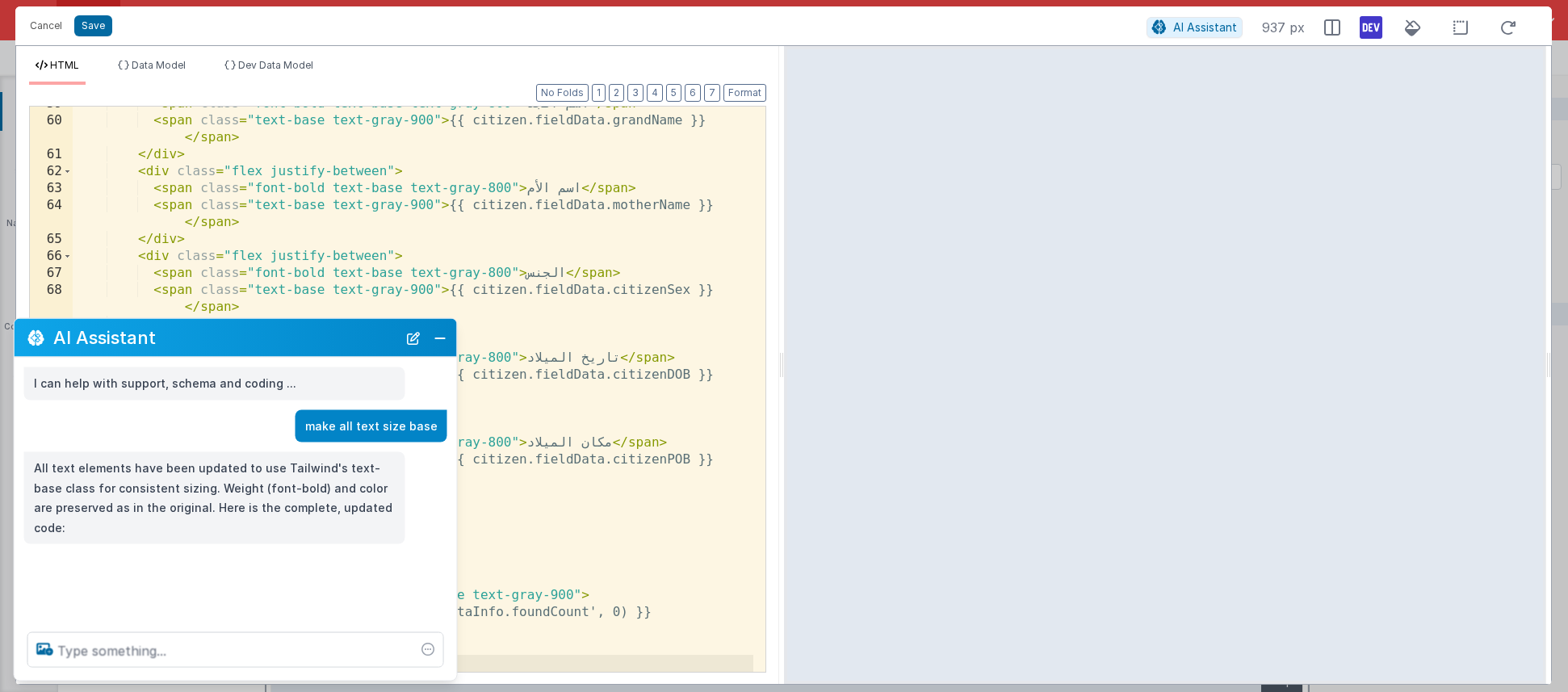
scroll to position [1266, 0]
click at [441, 338] on button "Close" at bounding box center [439, 337] width 21 height 23
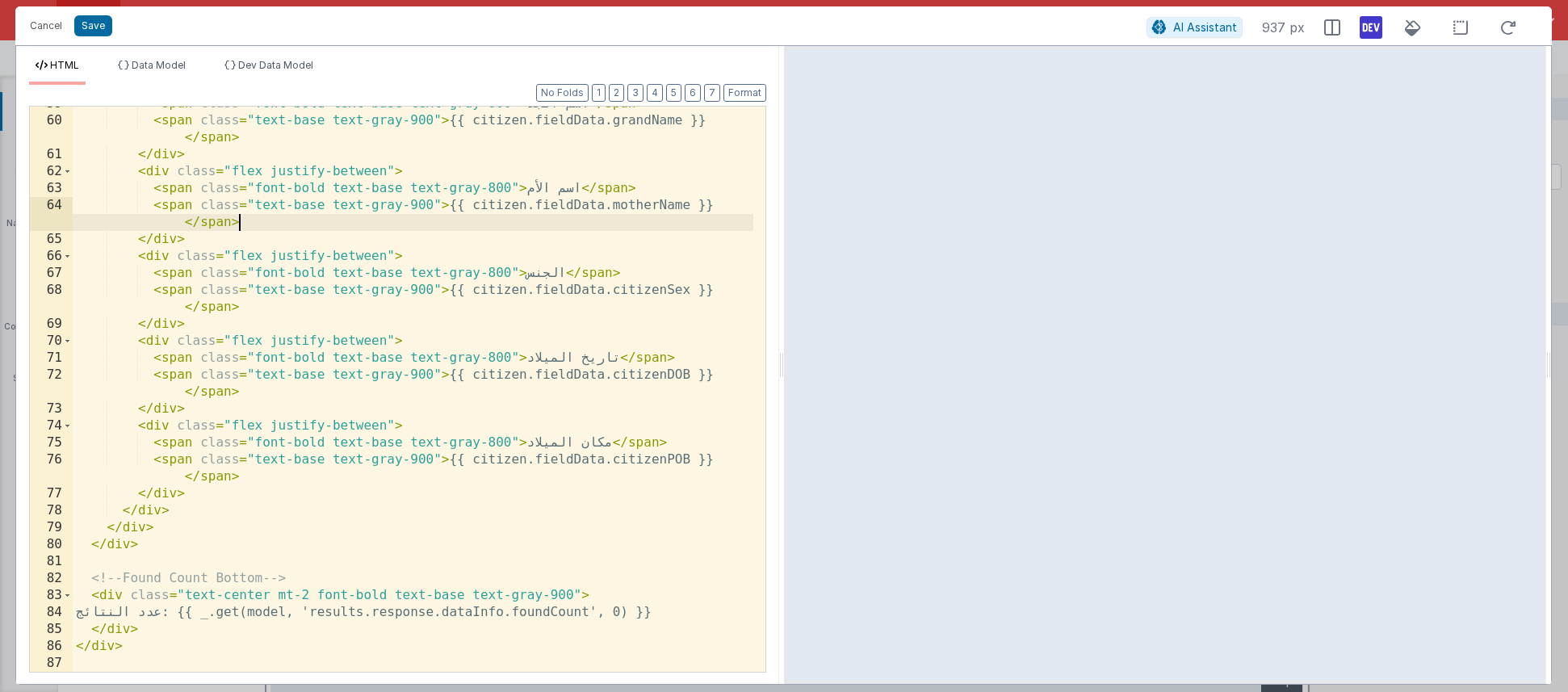
click at [376, 222] on div "< span class = "font-bold text-base text-gray-800" > اسم الجد </ span > < span …" at bounding box center [413, 395] width 681 height 600
click at [926, 32] on button "AI Assistant" at bounding box center [1195, 27] width 96 height 21
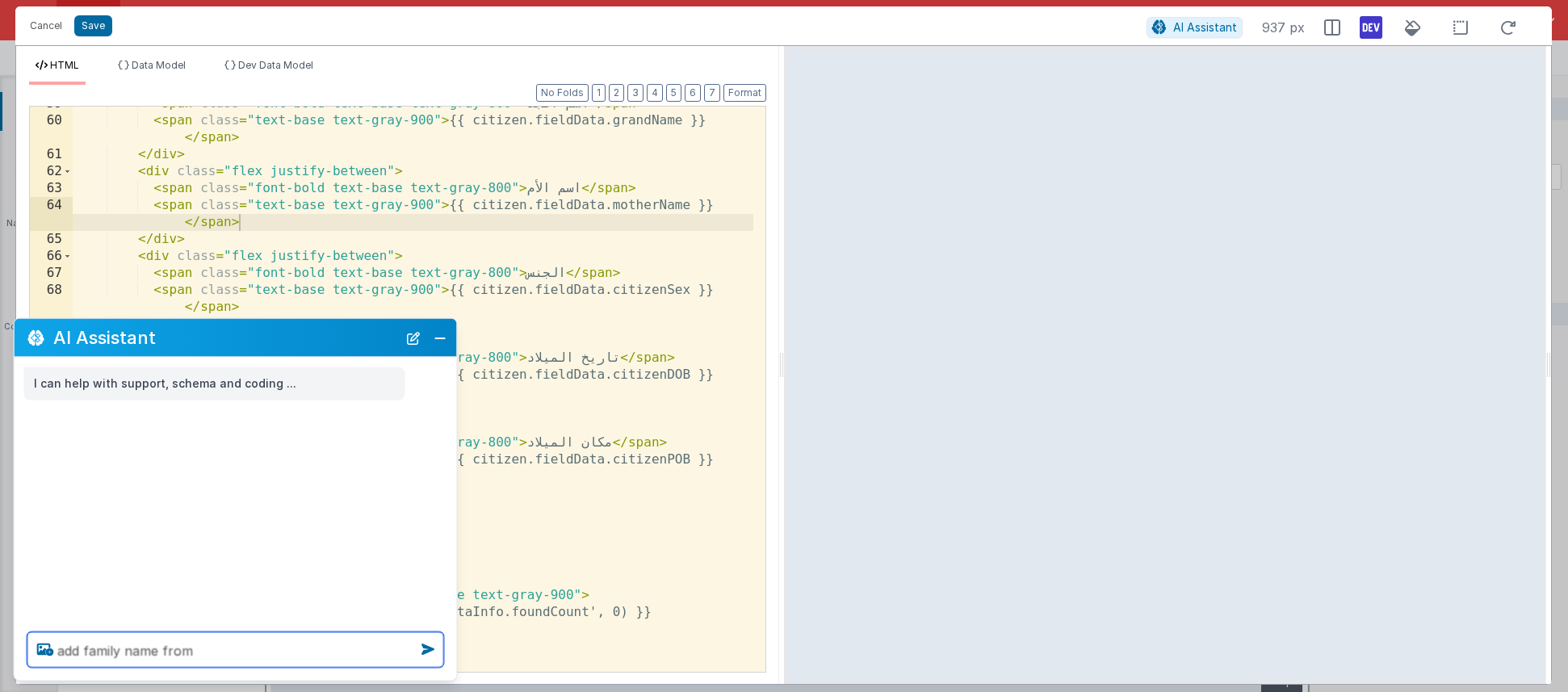
paste textarea "familyName"
type textarea "add family name from familyName after grandName"
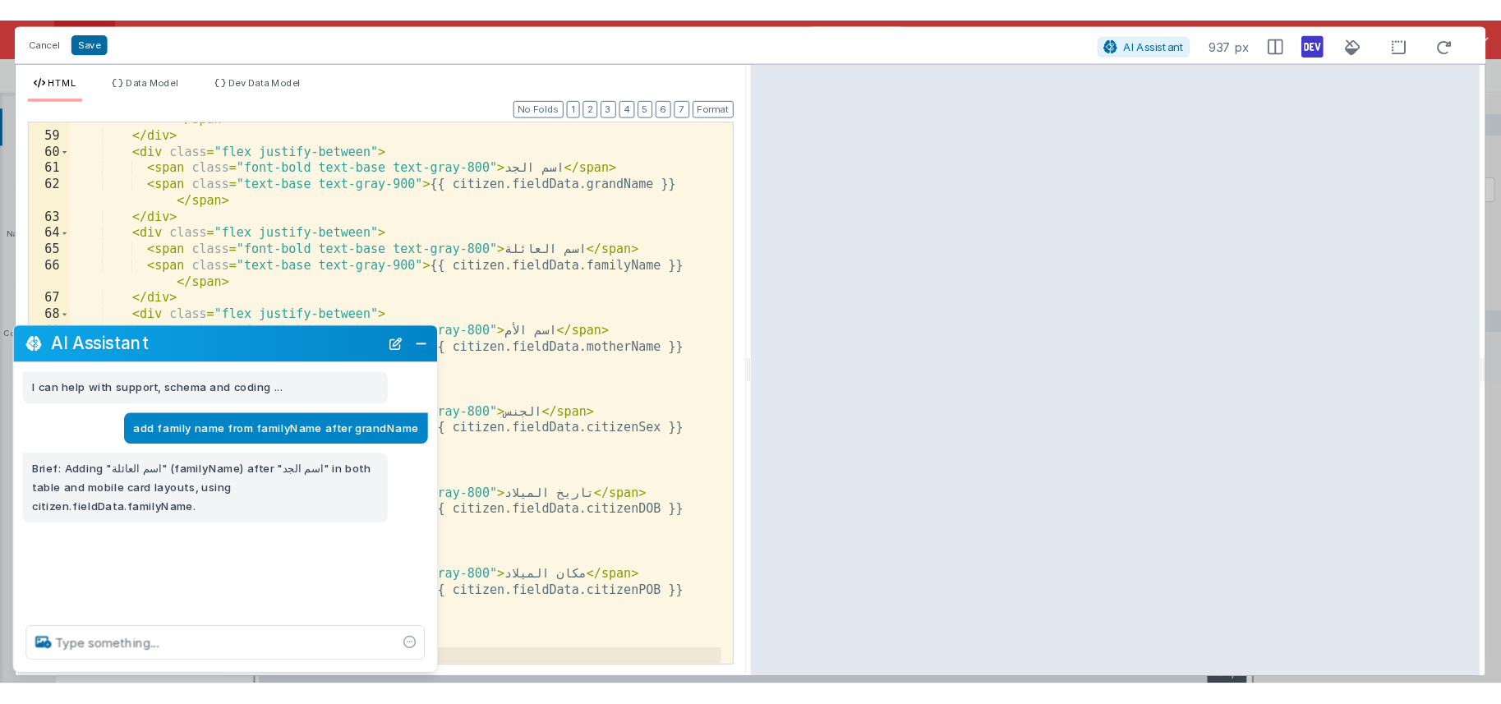
scroll to position [1443, 0]
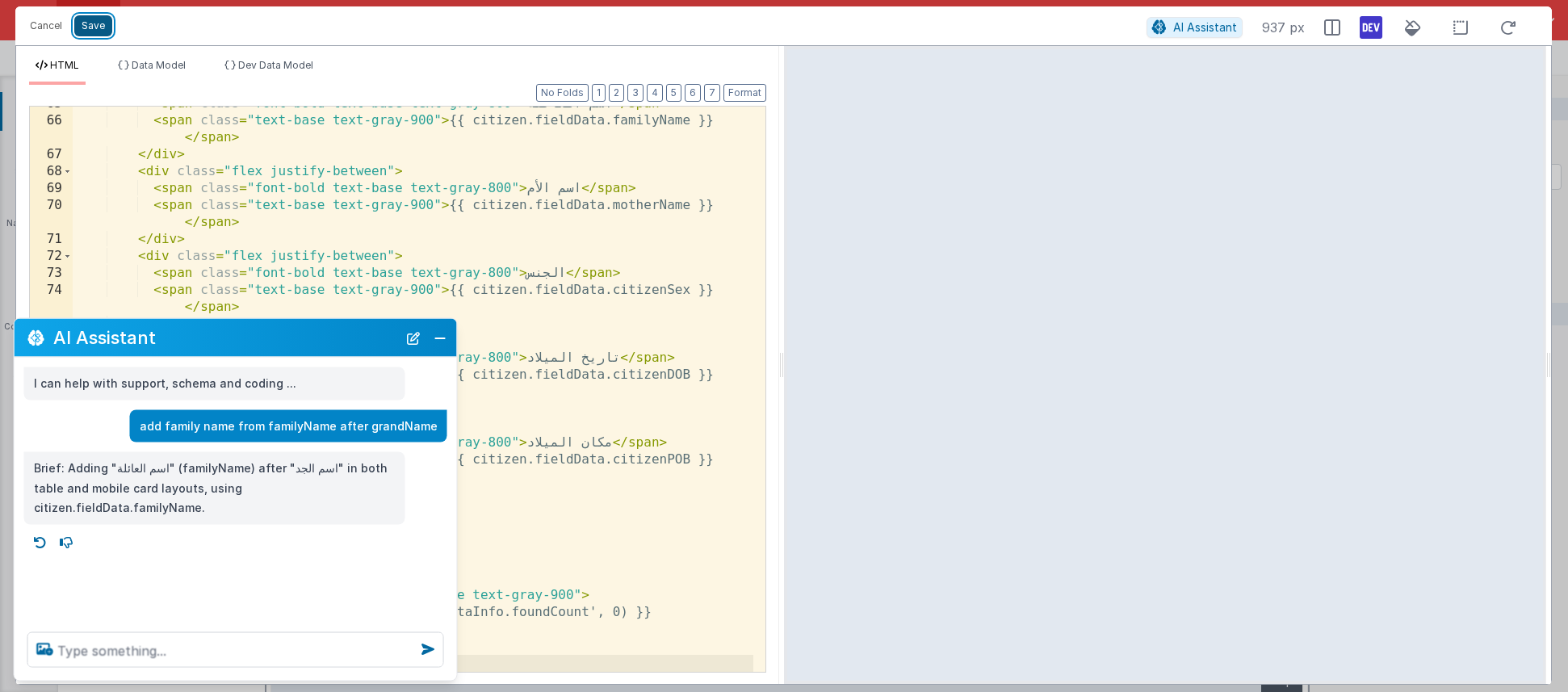
click at [102, 25] on button "Save" at bounding box center [93, 26] width 38 height 21
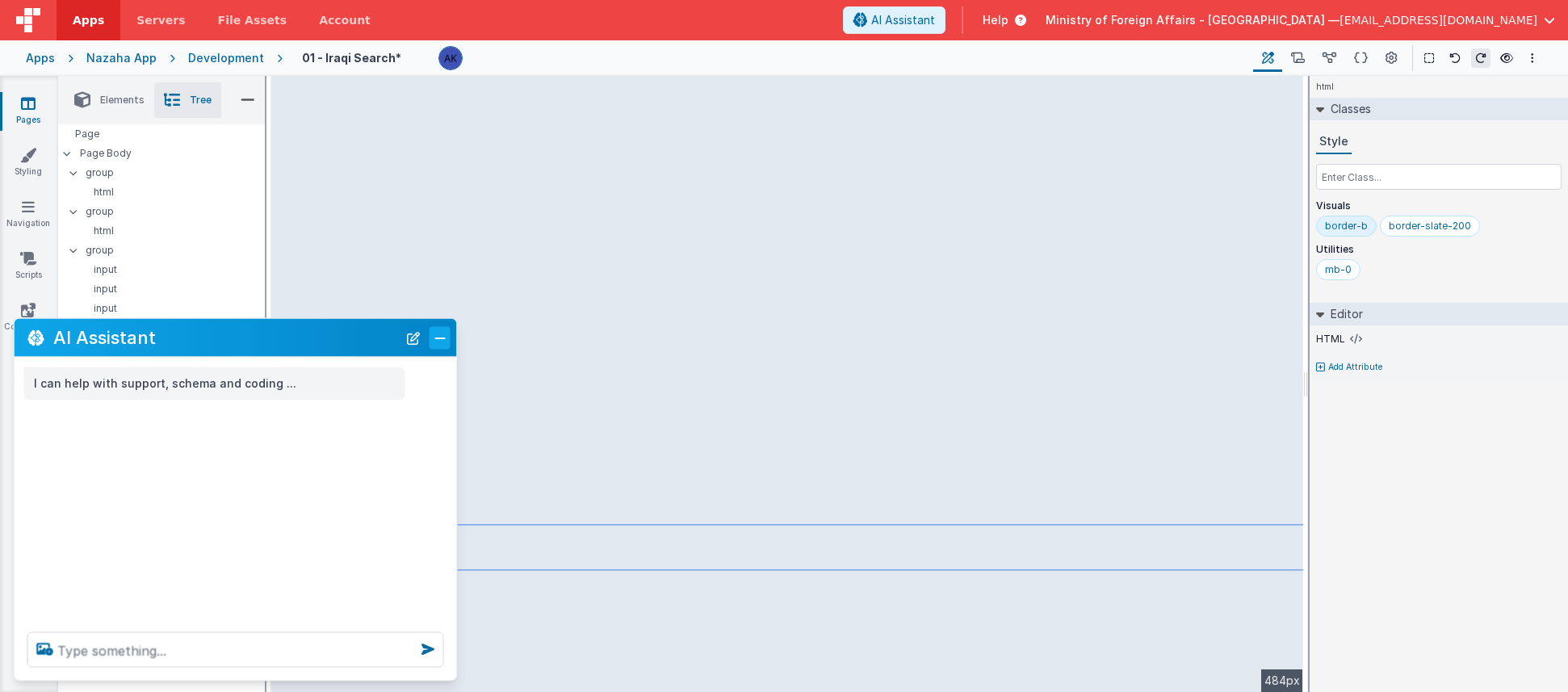
click at [435, 340] on button "Close" at bounding box center [439, 337] width 21 height 23
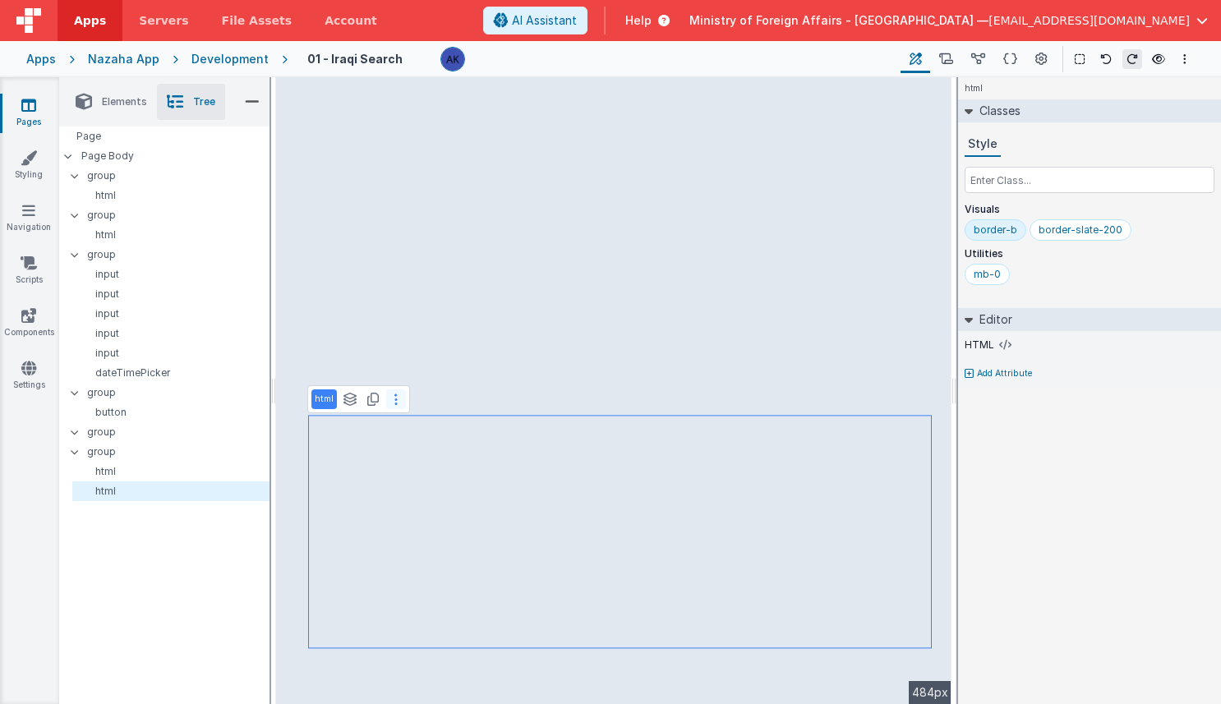
click at [396, 402] on button at bounding box center [396, 399] width 20 height 20
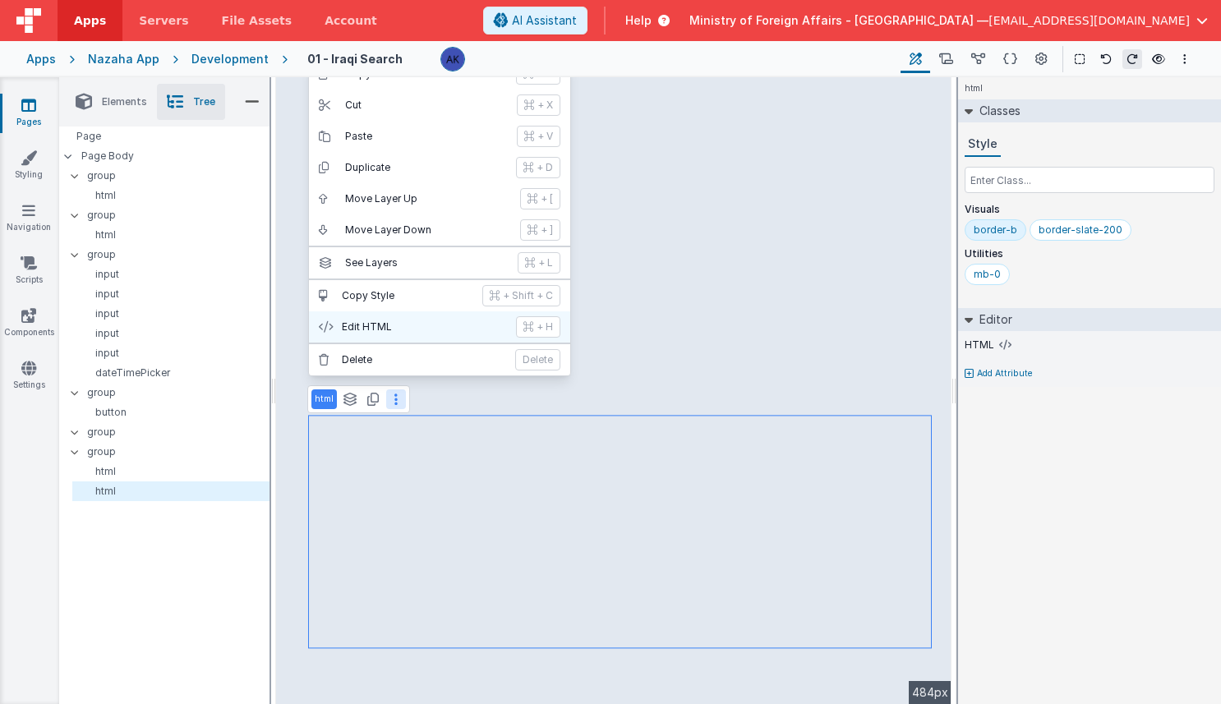
click at [404, 326] on p "Edit HTML" at bounding box center [424, 326] width 164 height 13
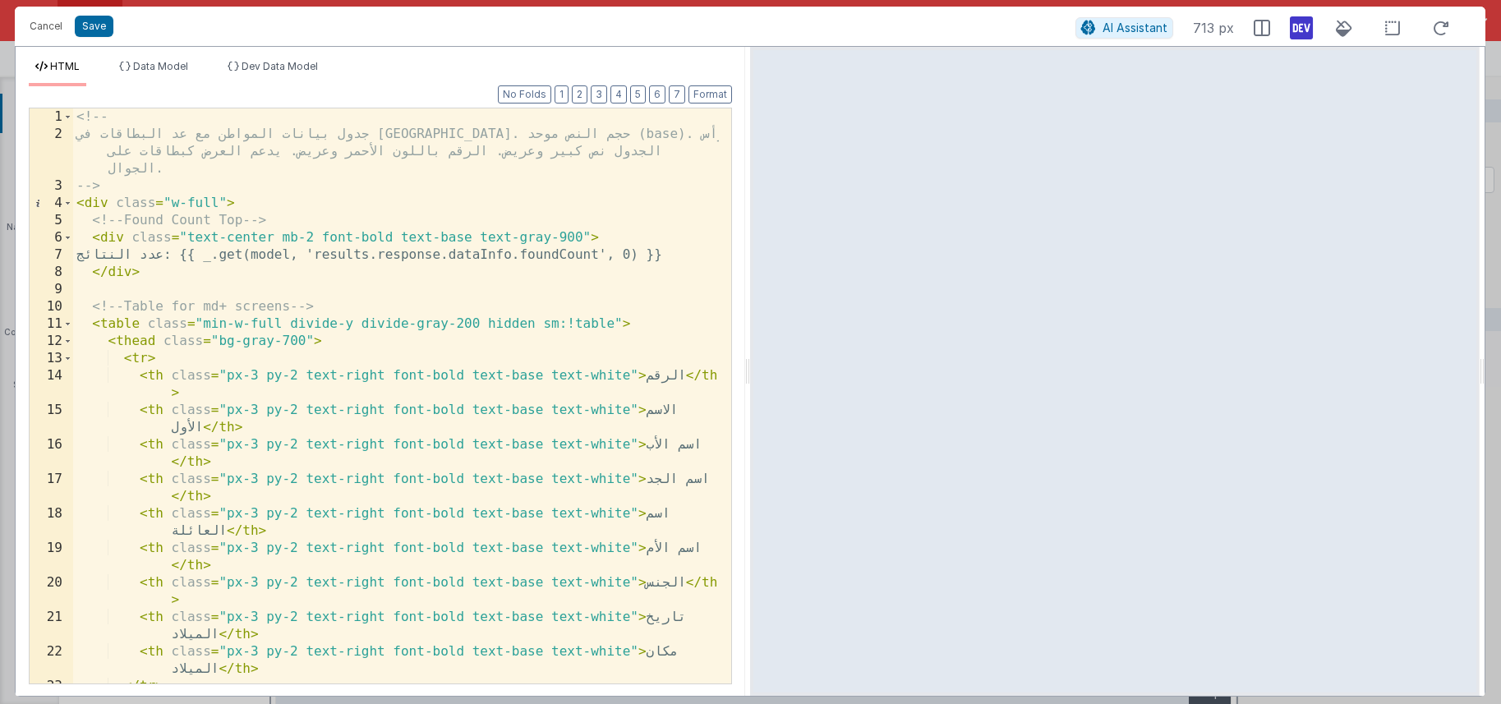
click at [614, 326] on div "<!-- جدول بيانات المواطن مع عد البطاقات في [GEOGRAPHIC_DATA]. حجم النص موحد (ba…" at bounding box center [396, 413] width 646 height 610
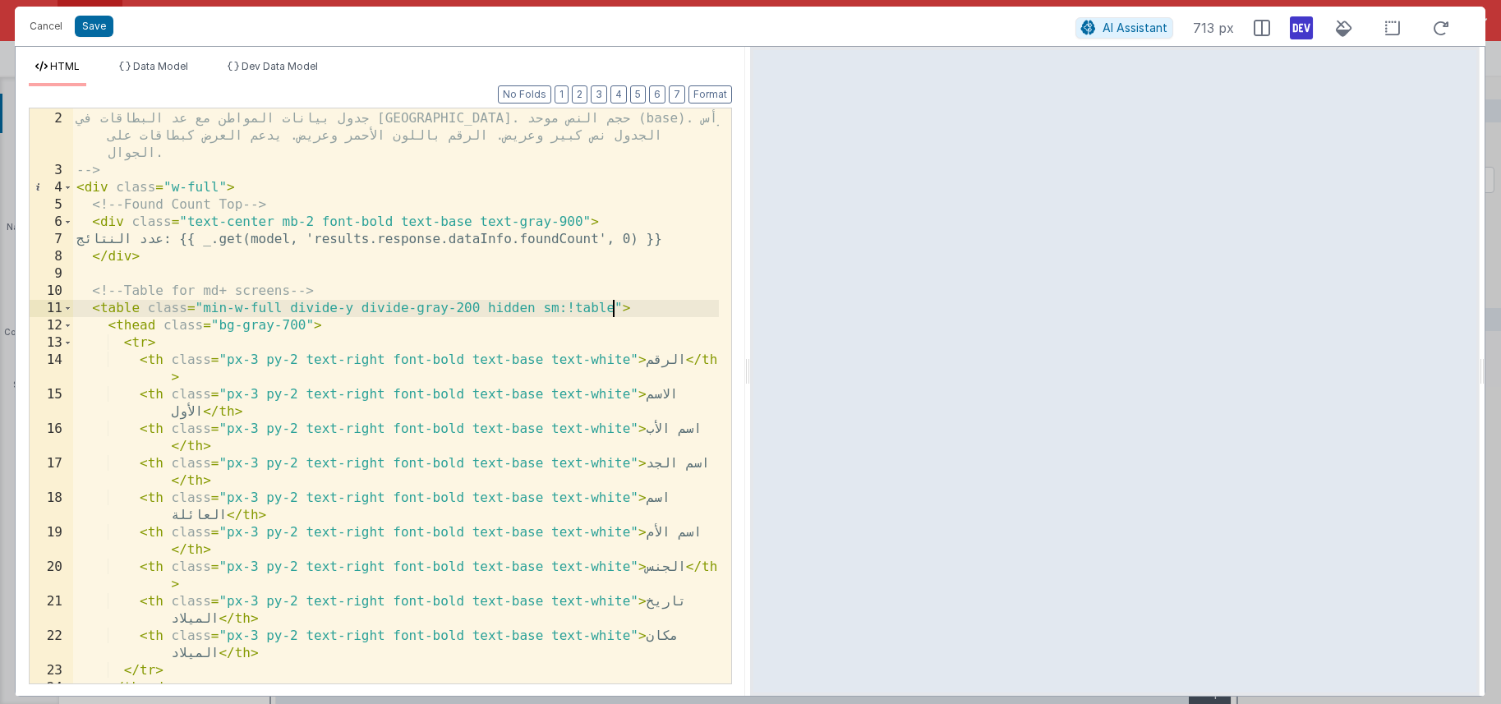
scroll to position [16, 0]
click at [942, 29] on span "AI Assistant" at bounding box center [1134, 28] width 65 height 14
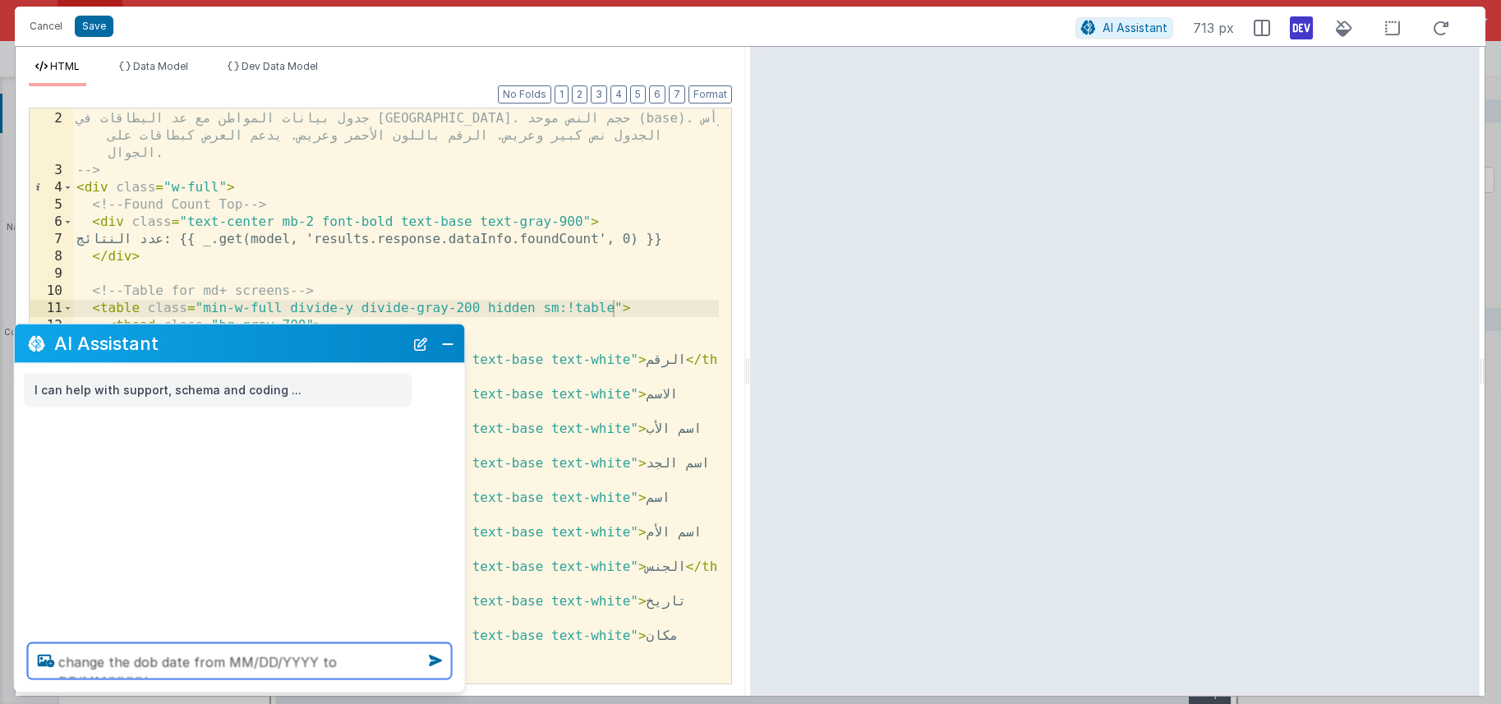
type textarea "change the dob date from MM/DD/YYYY to DD/MM/YYYY"
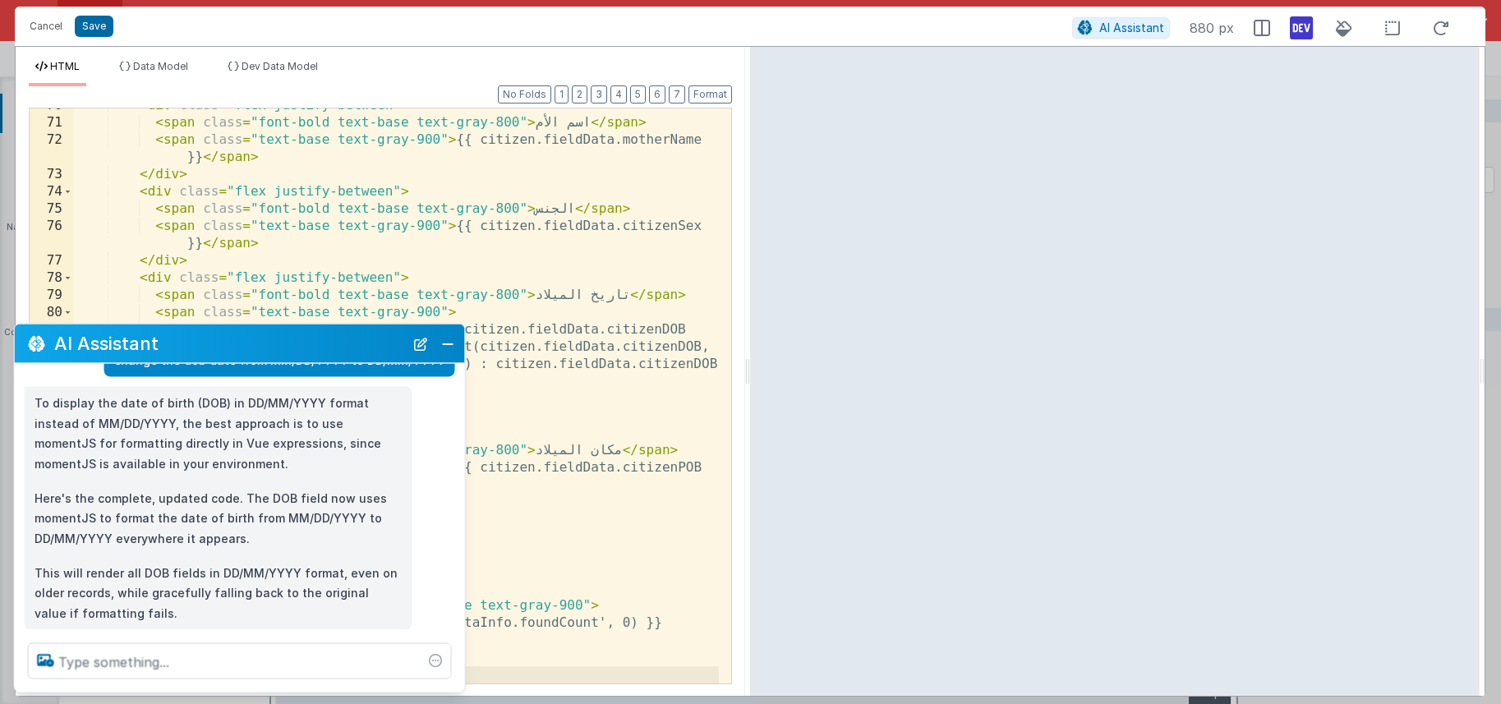
scroll to position [104, 0]
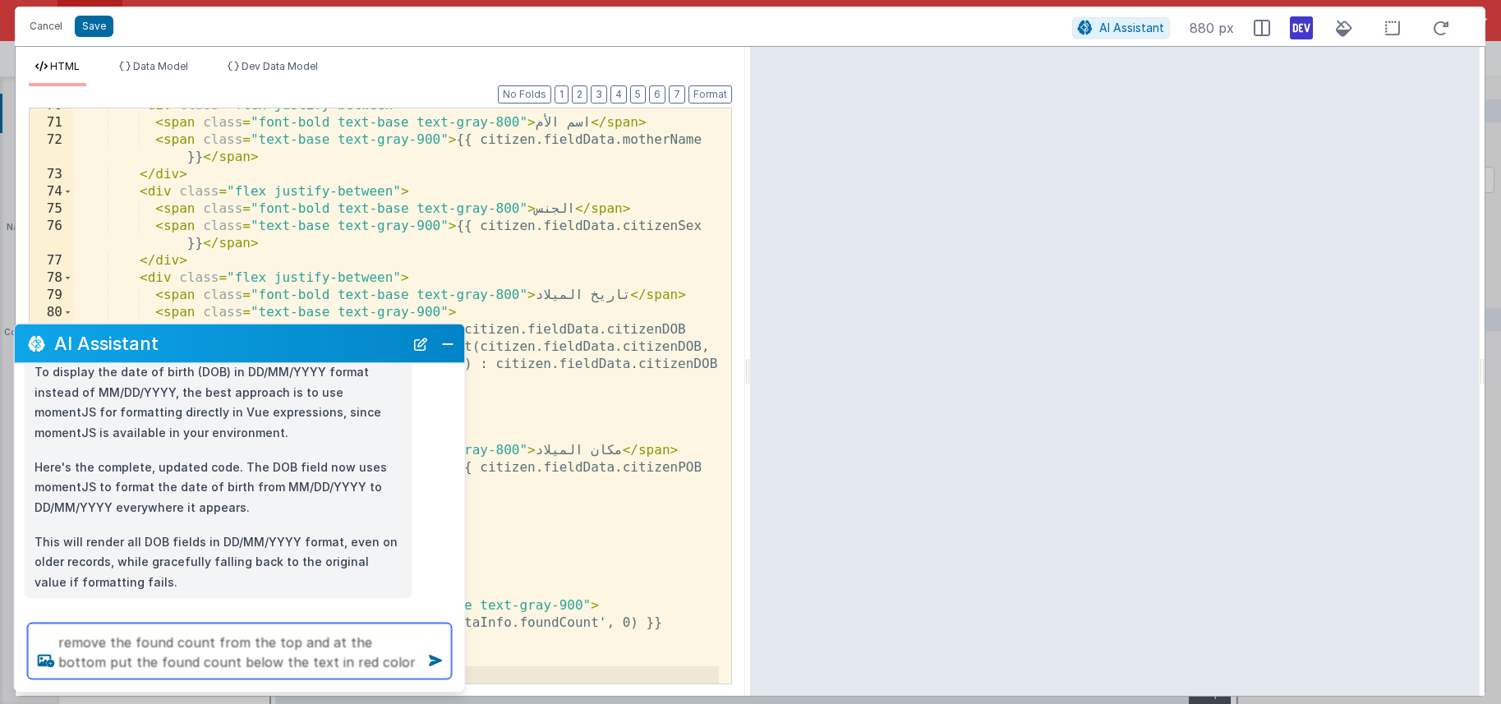
type textarea "remove the found count from the top and at the bottom put the found count below…"
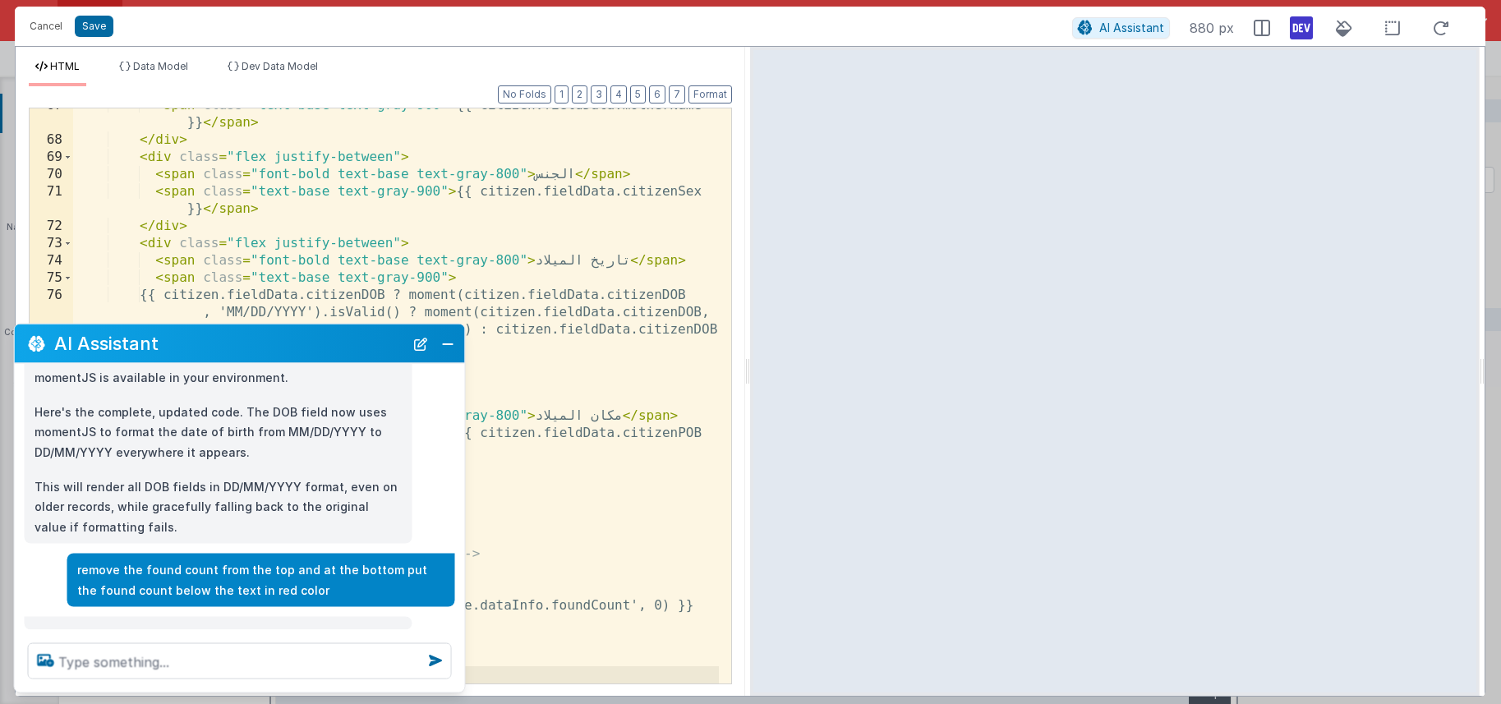
scroll to position [191, 0]
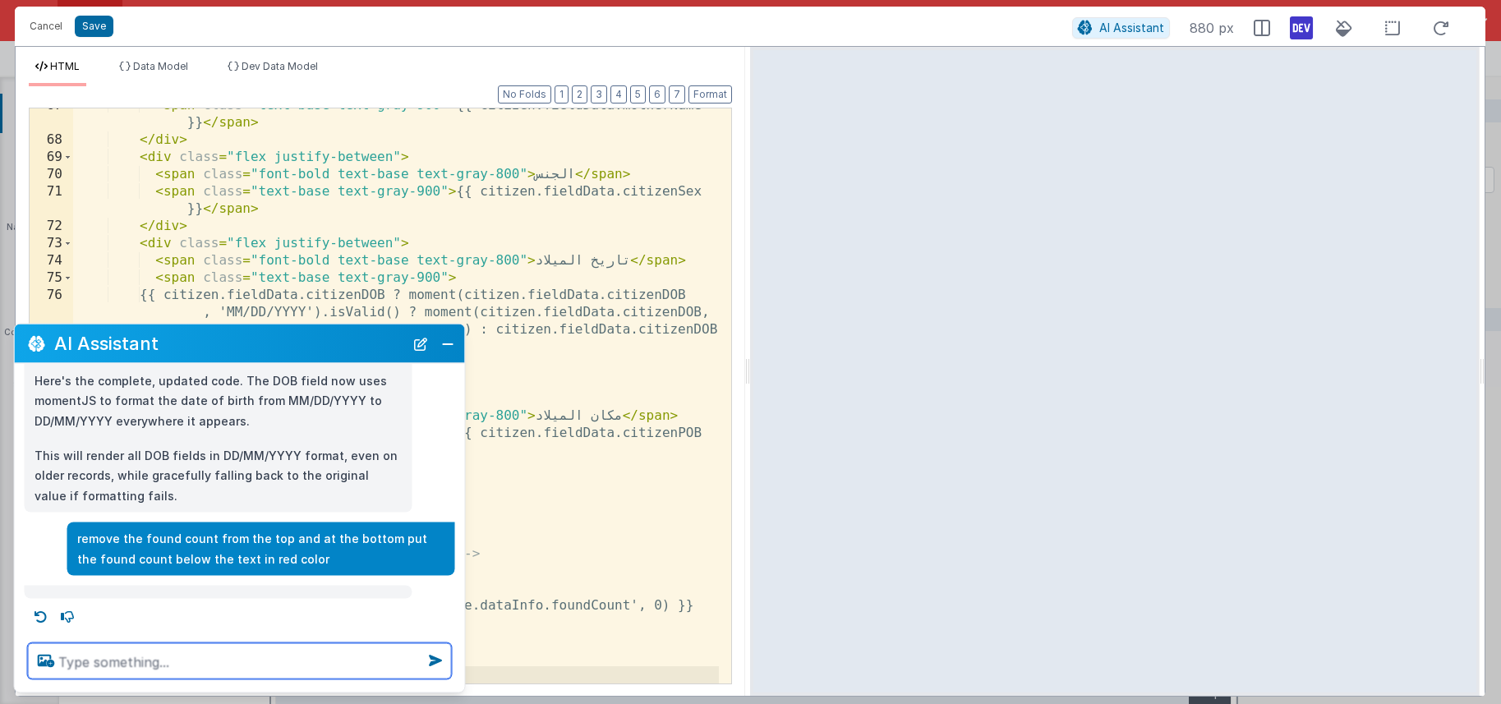
click at [219, 664] on textarea at bounding box center [240, 661] width 424 height 36
type textarea "the found count should be below the text and larger size"
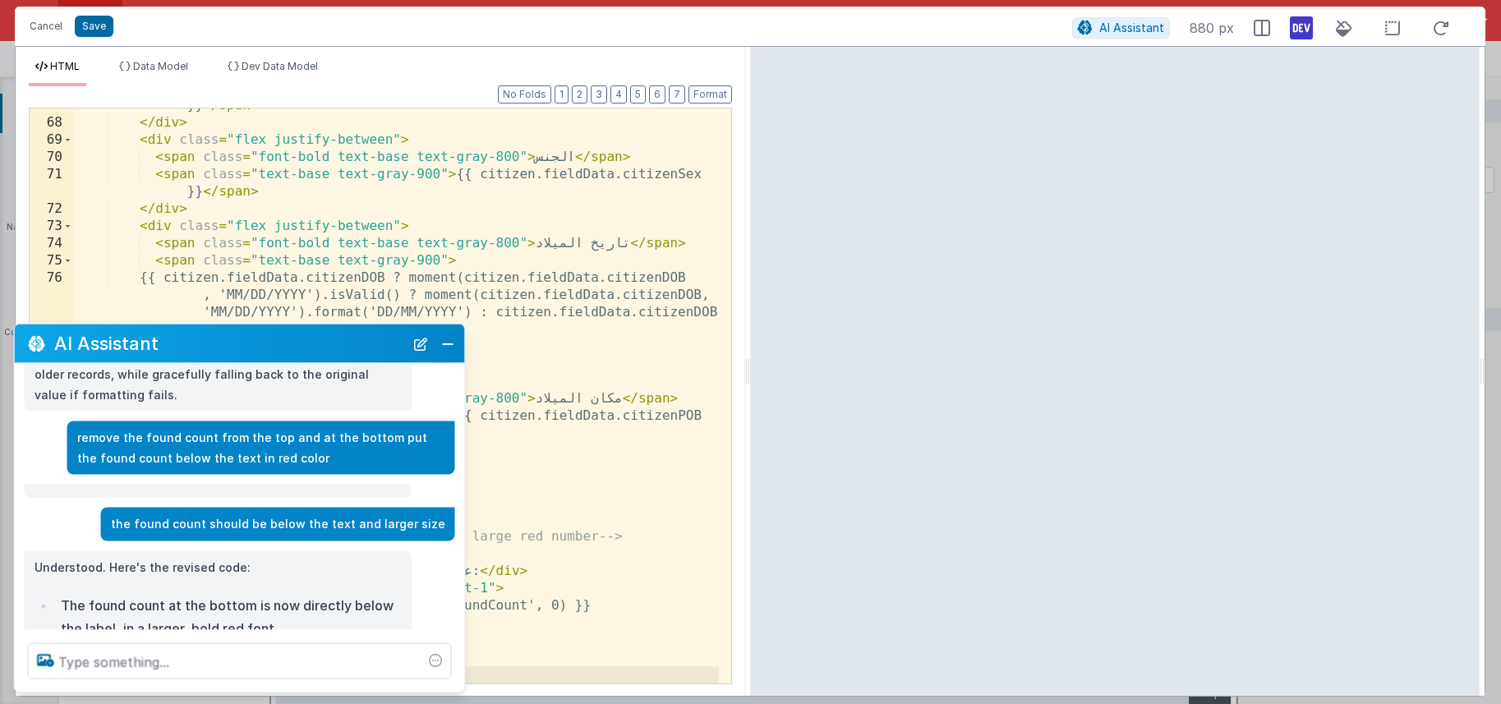
scroll to position [1616, 0]
click at [446, 350] on button "Close" at bounding box center [447, 343] width 21 height 23
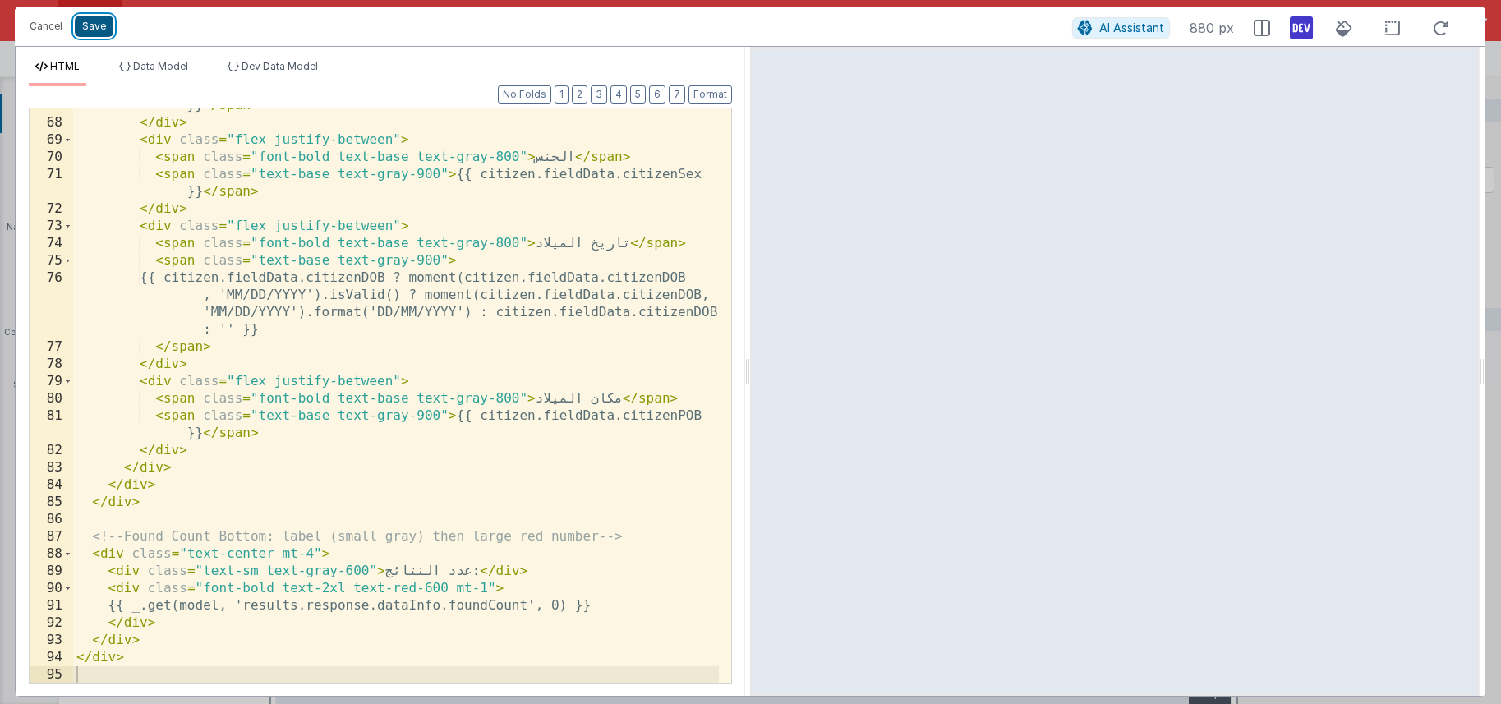
click at [99, 27] on button "Save" at bounding box center [94, 26] width 39 height 21
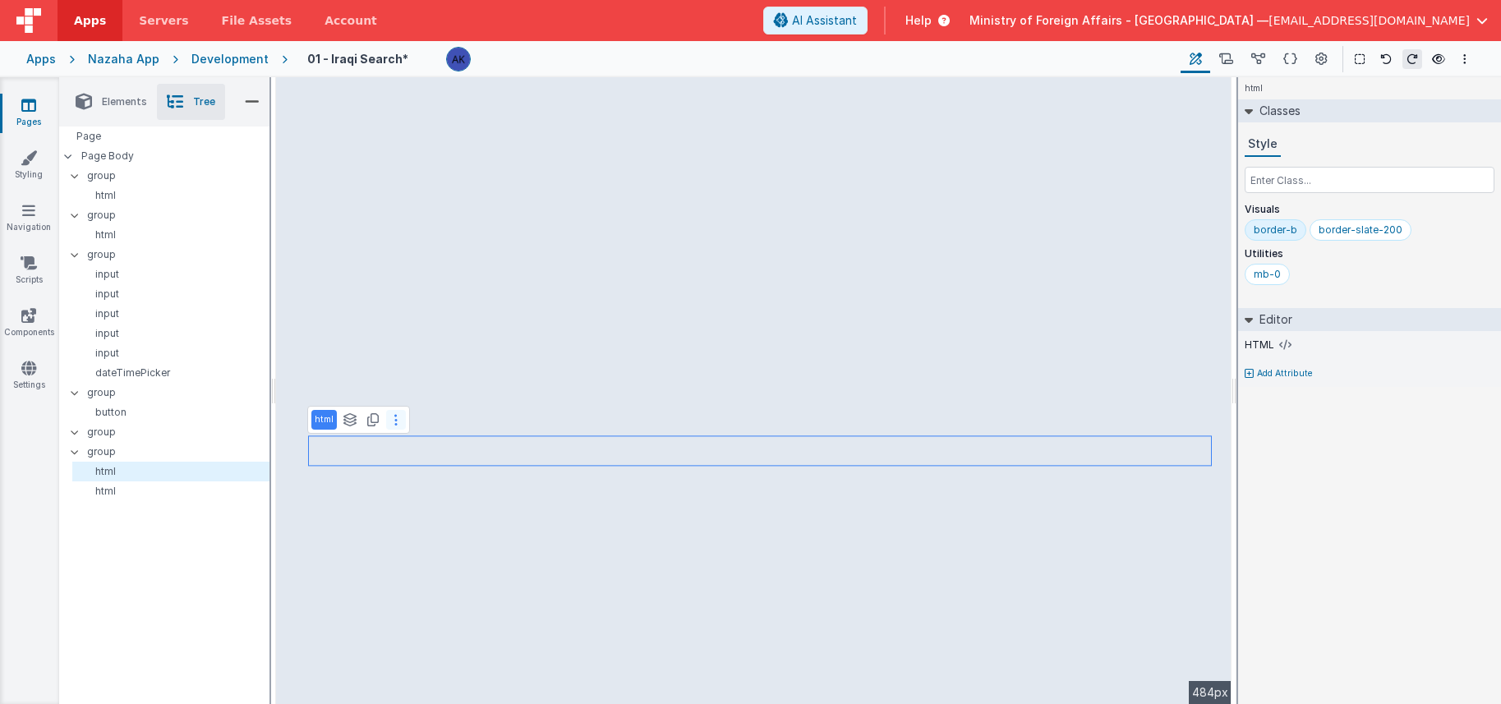
click at [395, 421] on icon at bounding box center [395, 419] width 3 height 13
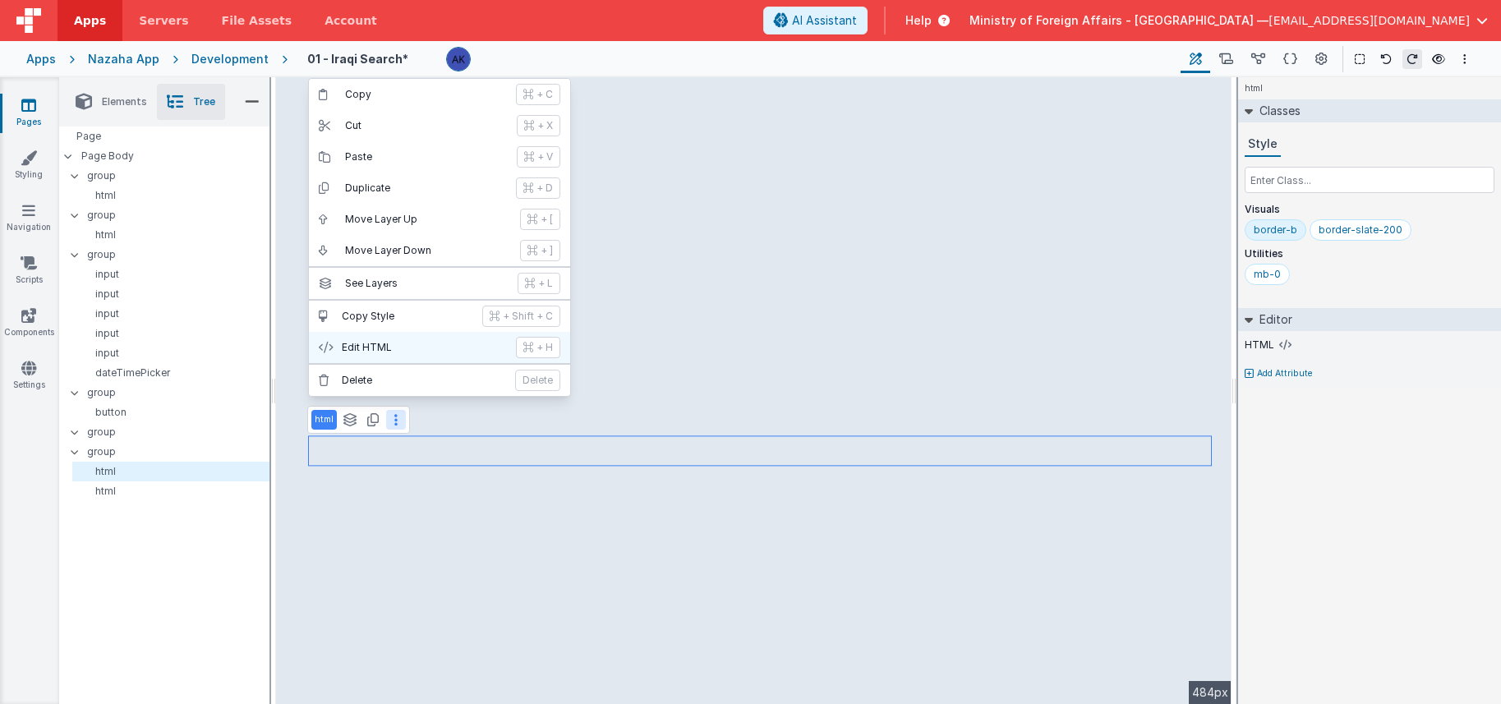
click at [406, 348] on p "Edit HTML" at bounding box center [424, 347] width 164 height 13
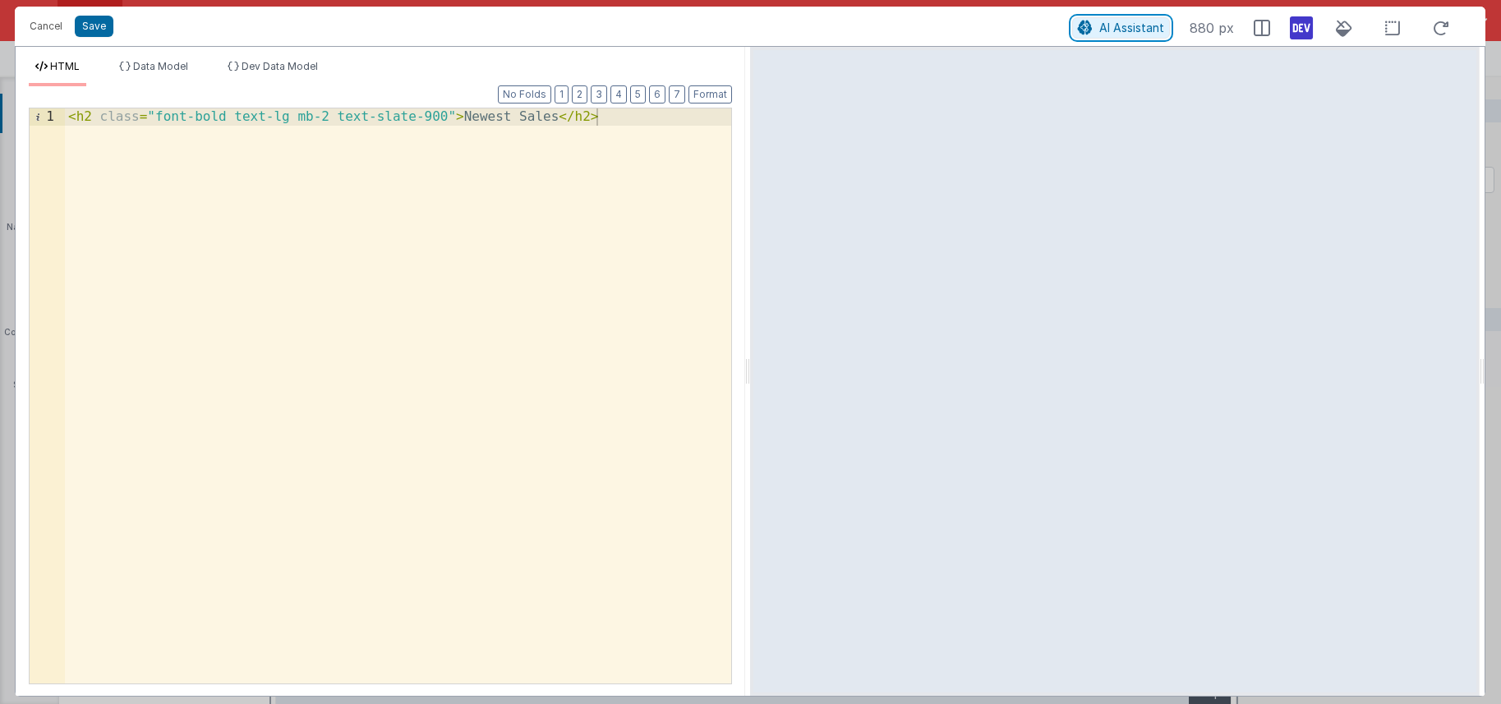
click at [942, 22] on span "AI Assistant" at bounding box center [1131, 28] width 65 height 14
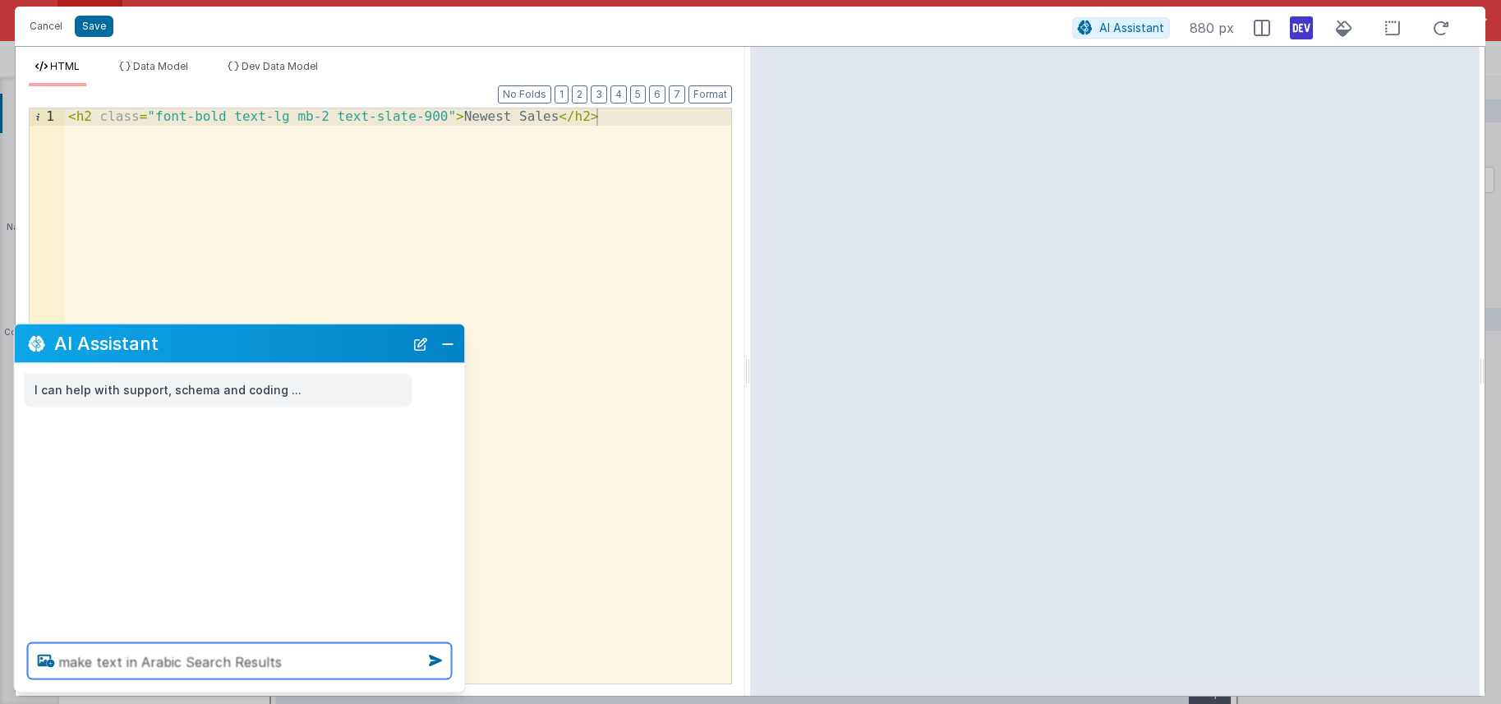
type textarea "make text in Arabic Search Results"
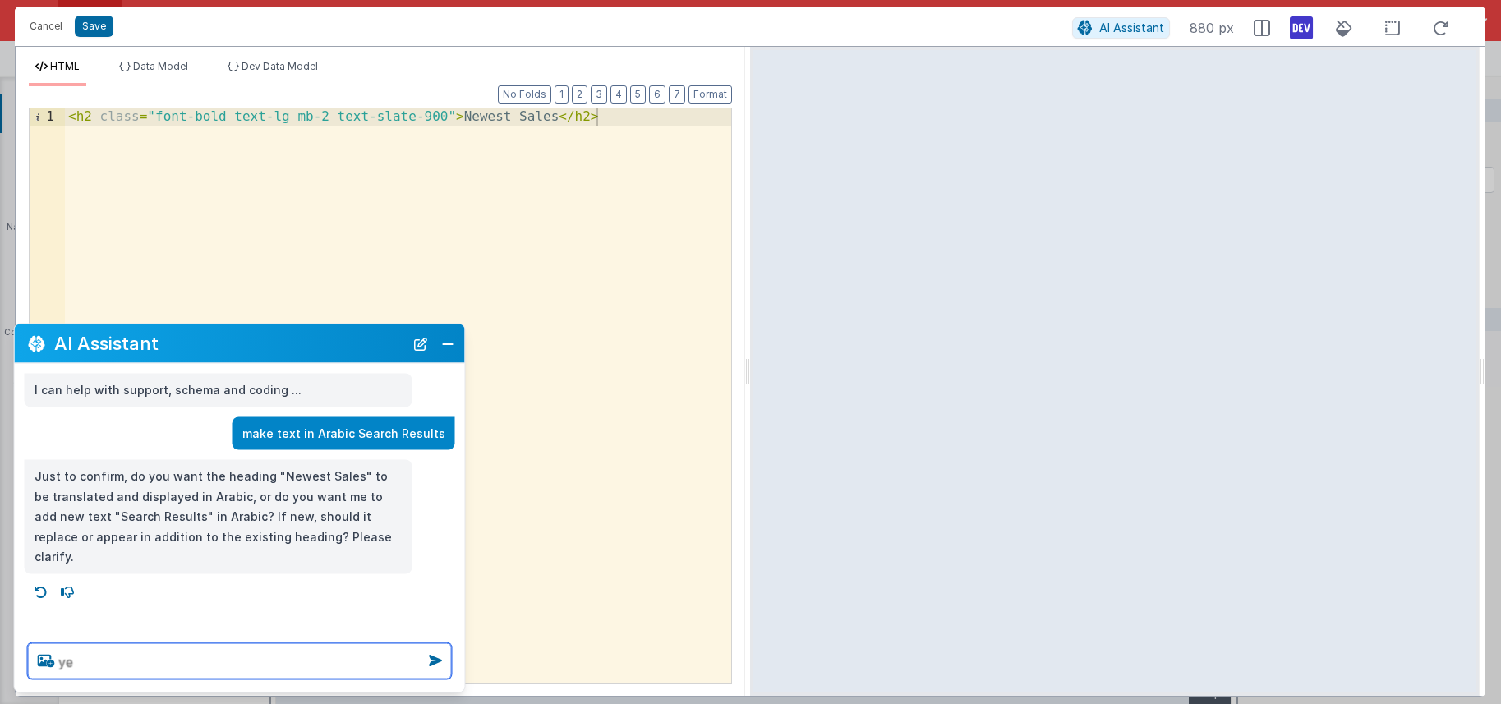
type textarea "y"
type textarea "replace text"
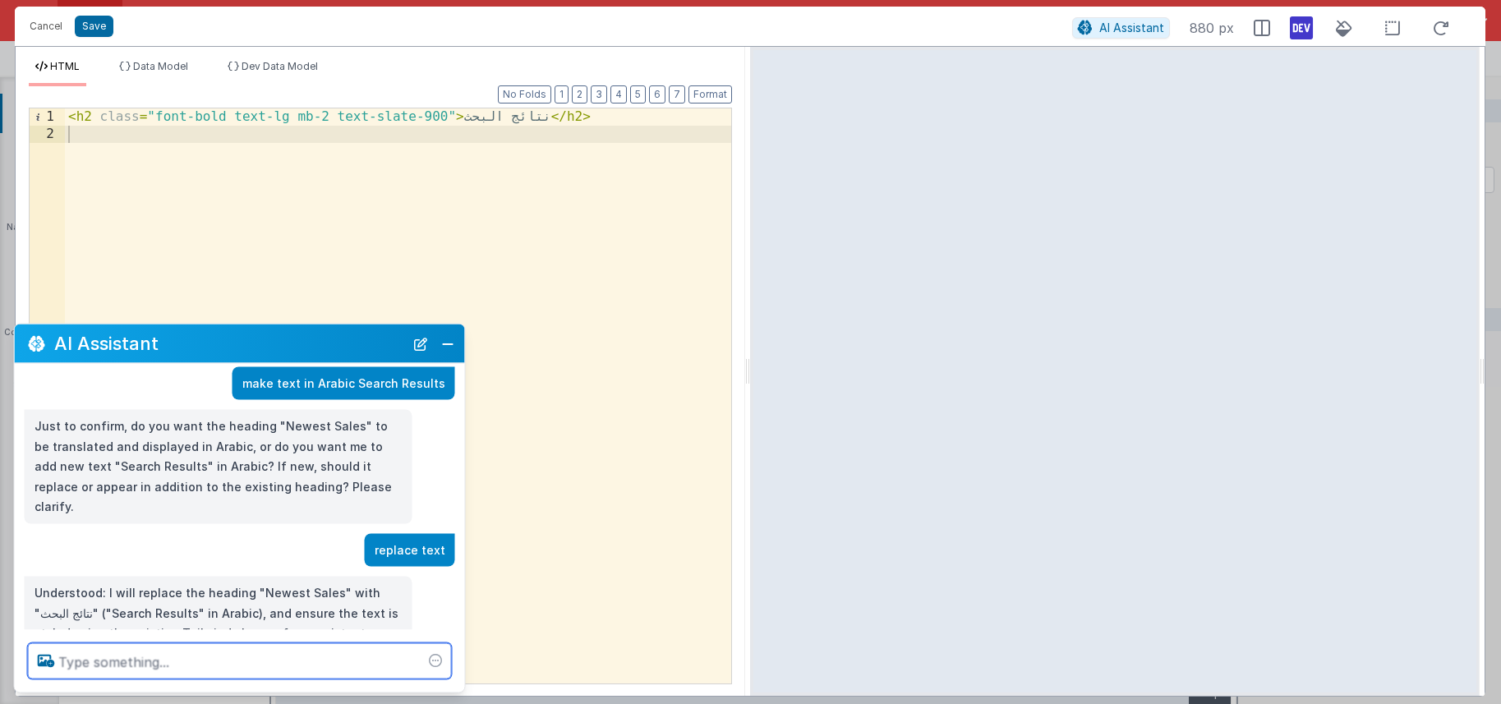
scroll to position [81, 0]
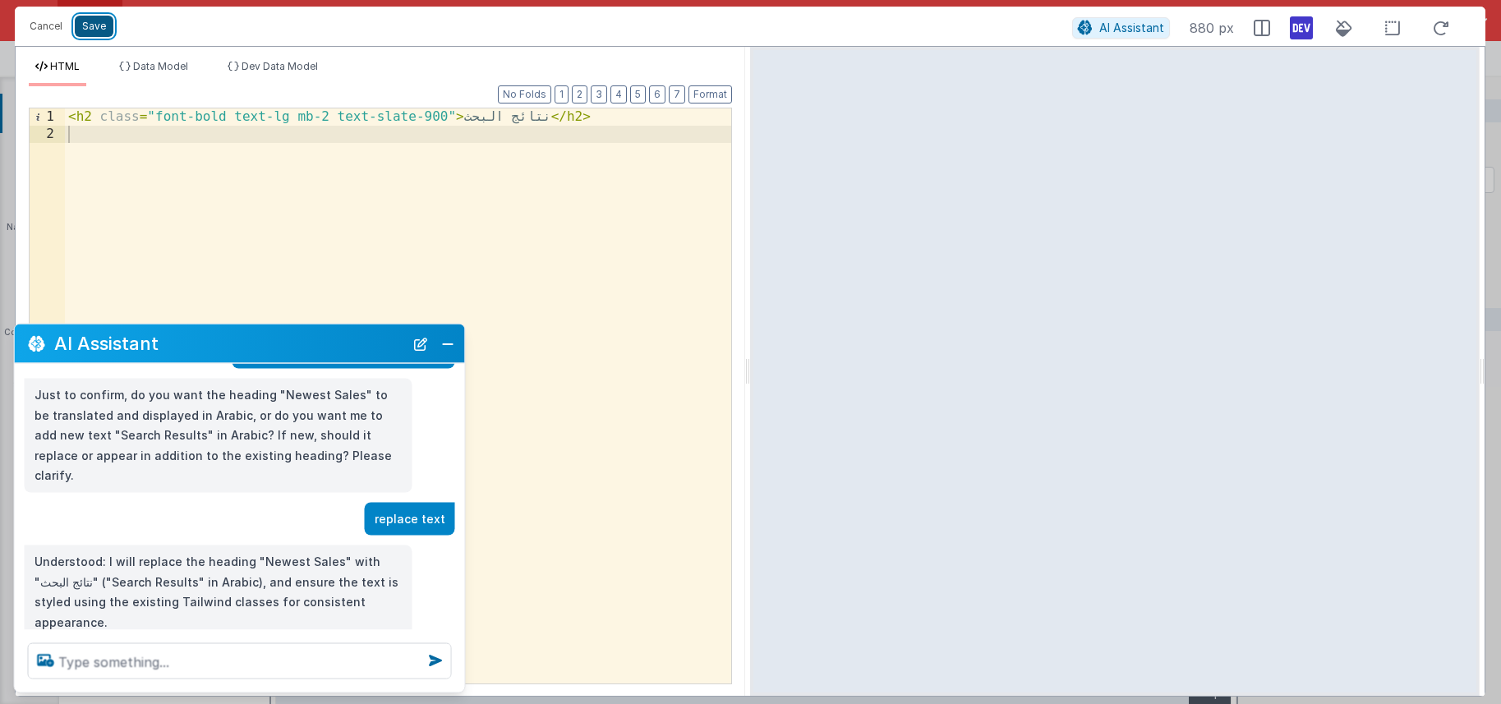
click at [100, 32] on button "Save" at bounding box center [94, 26] width 39 height 21
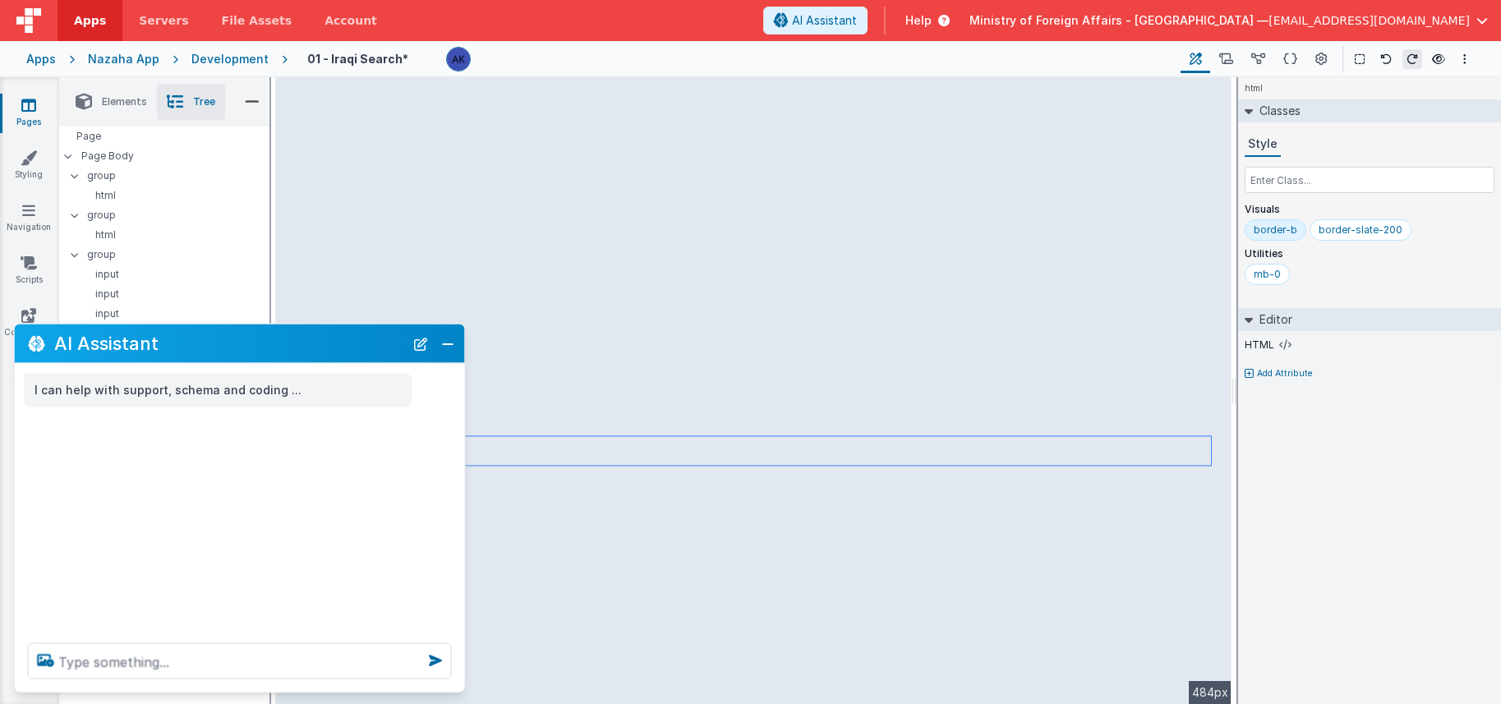
scroll to position [0, 0]
click at [456, 343] on button "Close" at bounding box center [447, 343] width 21 height 23
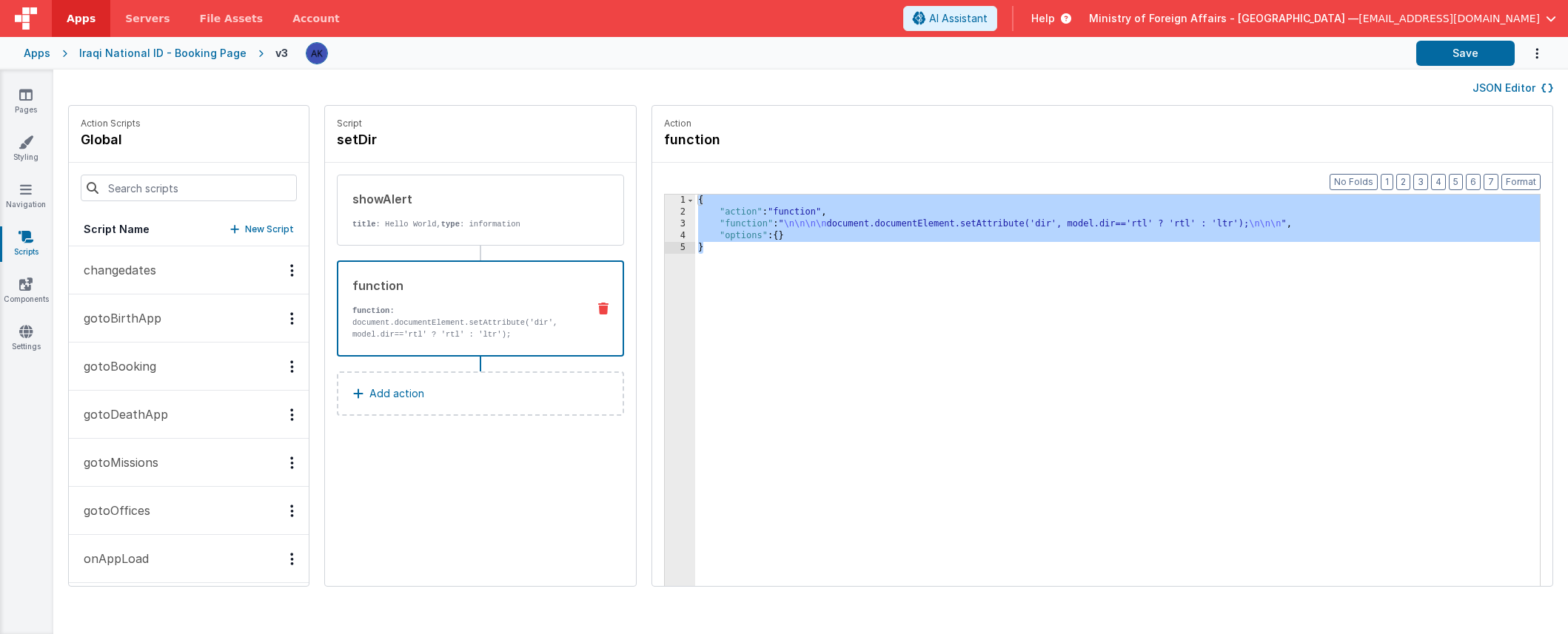
scroll to position [214, 0]
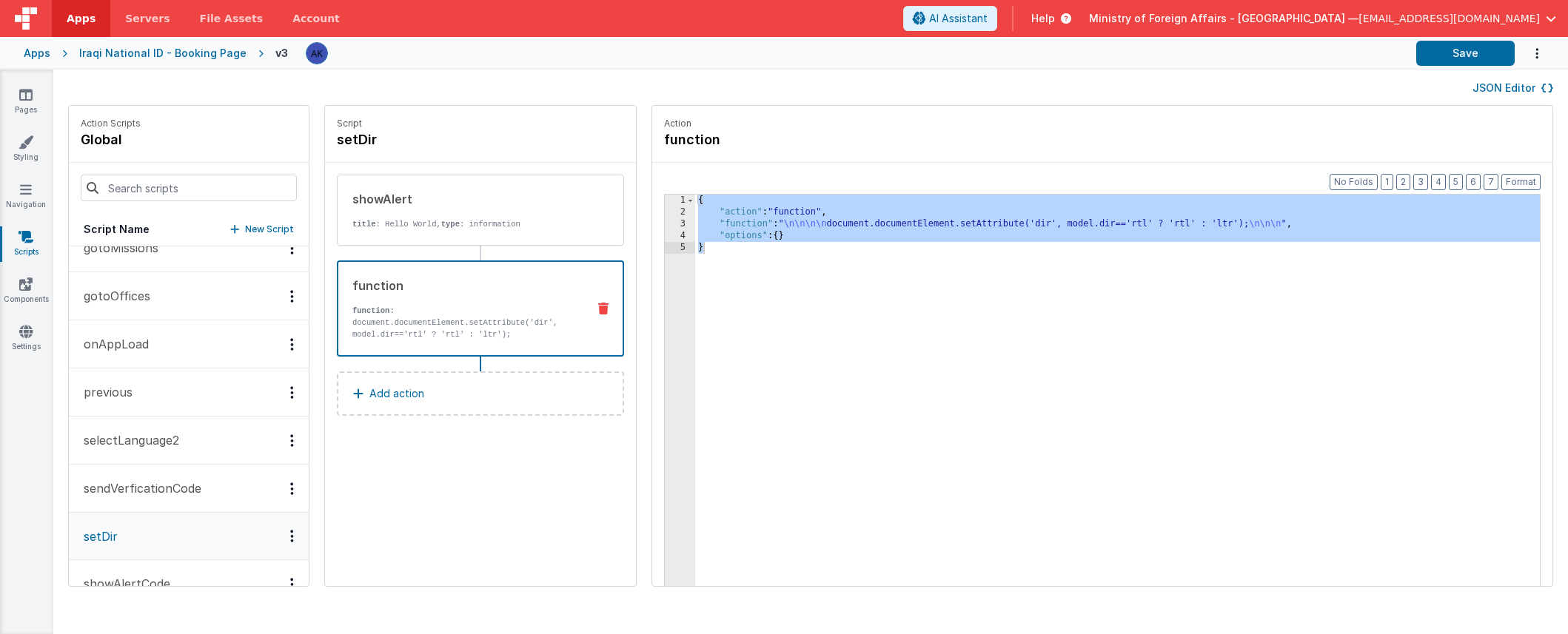
click at [35, 55] on div "Apps" at bounding box center [37, 53] width 27 height 14
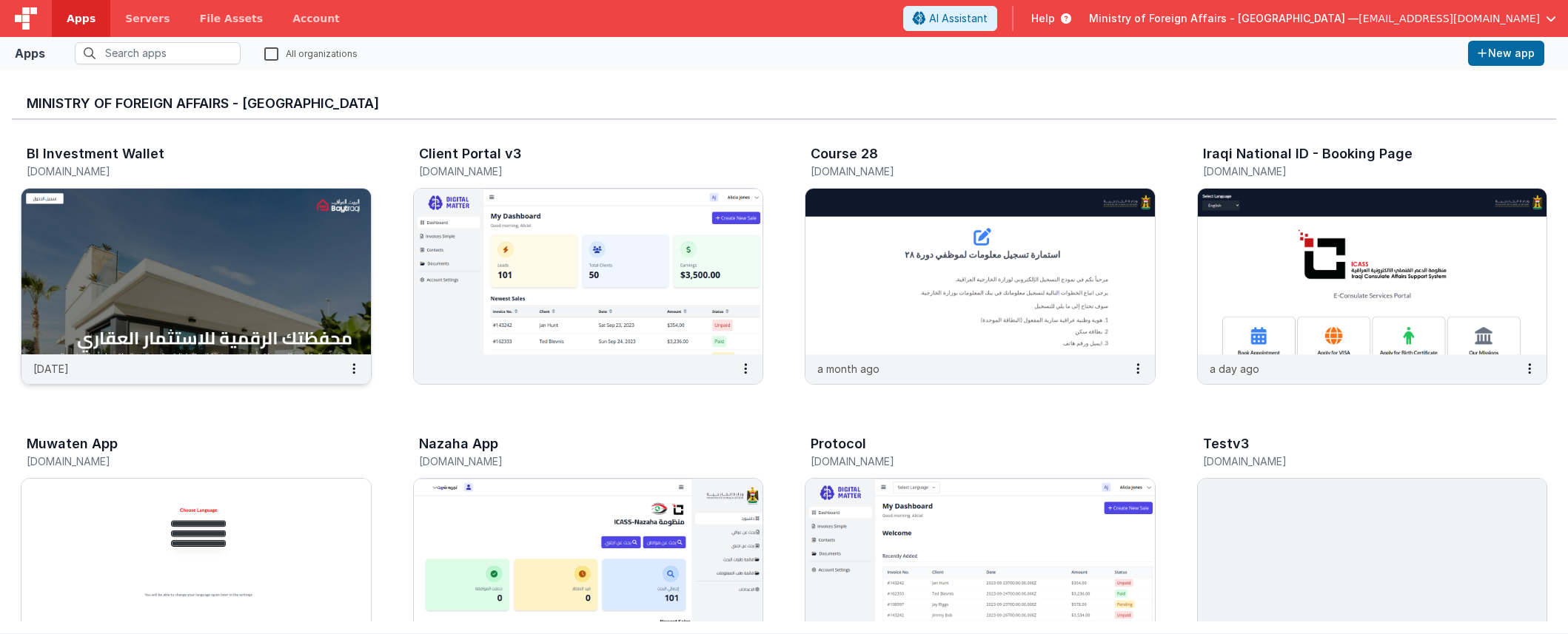
click at [309, 312] on img at bounding box center [196, 271] width 350 height 166
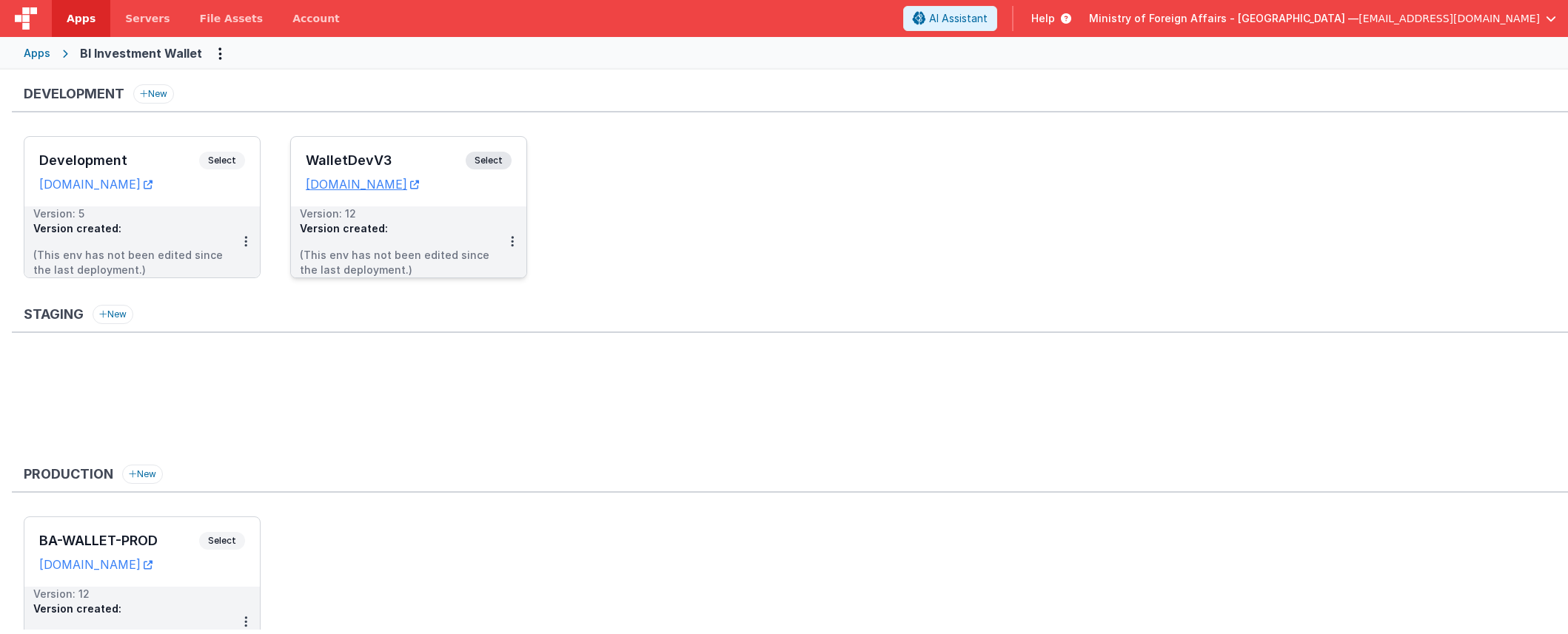
click at [481, 156] on span "Select" at bounding box center [488, 160] width 46 height 18
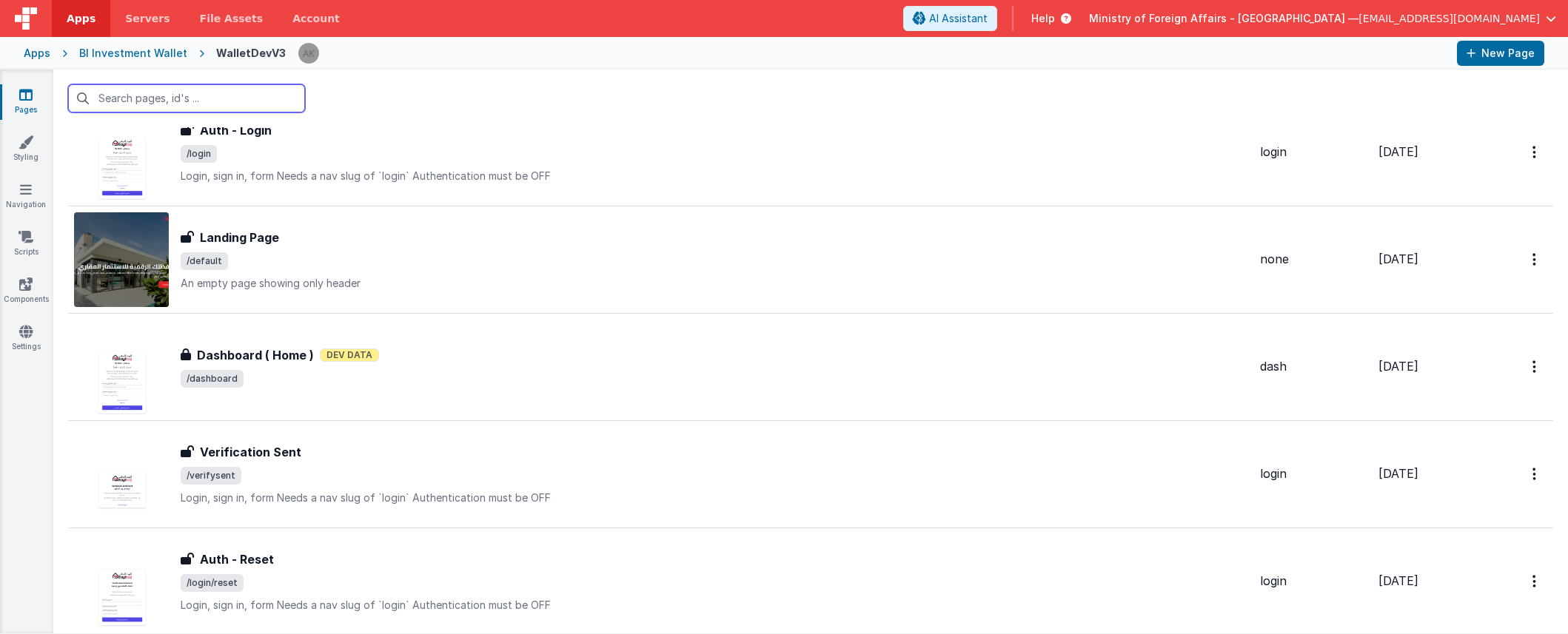
scroll to position [285, 0]
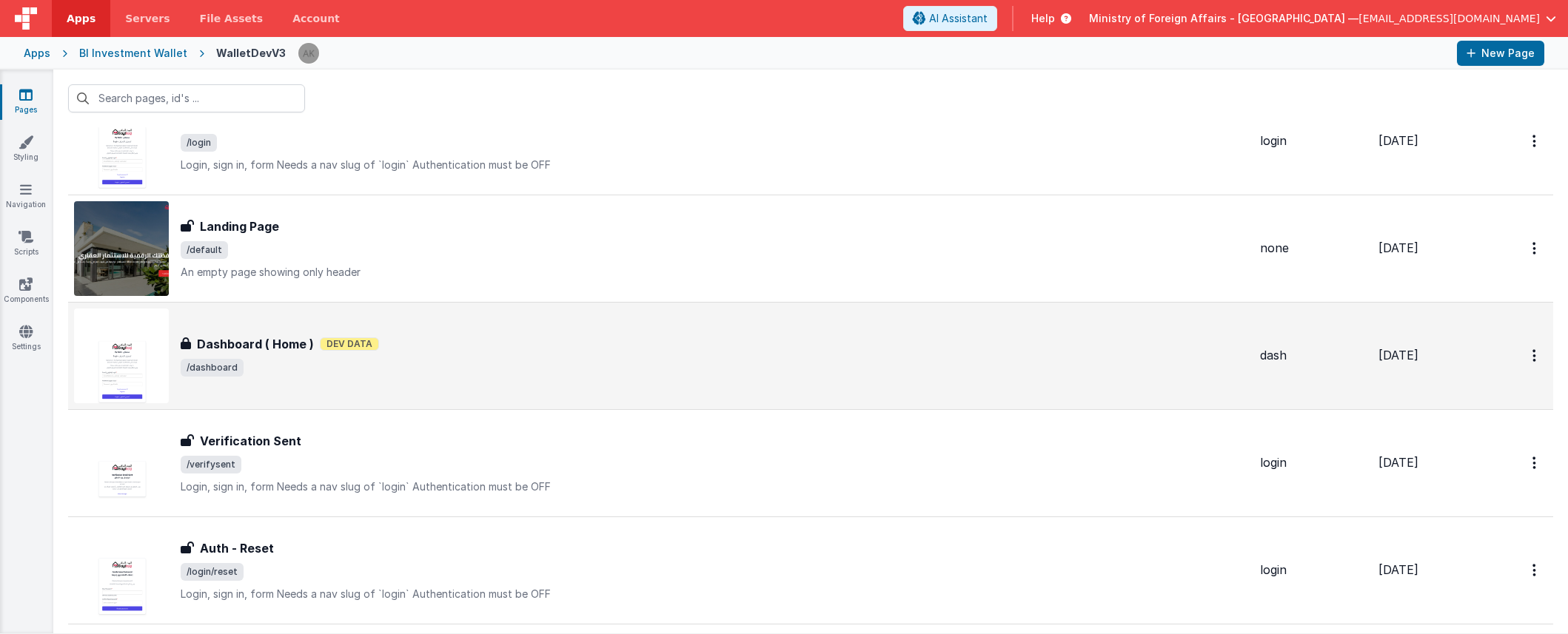
click at [300, 346] on h3 "Dashboard ( Home )" at bounding box center [256, 344] width 117 height 18
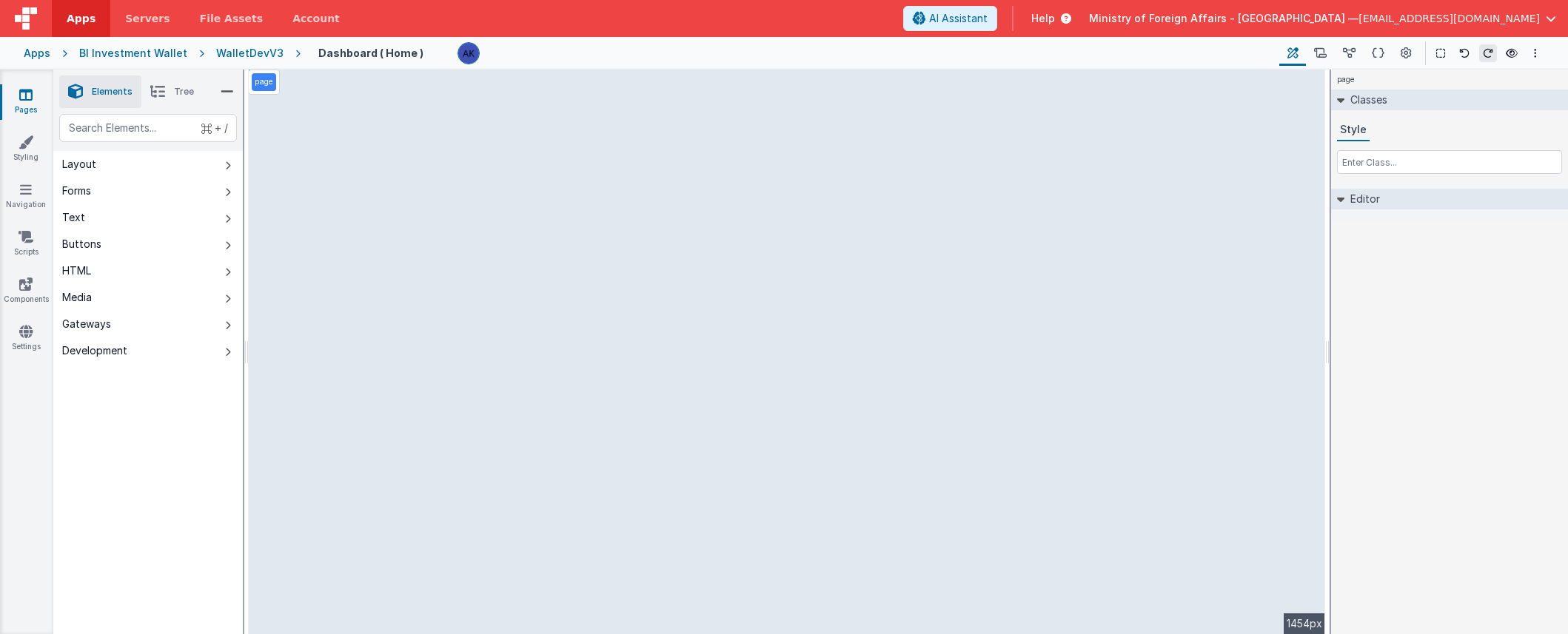
click at [241, 57] on div "WalletDevV3" at bounding box center [250, 53] width 68 height 14
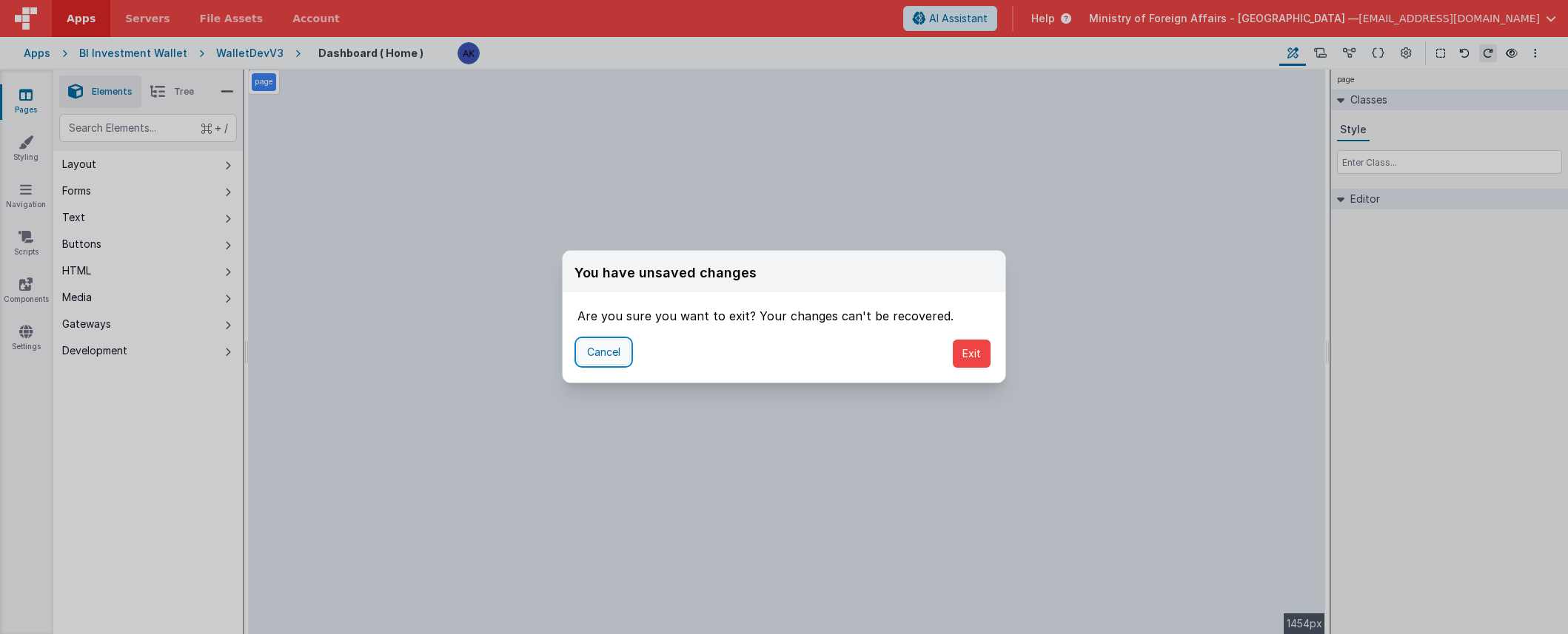
click at [605, 353] on button "Cancel" at bounding box center [604, 352] width 52 height 25
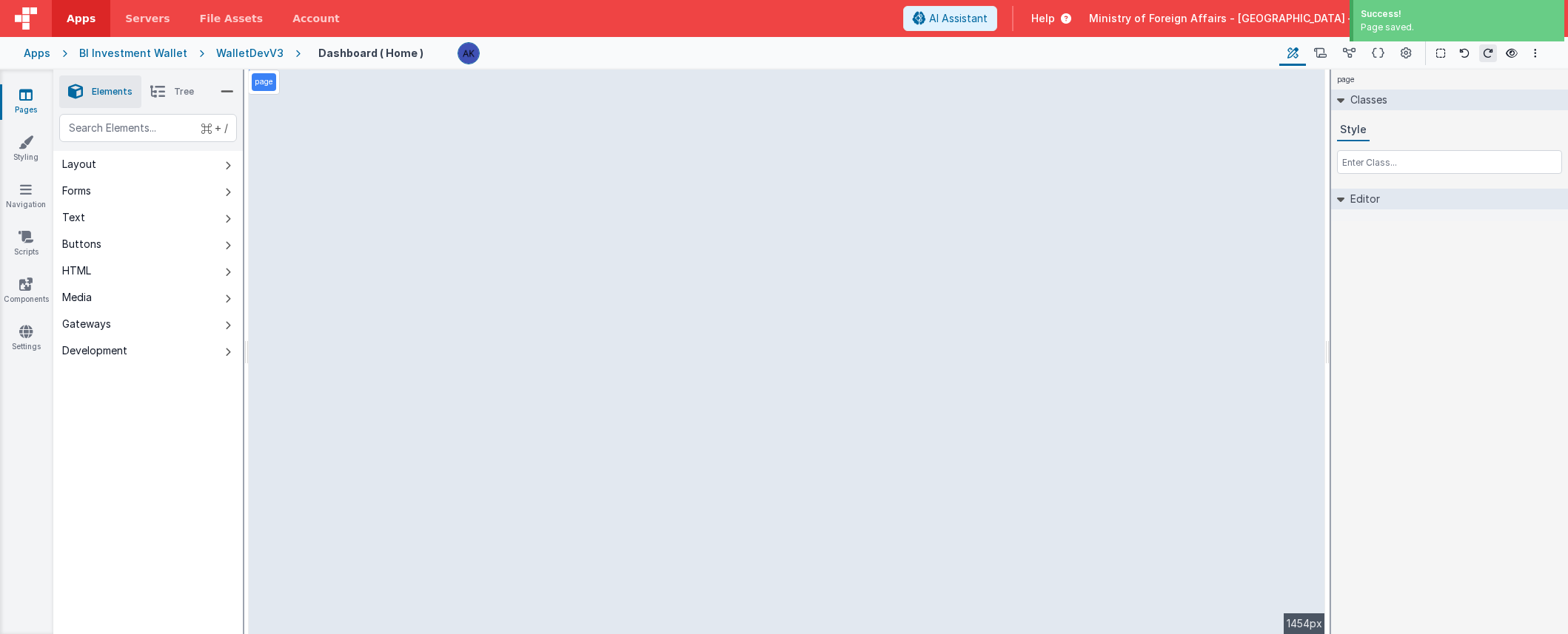
click at [246, 50] on div "WalletDevV3" at bounding box center [250, 53] width 68 height 14
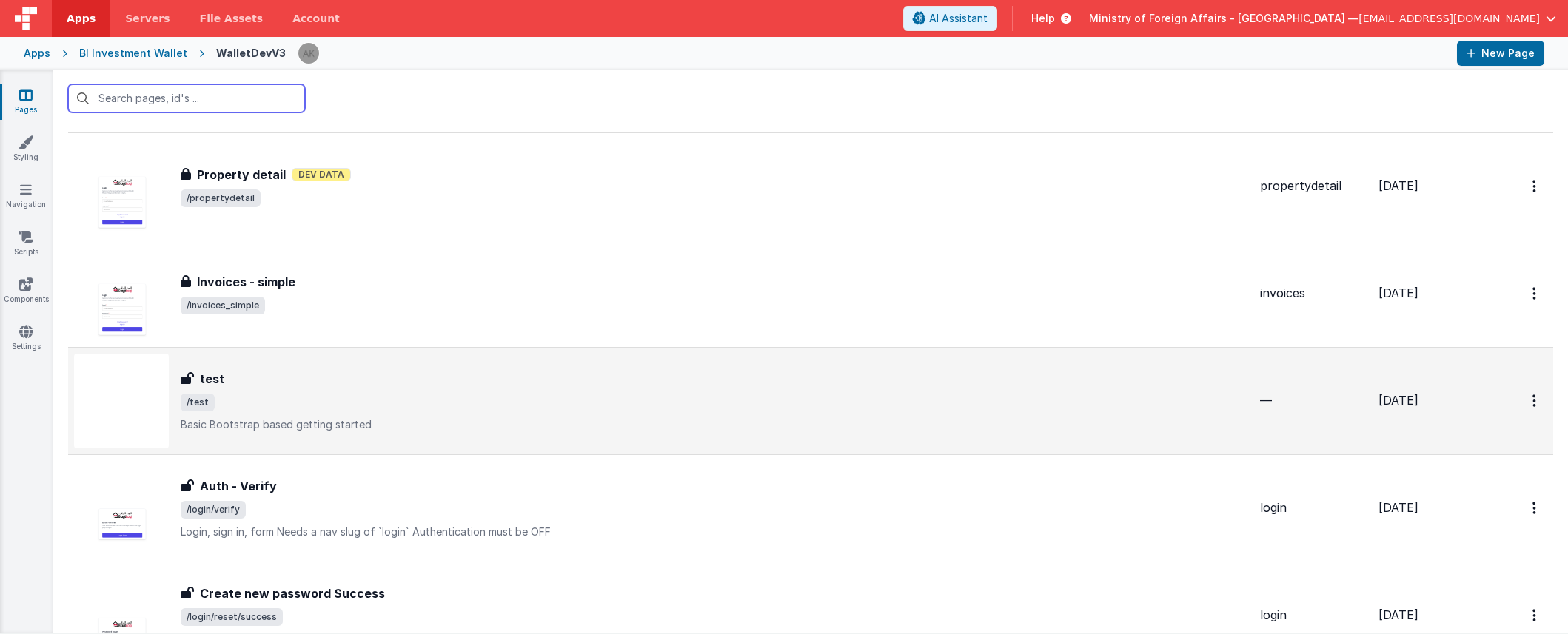
scroll to position [1087, 0]
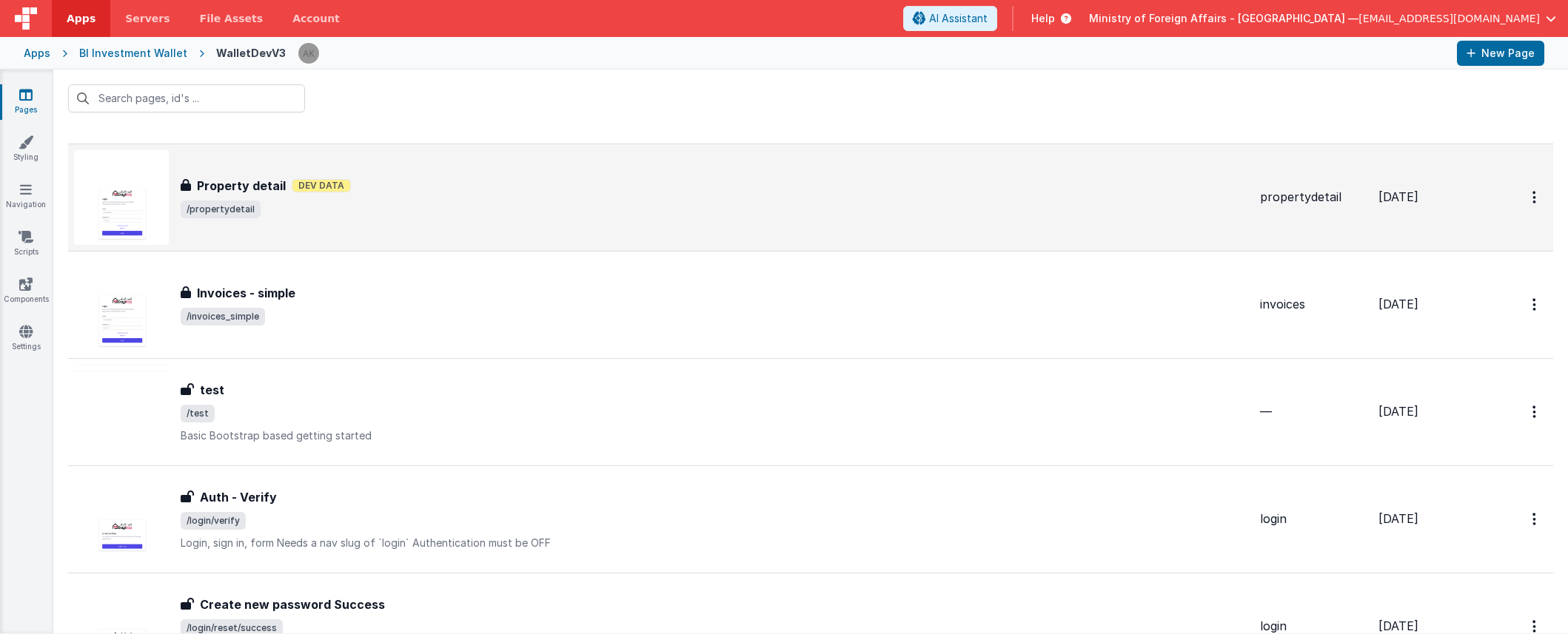
click at [148, 207] on img at bounding box center [121, 197] width 95 height 95
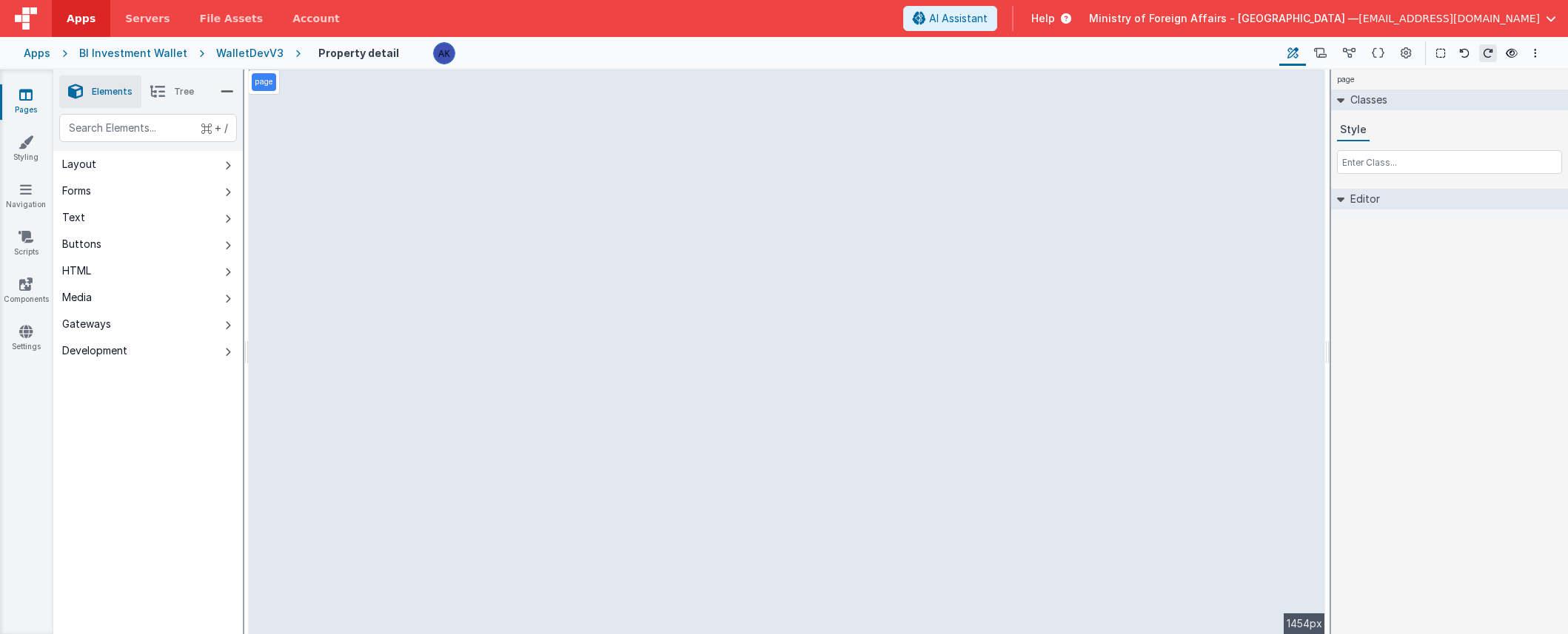
click at [232, 58] on div "WalletDevV3" at bounding box center [250, 53] width 68 height 14
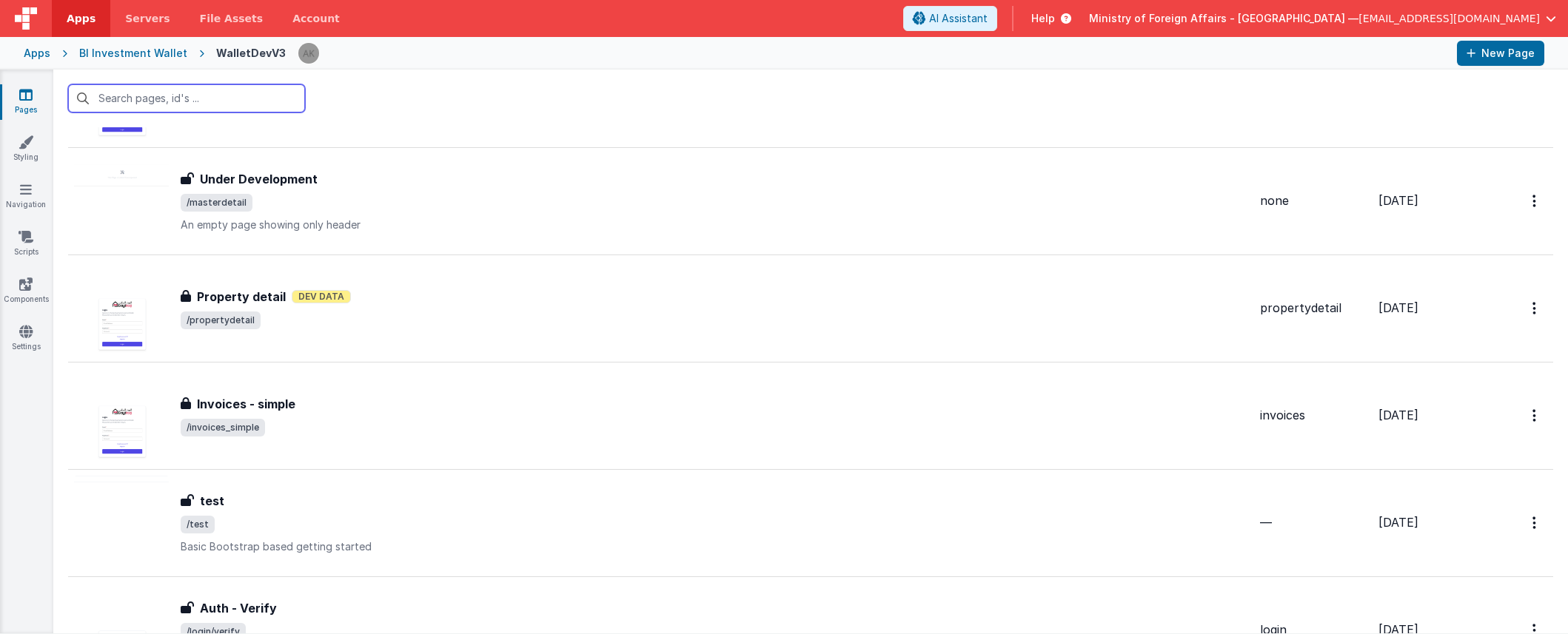
scroll to position [1059, 0]
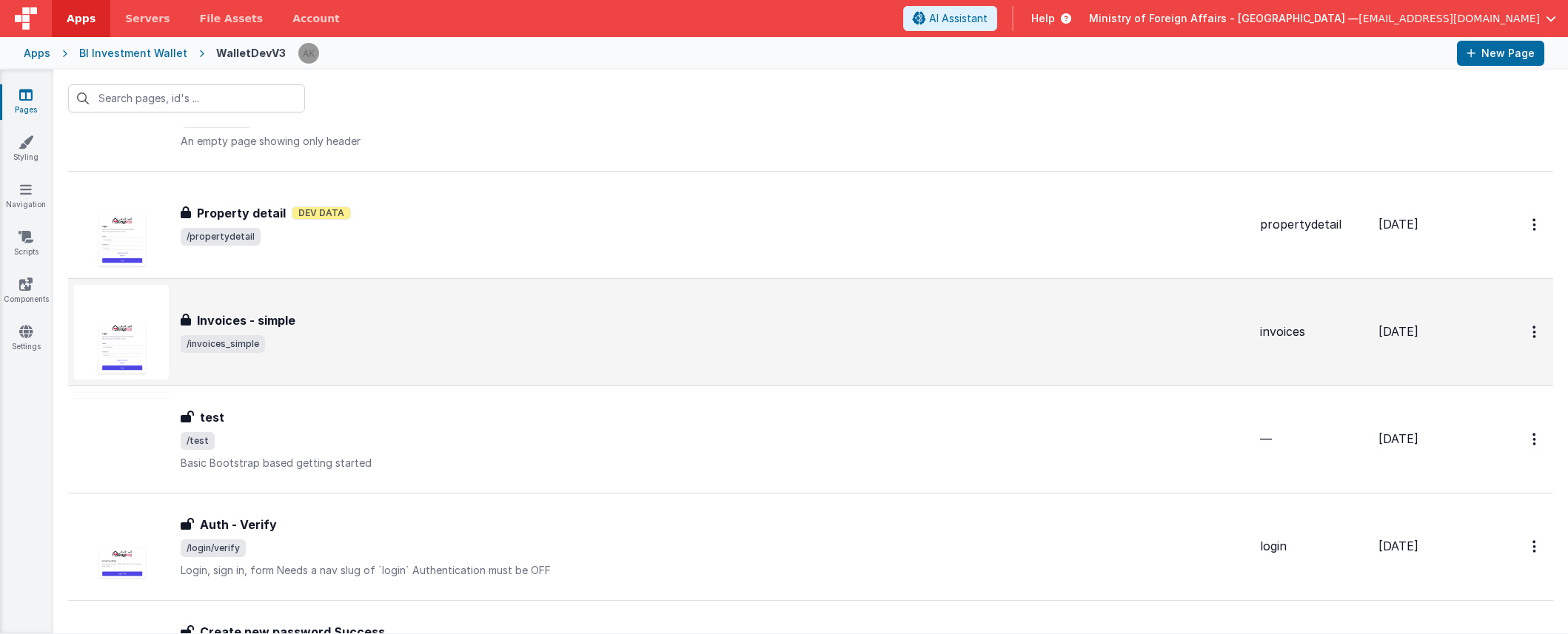
click at [156, 328] on img at bounding box center [121, 331] width 95 height 95
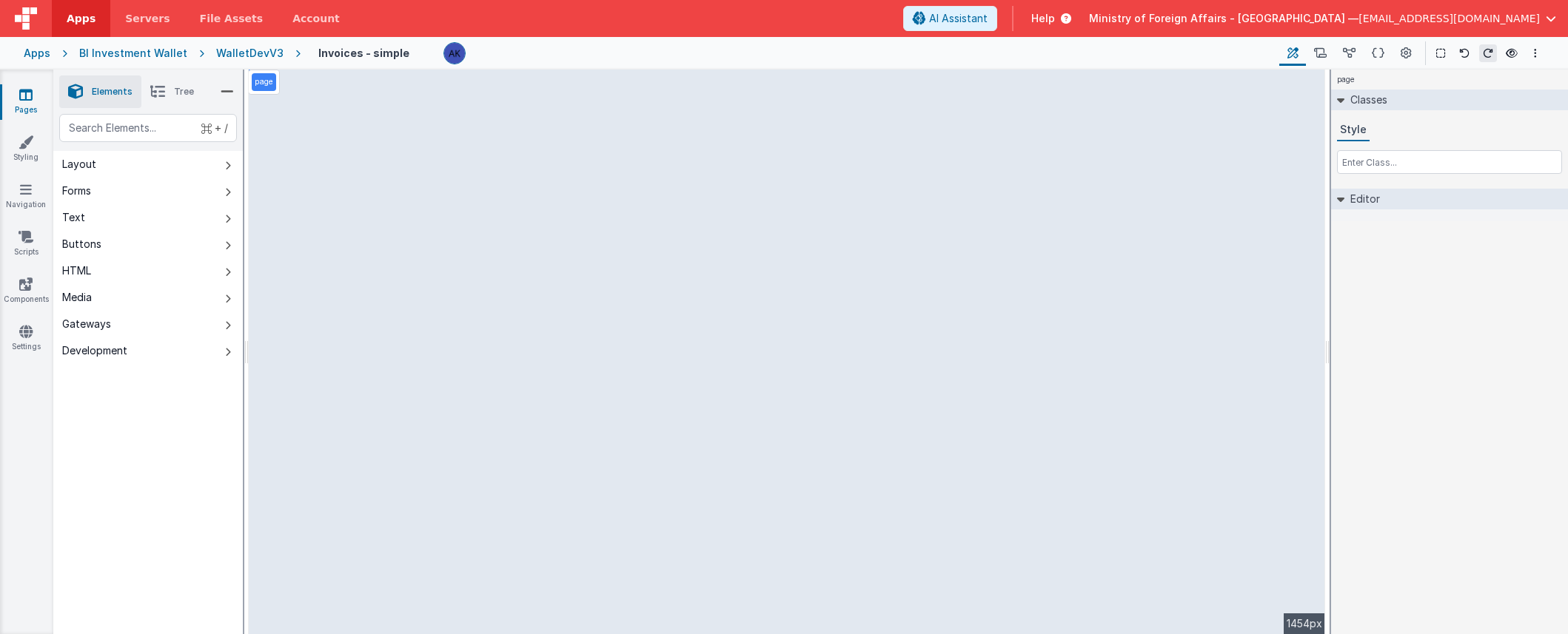
click at [1072, 512] on div "page --> 1454px" at bounding box center [787, 351] width 1076 height 565
drag, startPoint x: 1321, startPoint y: 482, endPoint x: 1315, endPoint y: 532, distance: 50.4
click at [1315, 532] on div "page --> 1454px" at bounding box center [787, 351] width 1076 height 565
click at [1319, 521] on div "page --> 1454px" at bounding box center [787, 351] width 1076 height 565
click at [1101, 603] on div "page --> 1454px" at bounding box center [787, 351] width 1076 height 565
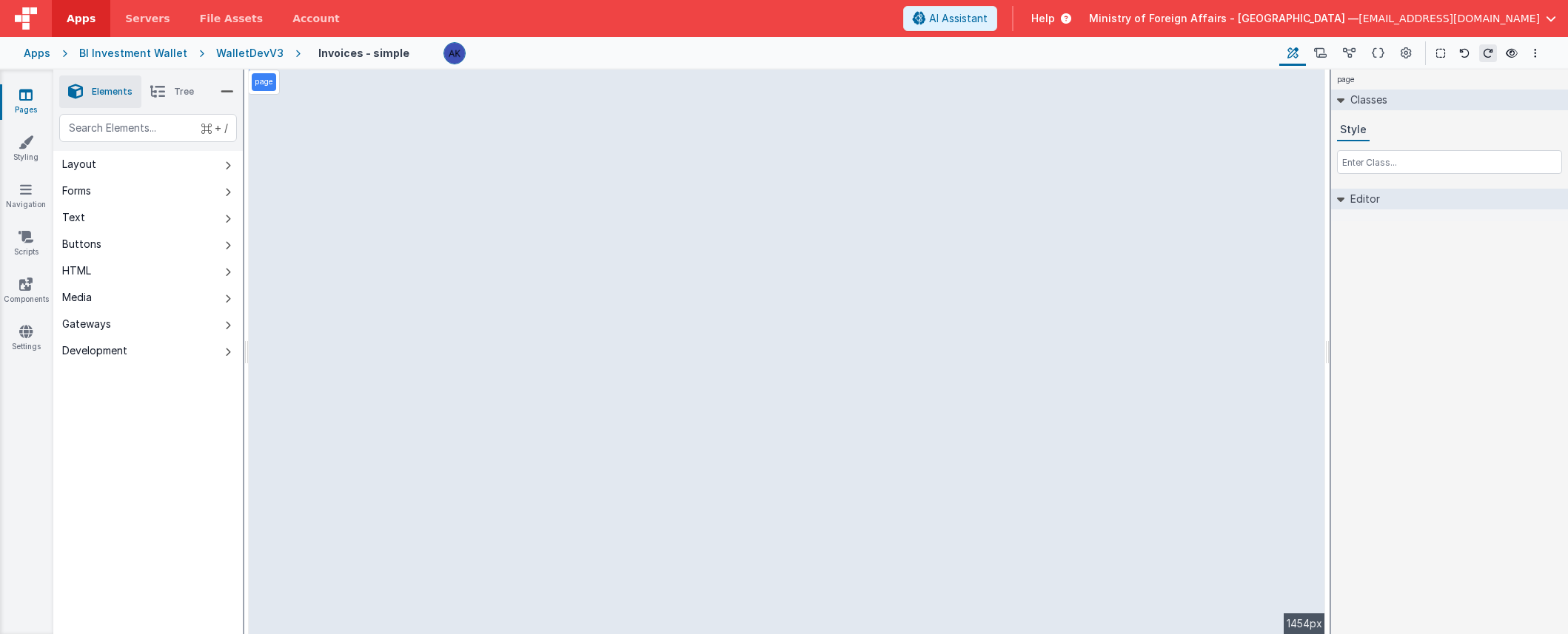
click at [177, 91] on span "Tree" at bounding box center [184, 91] width 20 height 12
click at [119, 301] on p "group" at bounding box center [160, 300] width 164 height 16
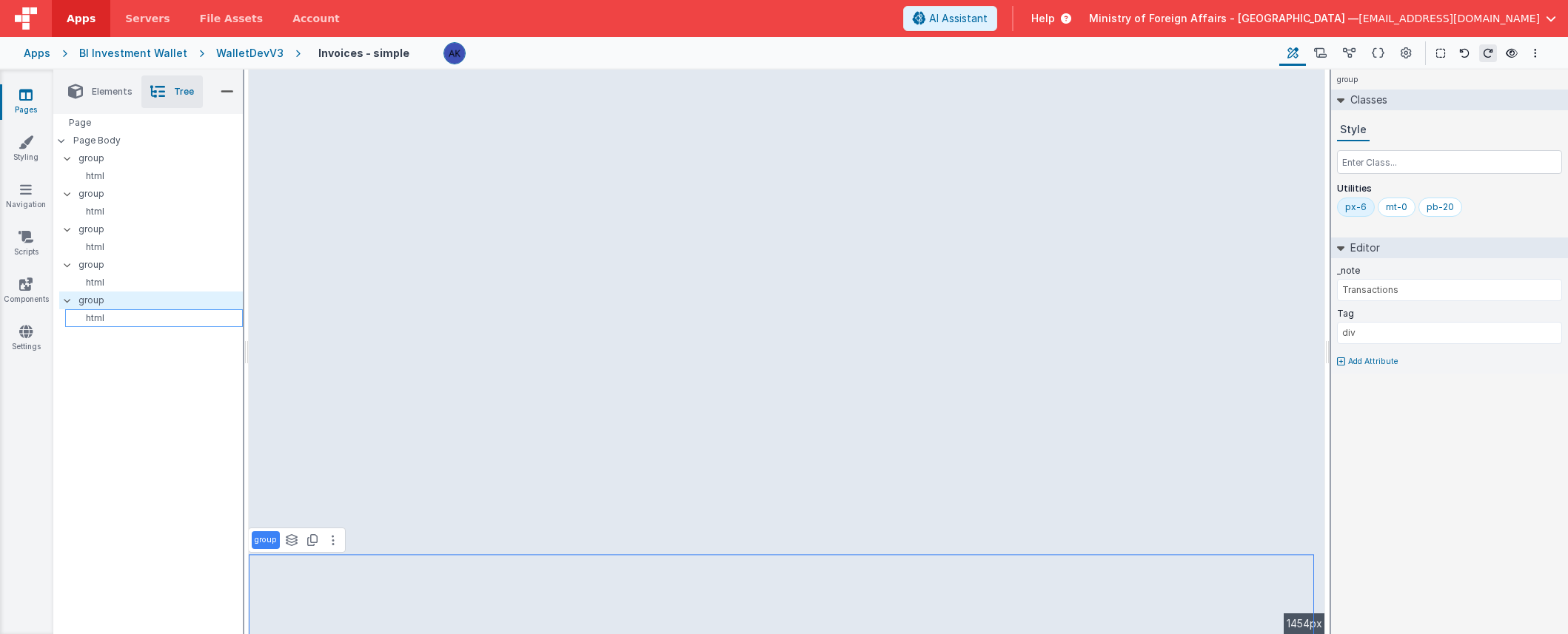
click at [122, 320] on p "html" at bounding box center [157, 318] width 171 height 12
click at [346, 539] on button at bounding box center [346, 540] width 18 height 18
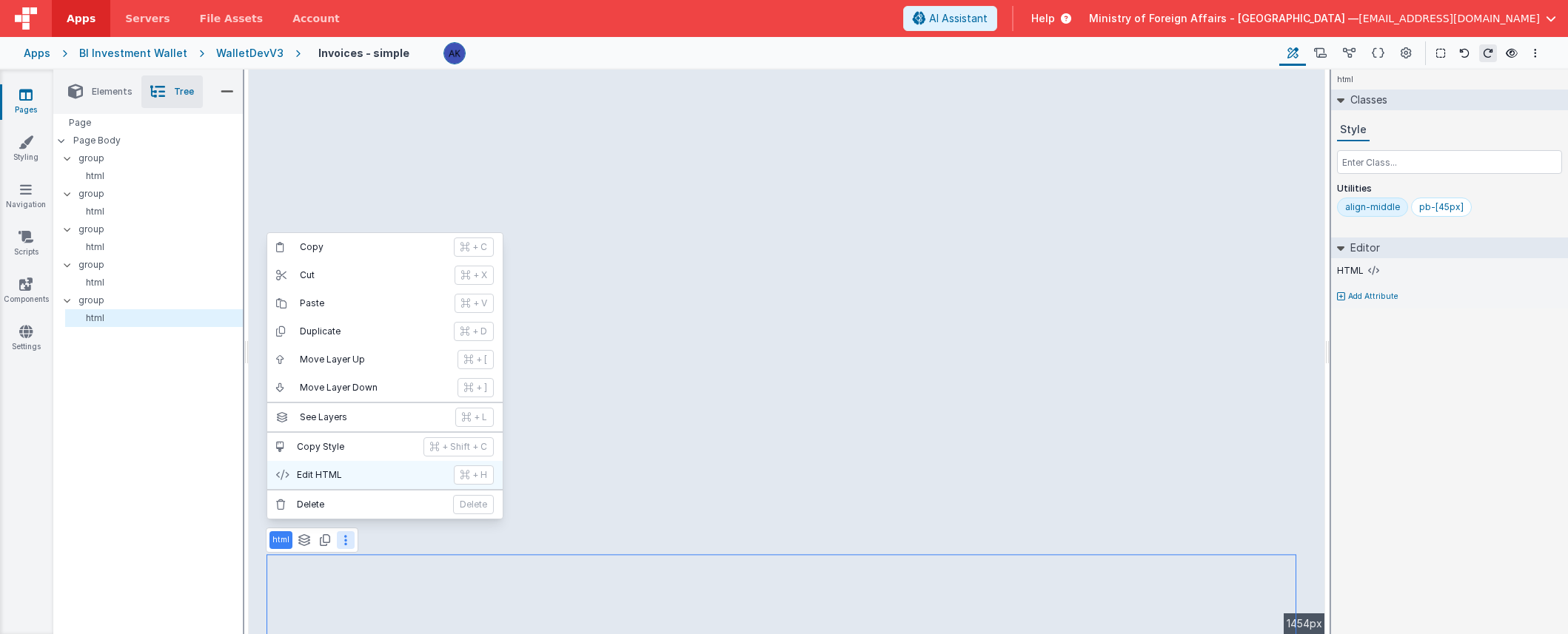
click at [360, 481] on button "Edit HTML + H" at bounding box center [385, 475] width 235 height 28
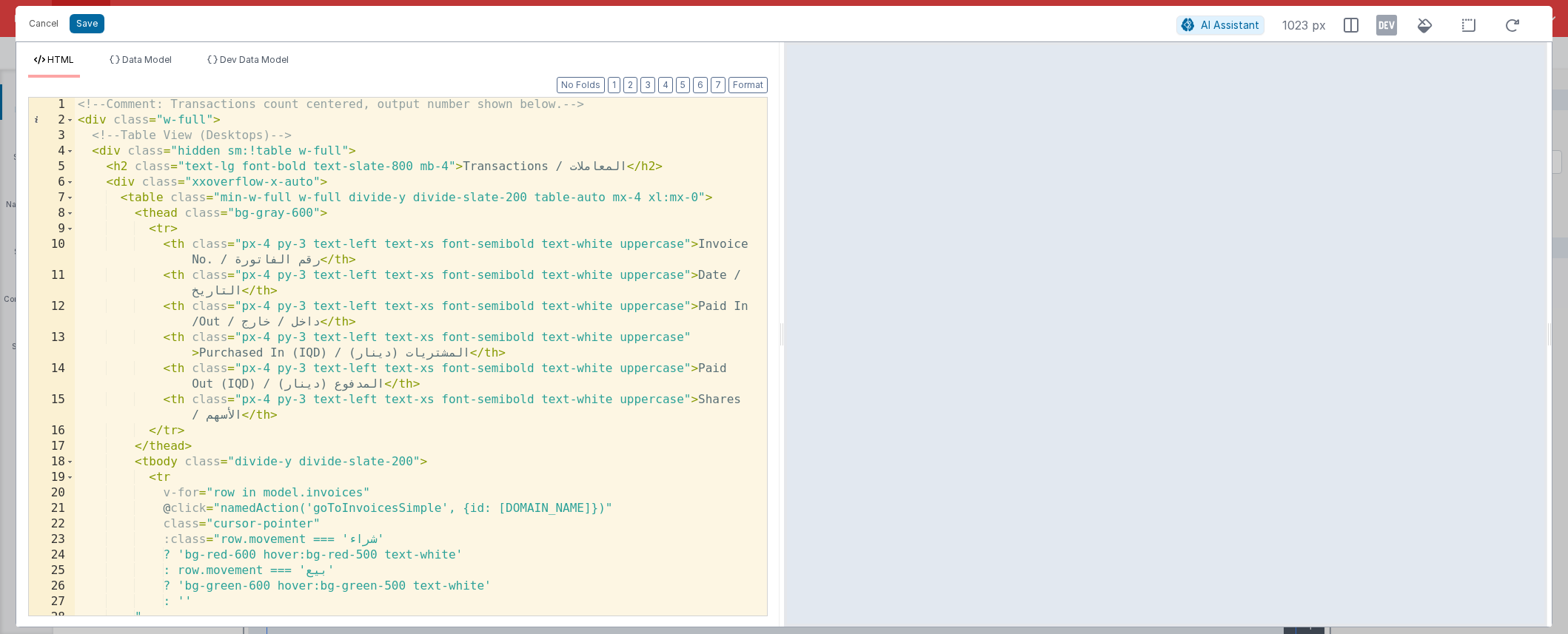
scroll to position [2, 0]
drag, startPoint x: 179, startPoint y: 151, endPoint x: 292, endPoint y: 151, distance: 113.0
click at [292, 151] on div "<!-- Comment: Transactions count centered, output number shown below. --> < div…" at bounding box center [415, 372] width 681 height 549
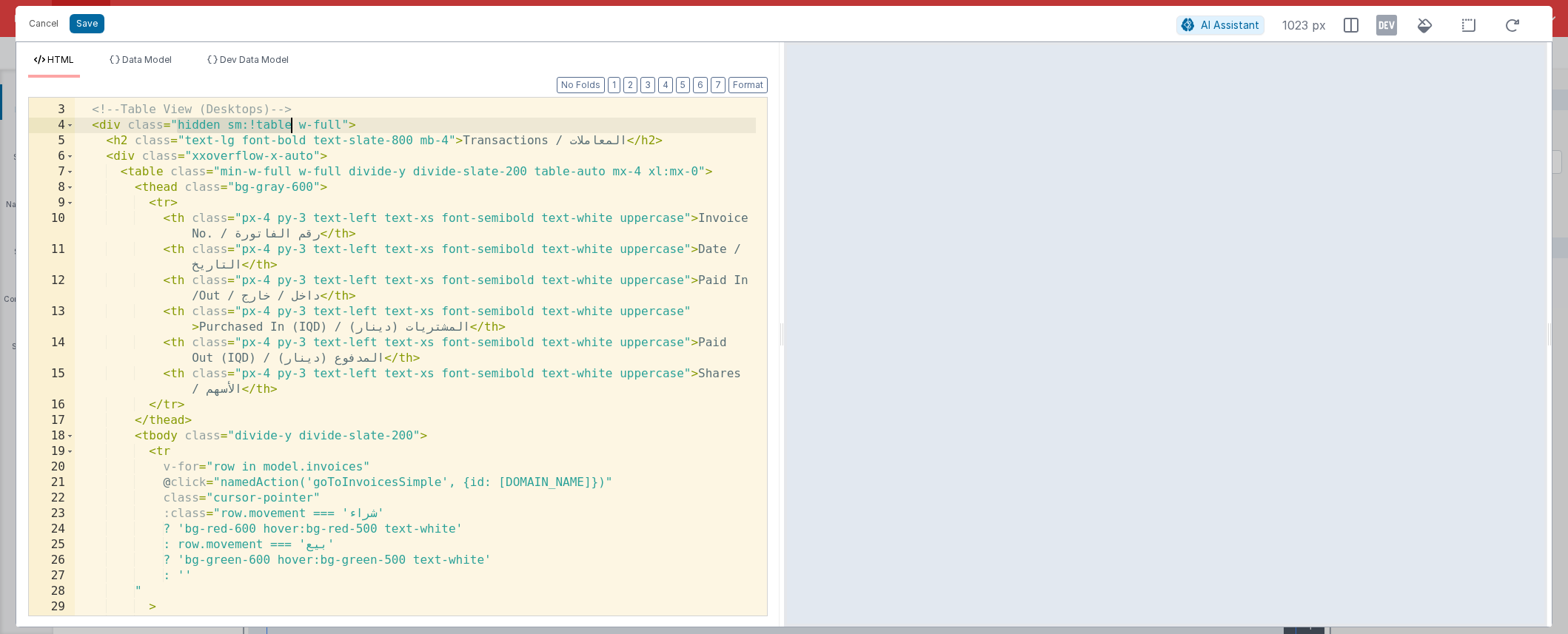
scroll to position [0, 0]
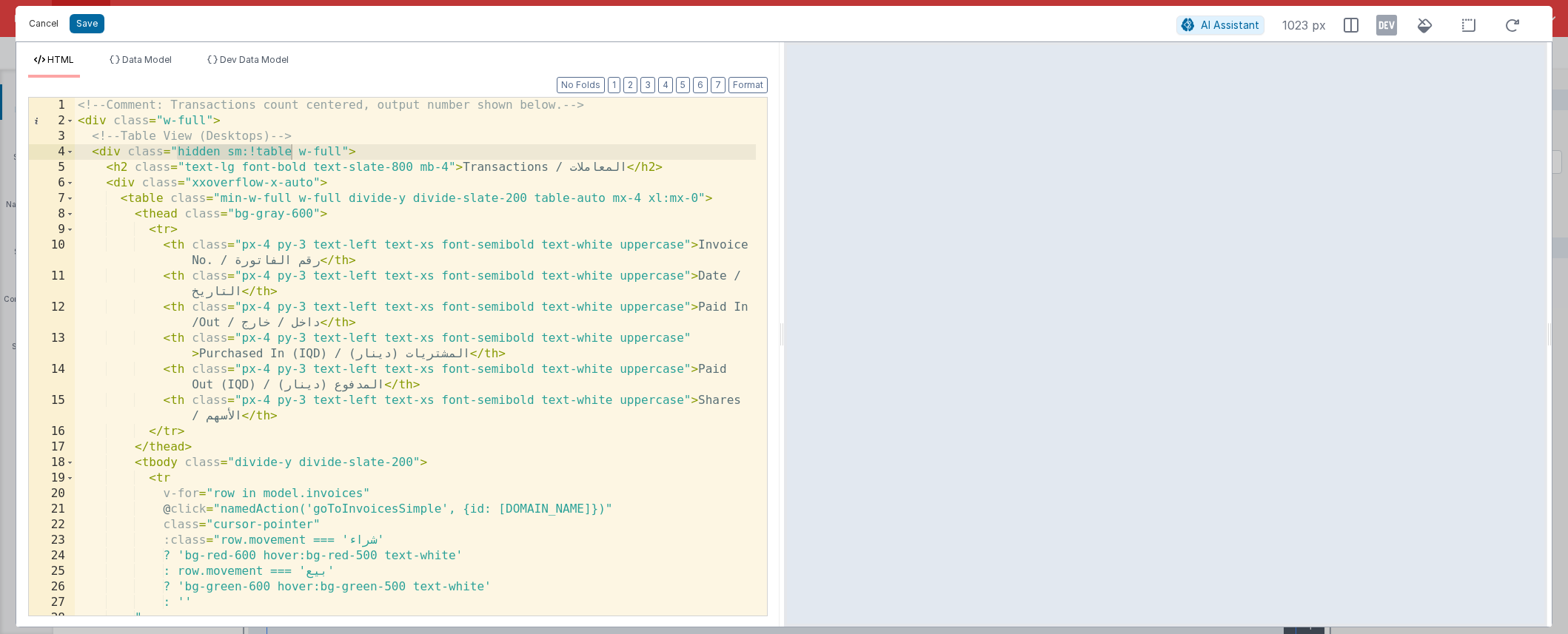
click at [42, 19] on button "Cancel" at bounding box center [43, 23] width 44 height 21
